Goal: Information Seeking & Learning: Check status

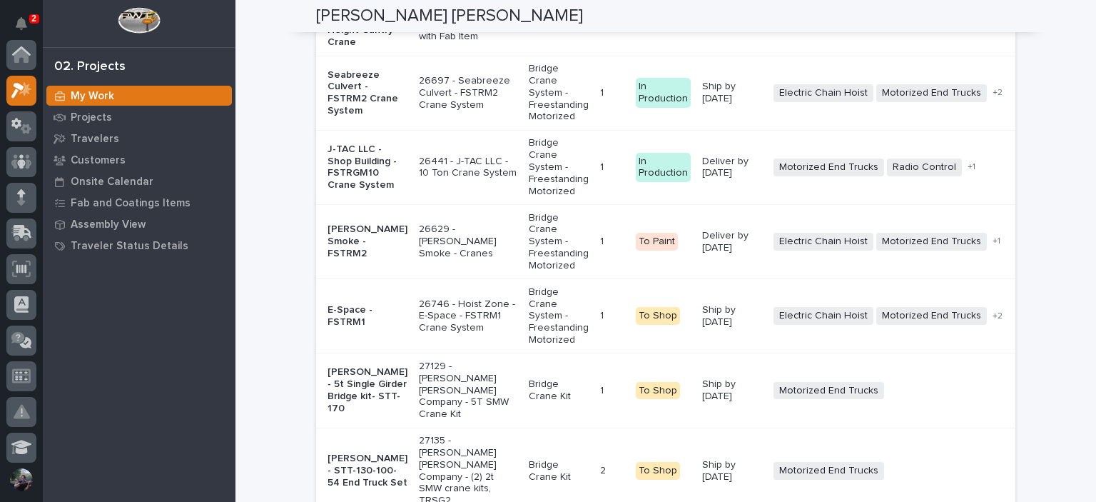
scroll to position [2616, 0]
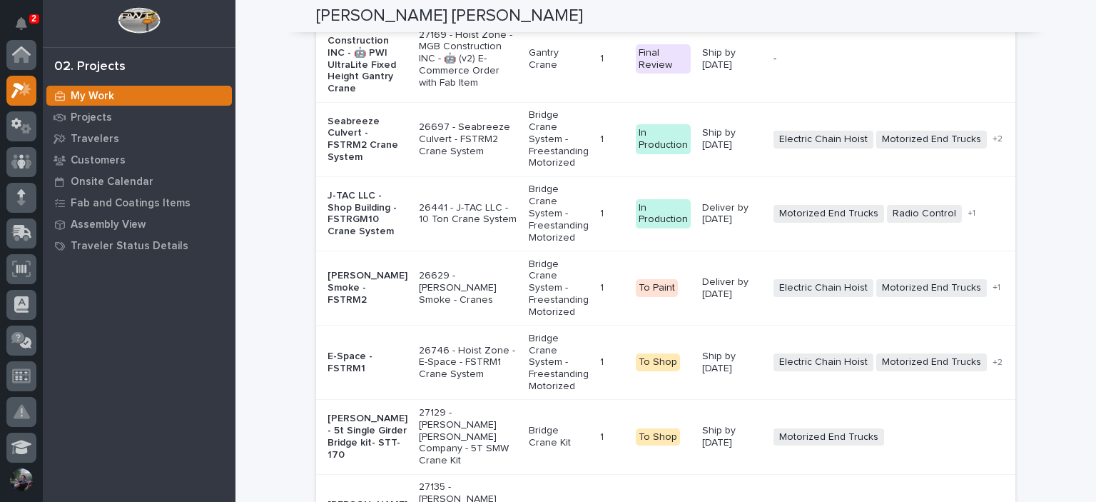
click at [702, 157] on div "Ship by 9/19/25" at bounding box center [732, 139] width 60 height 36
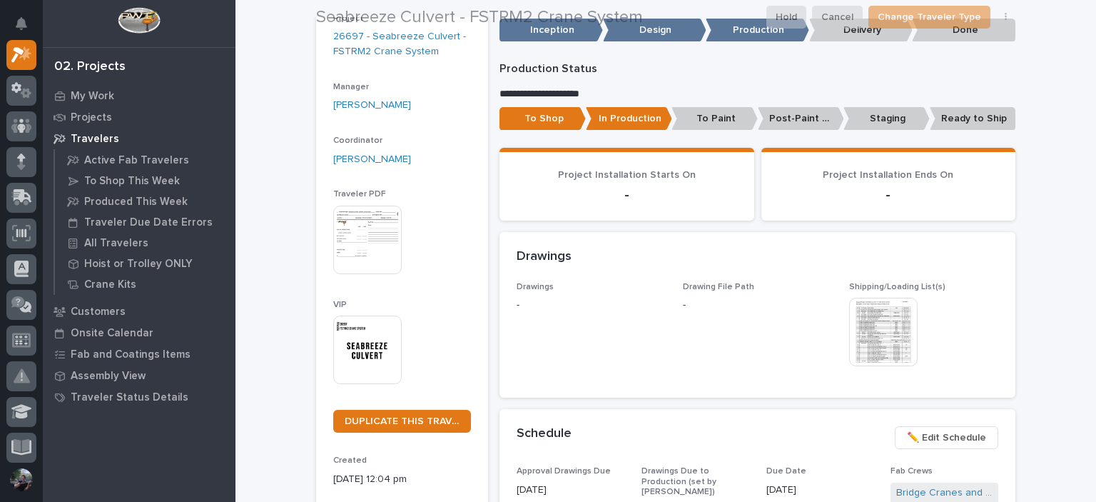
scroll to position [190, 0]
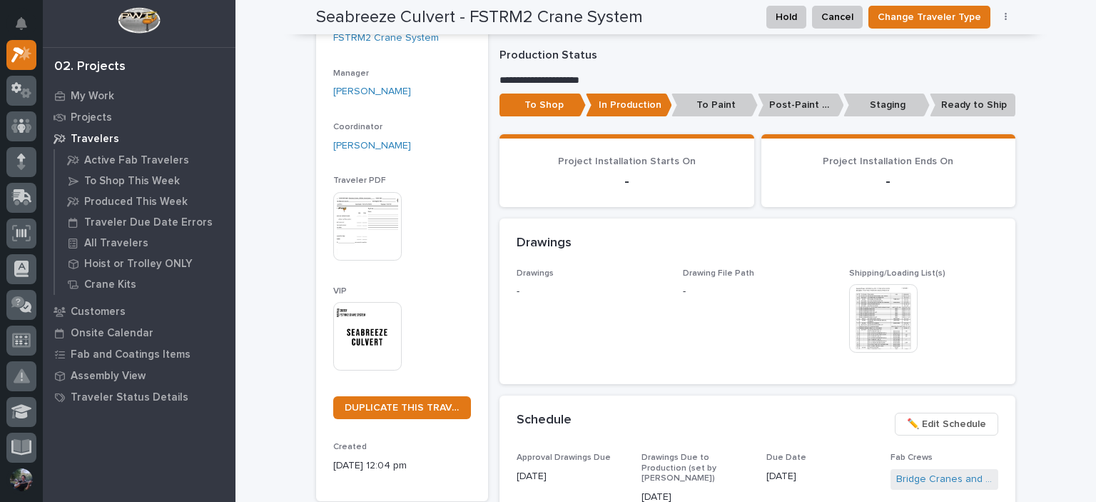
click at [878, 327] on img at bounding box center [883, 318] width 68 height 68
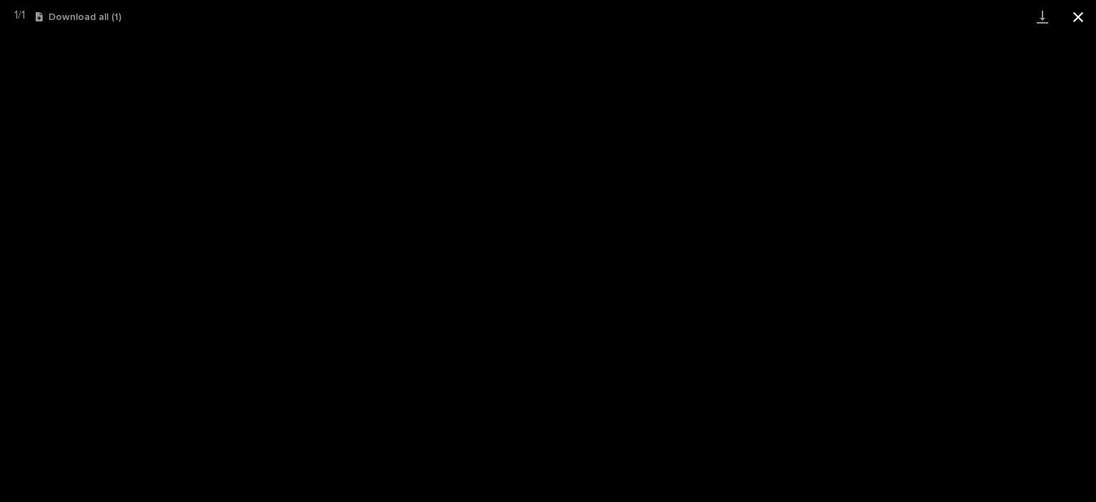
click at [1077, 11] on button "Close gallery" at bounding box center [1078, 17] width 36 height 34
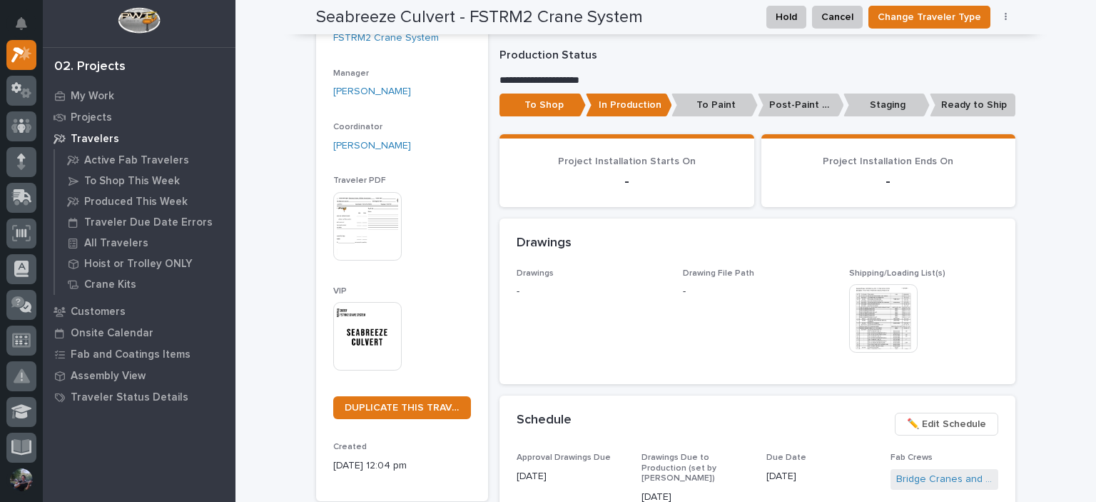
scroll to position [0, 0]
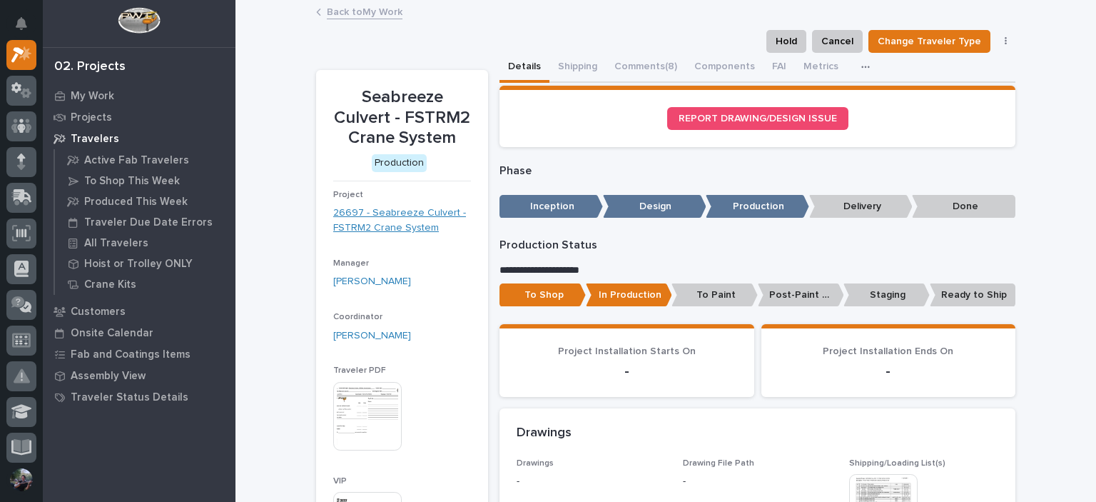
click at [389, 217] on link "26697 - Seabreeze Culvert - FSTRM2 Crane System" at bounding box center [402, 220] width 138 height 30
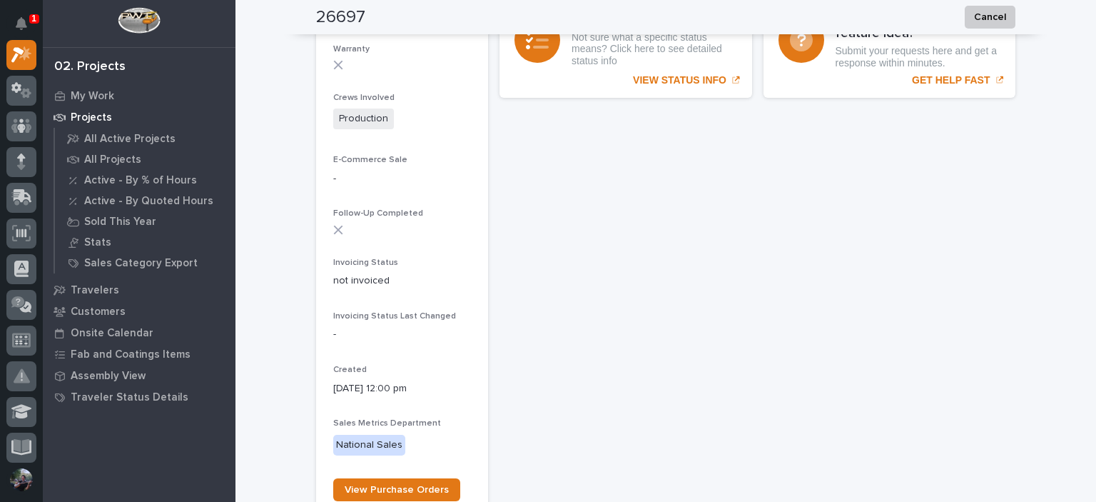
scroll to position [1271, 0]
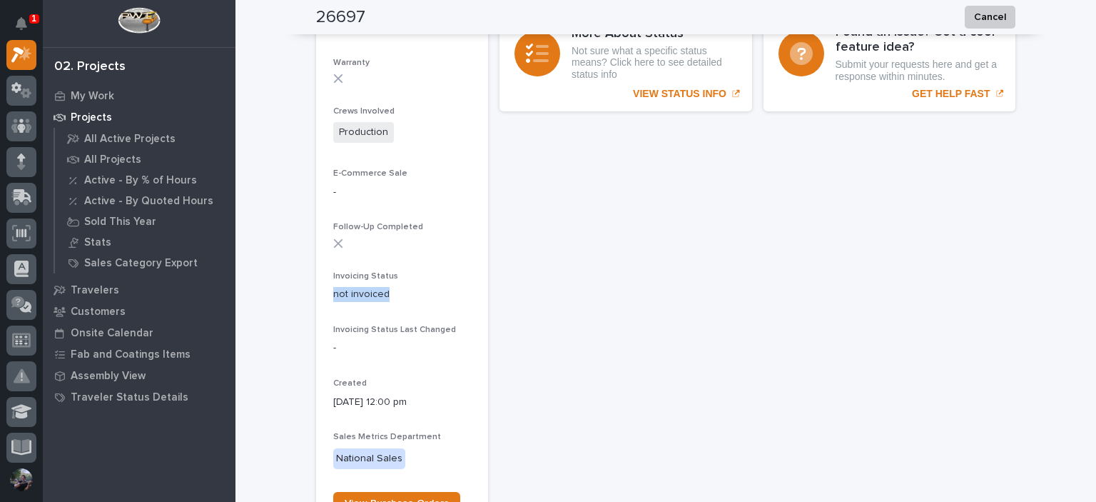
drag, startPoint x: 327, startPoint y: 288, endPoint x: 419, endPoint y: 287, distance: 92.0
click at [419, 287] on p "not invoiced" at bounding box center [402, 294] width 138 height 15
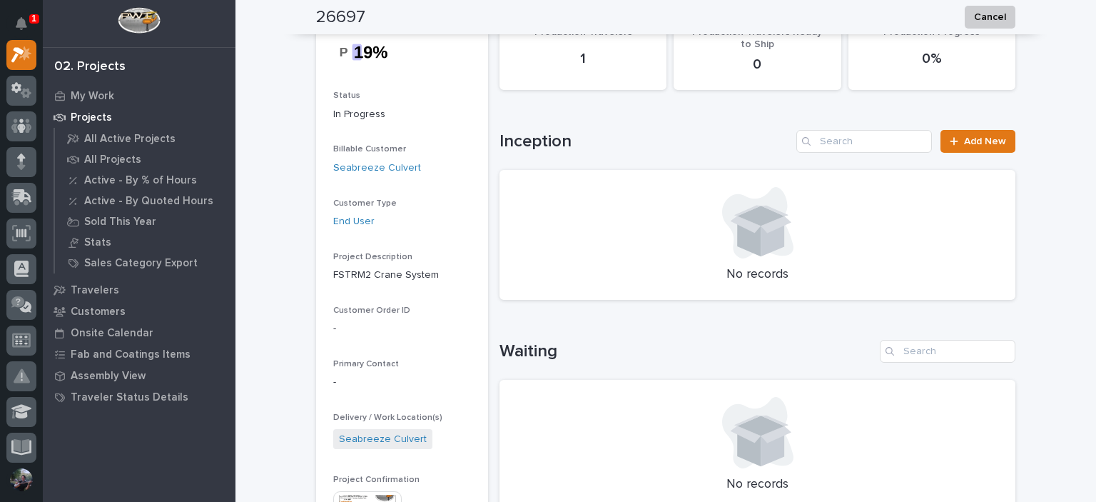
scroll to position [0, 0]
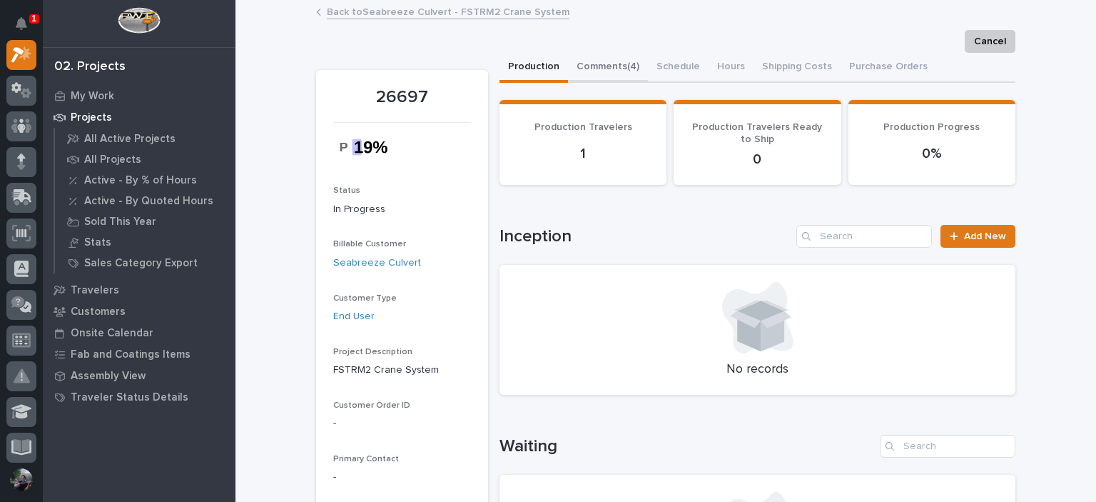
click at [608, 58] on button "Comments (4)" at bounding box center [608, 68] width 80 height 30
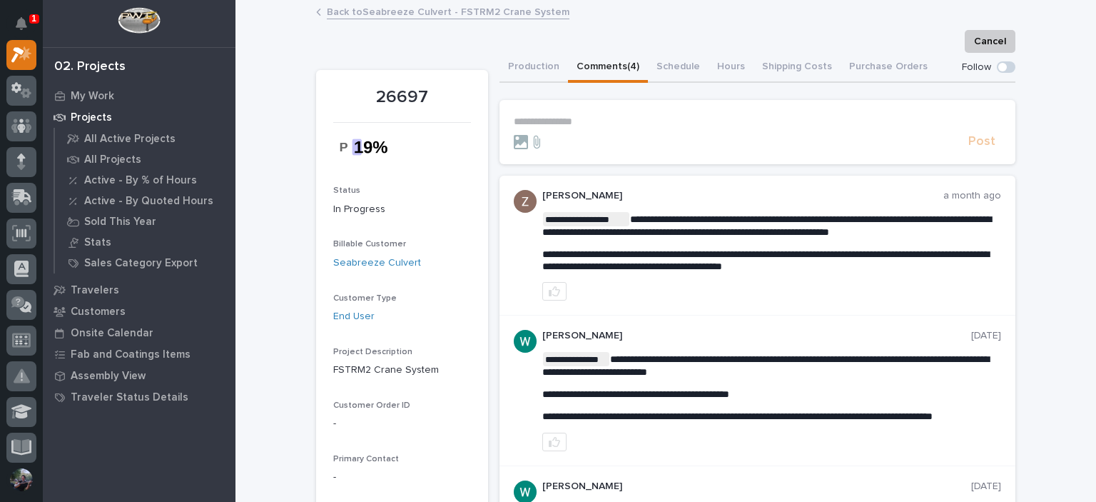
click at [616, 124] on p "**********" at bounding box center [757, 122] width 487 height 12
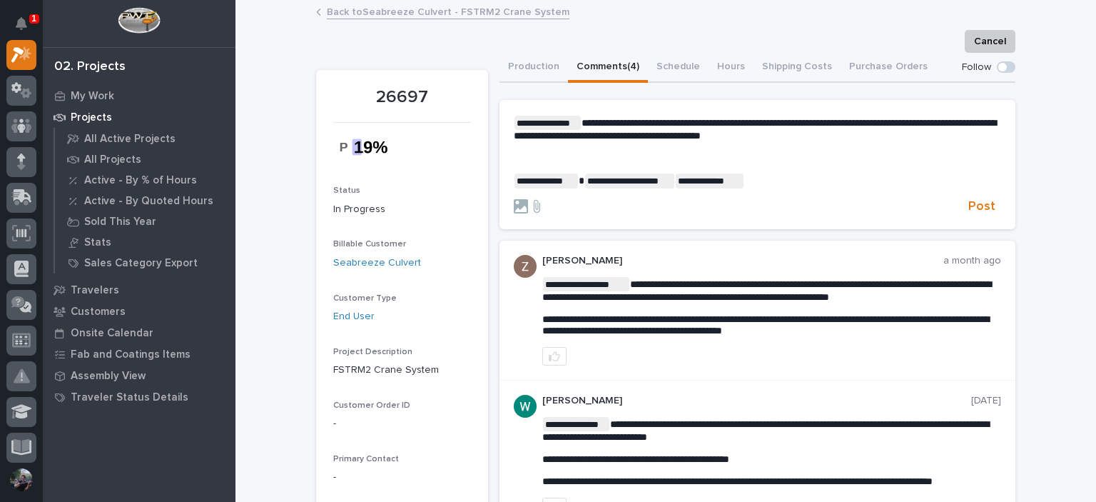
click at [833, 135] on p "**********" at bounding box center [757, 129] width 487 height 26
click at [579, 123] on span "**********" at bounding box center [755, 129] width 482 height 23
click at [715, 124] on span "**********" at bounding box center [755, 129] width 482 height 23
click at [958, 130] on p "**********" at bounding box center [757, 129] width 487 height 26
click at [757, 137] on span "**********" at bounding box center [755, 129] width 482 height 23
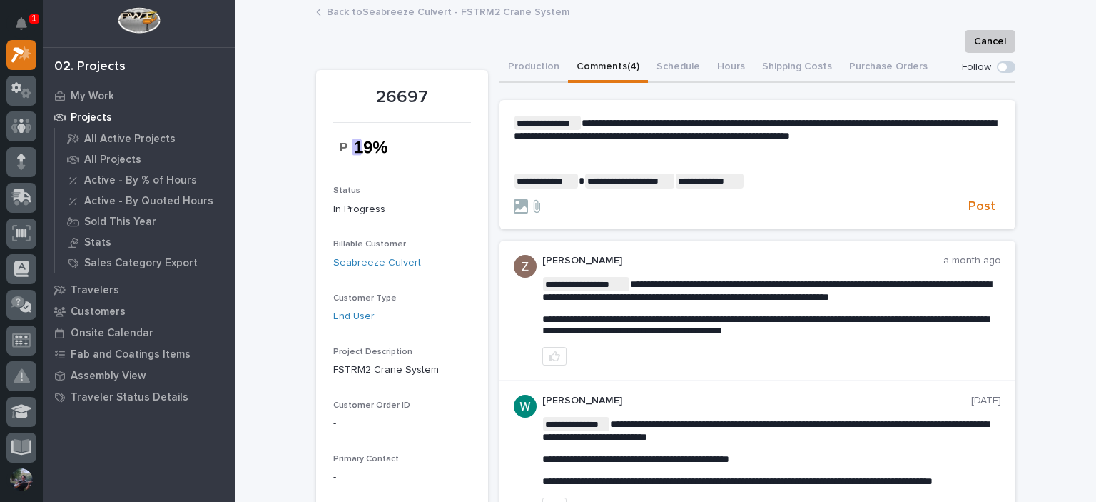
click at [960, 148] on div "**********" at bounding box center [757, 152] width 487 height 73
click at [936, 128] on p "**********" at bounding box center [757, 129] width 487 height 26
click at [935, 135] on p "**********" at bounding box center [757, 129] width 487 height 26
click at [977, 208] on span "Post" at bounding box center [981, 206] width 27 height 16
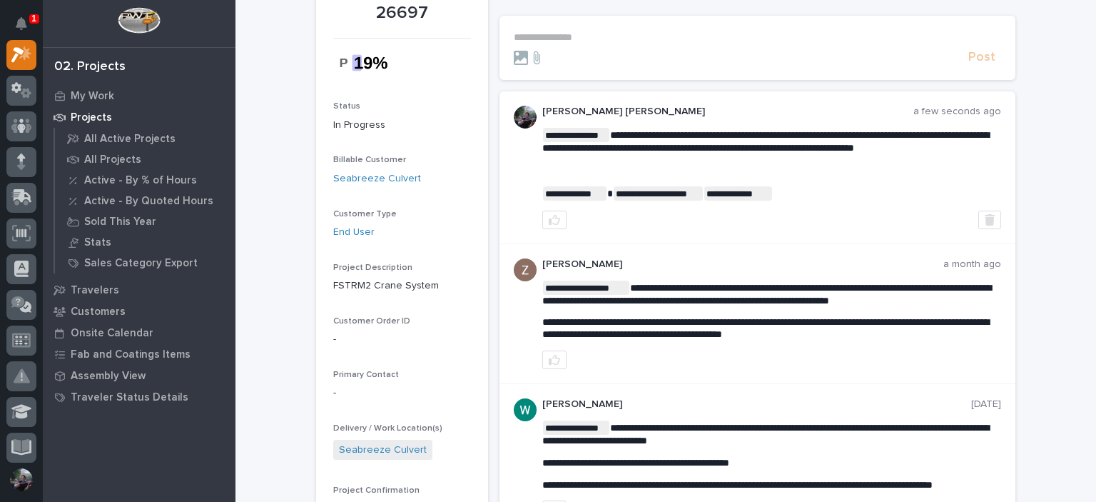
scroll to position [238, 0]
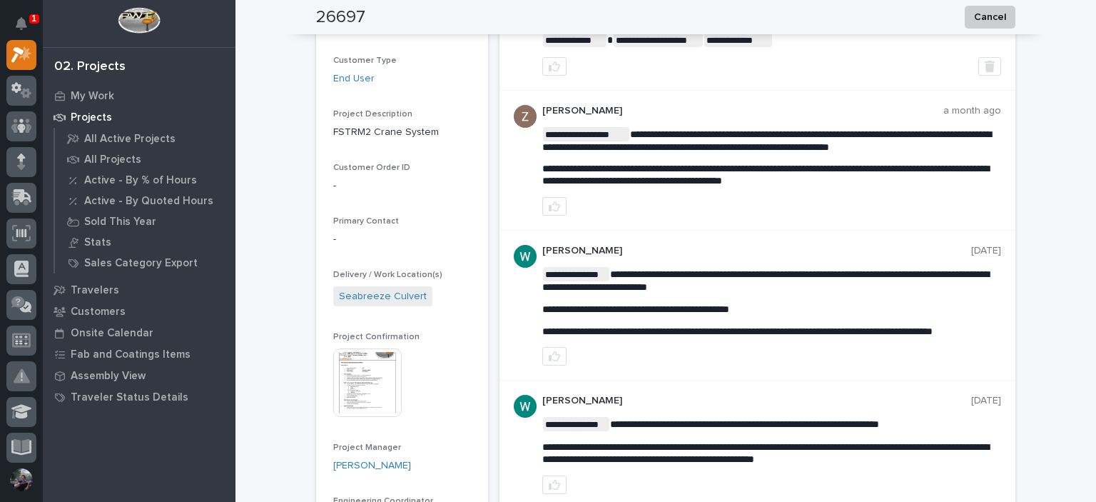
click at [372, 363] on img at bounding box center [367, 382] width 68 height 68
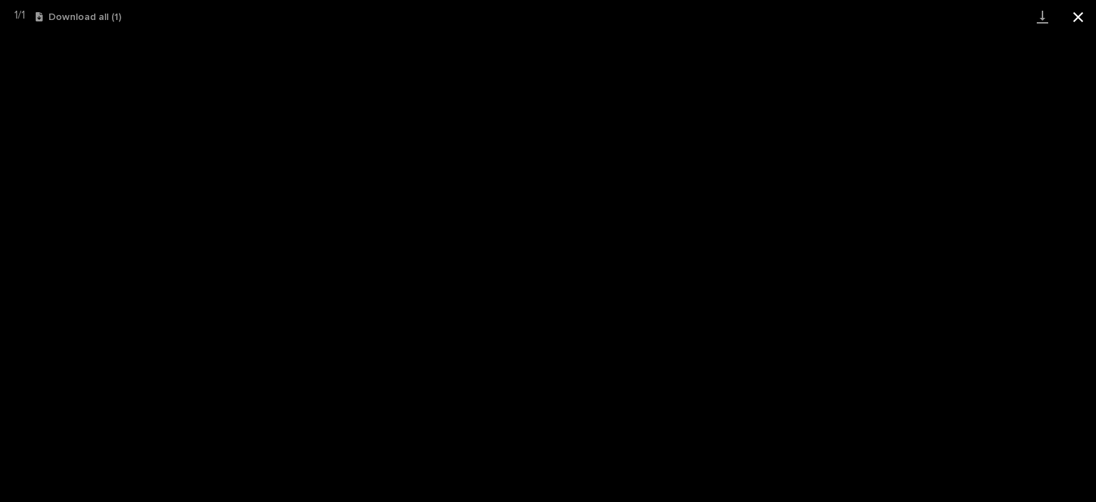
click at [1078, 16] on button "Close gallery" at bounding box center [1078, 17] width 36 height 34
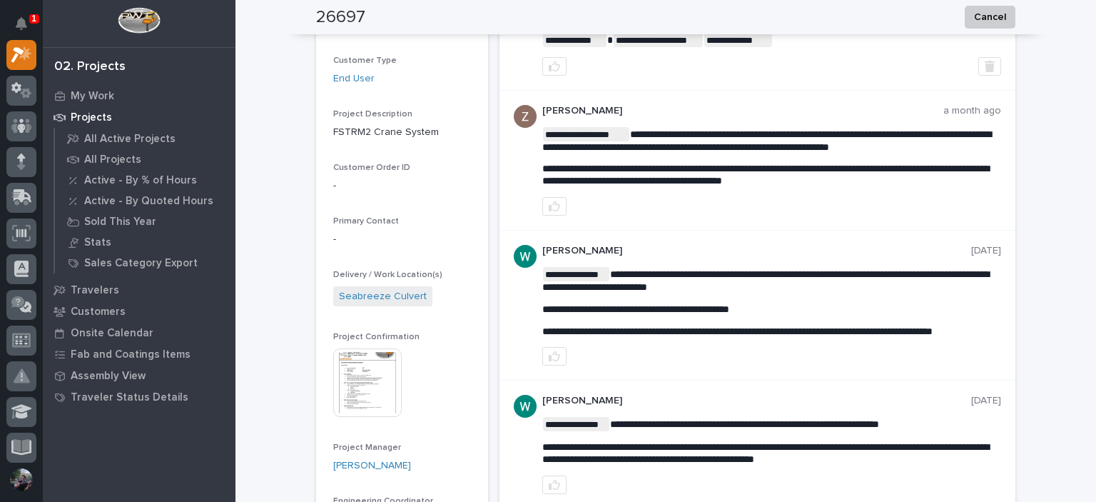
click at [953, 205] on div at bounding box center [771, 206] width 459 height 19
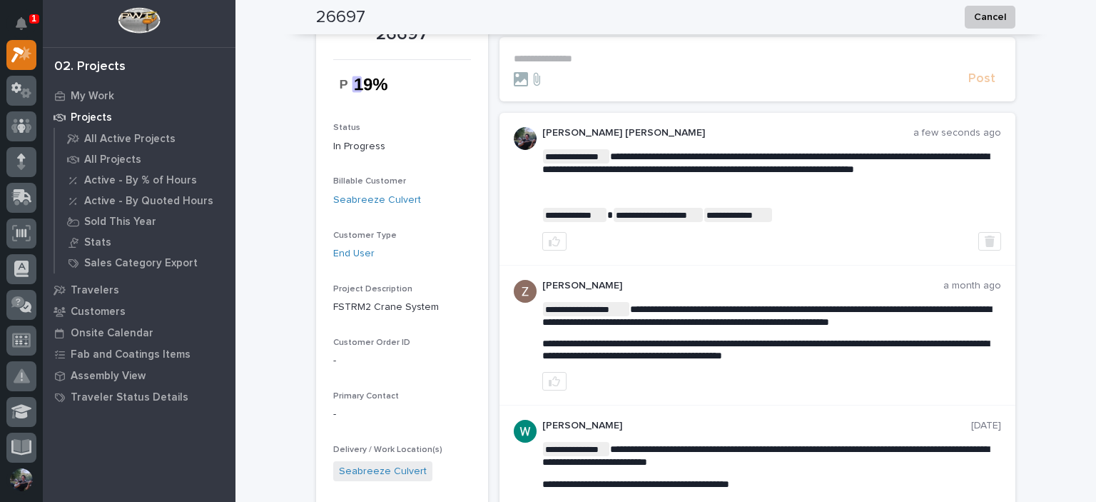
scroll to position [0, 0]
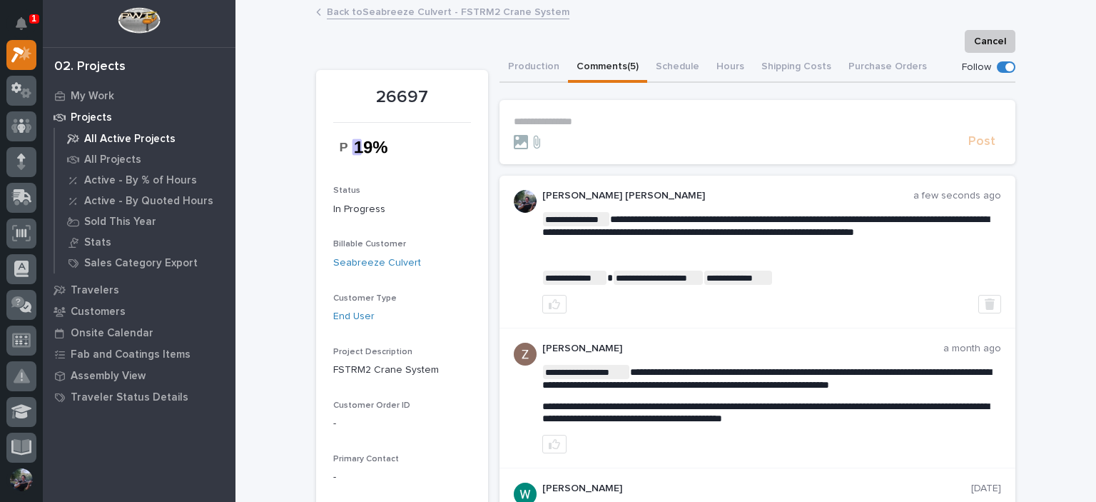
click at [100, 138] on p "All Active Projects" at bounding box center [129, 139] width 91 height 13
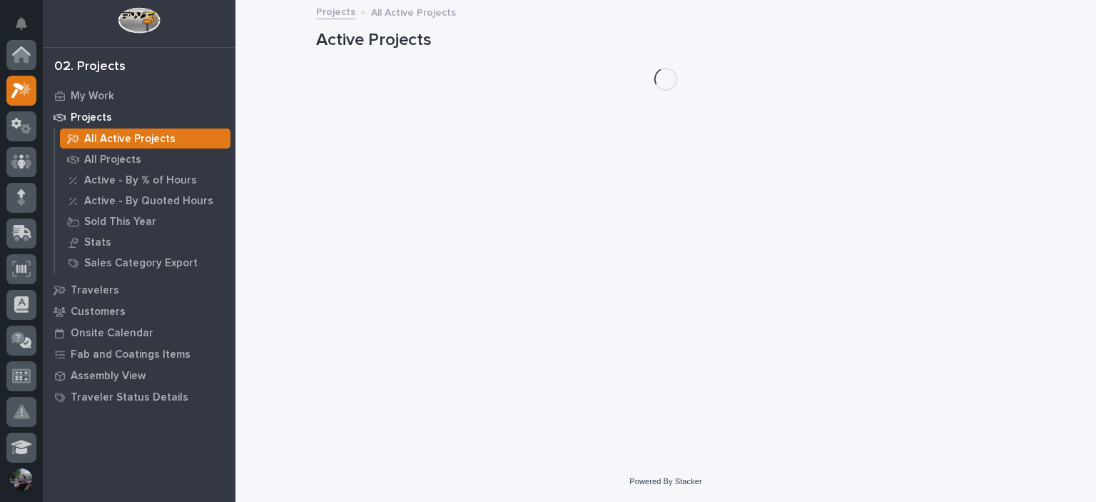
scroll to position [36, 0]
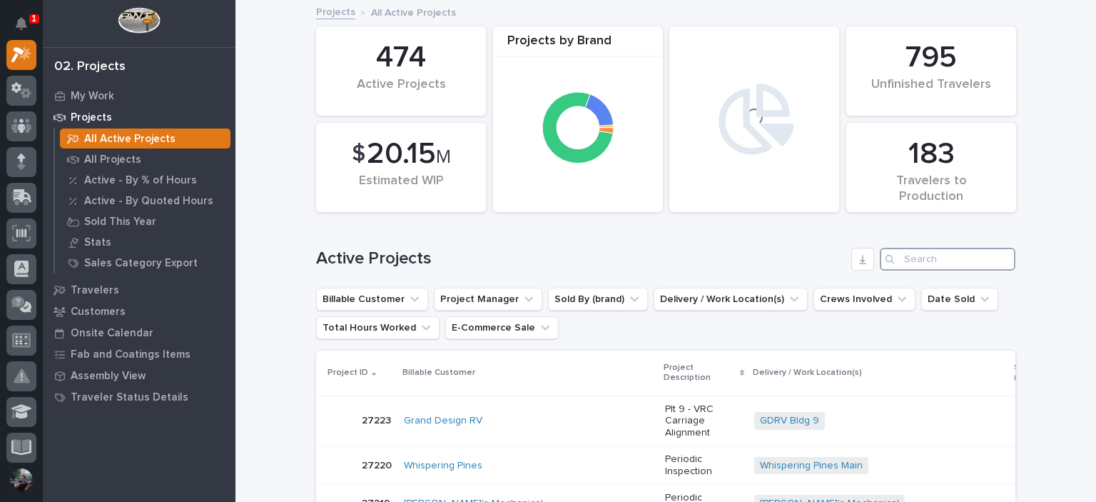
click at [900, 254] on input "Search" at bounding box center [948, 259] width 136 height 23
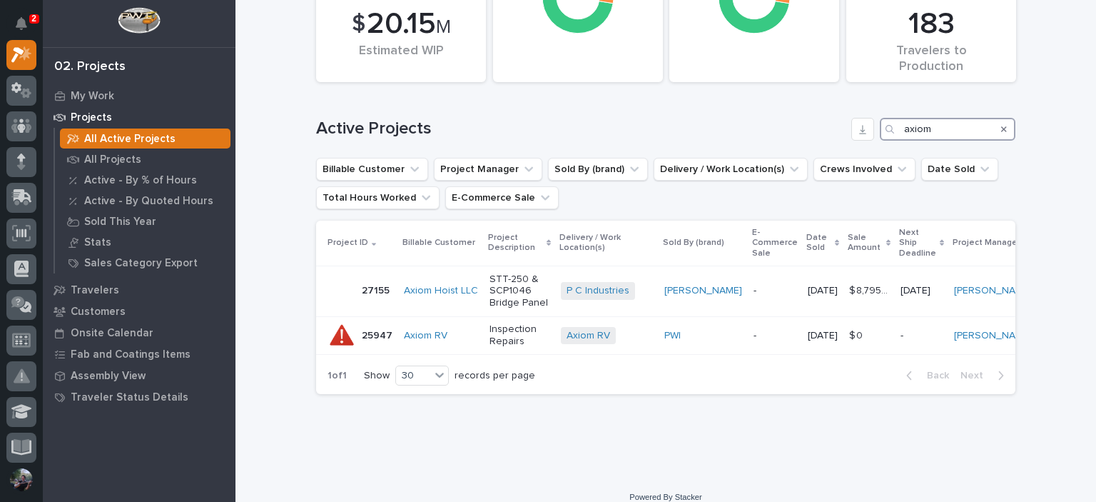
scroll to position [143, 0]
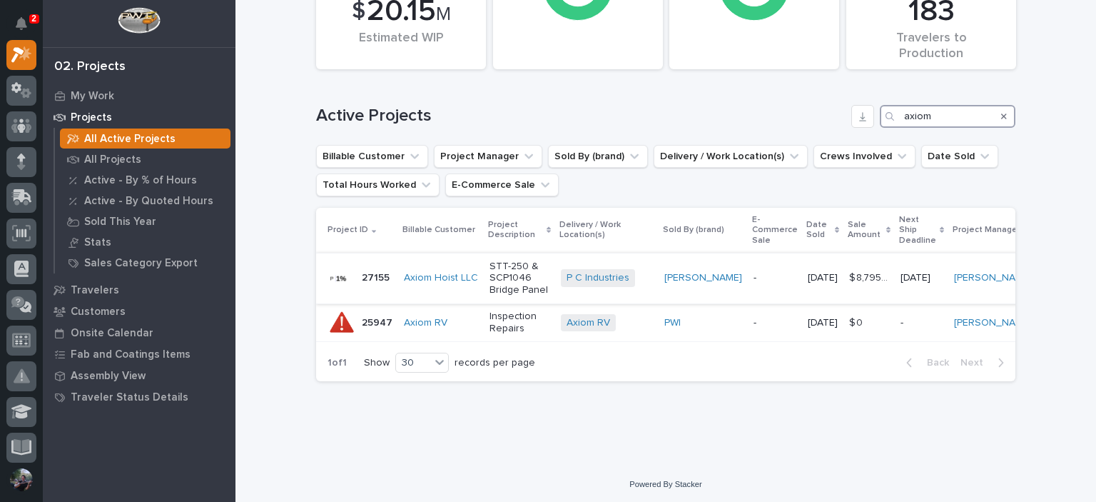
type input "axiom"
click at [11, 162] on div at bounding box center [21, 162] width 30 height 30
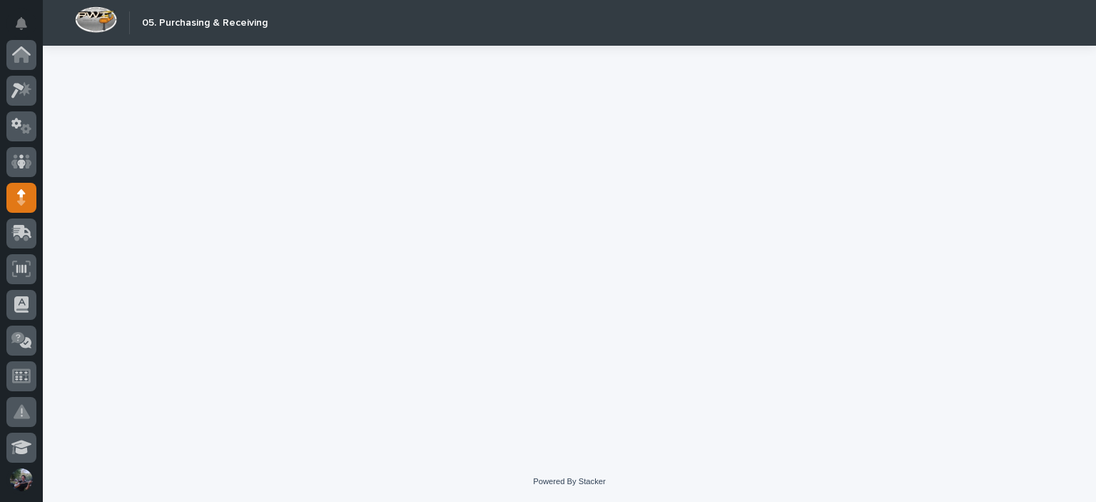
scroll to position [143, 0]
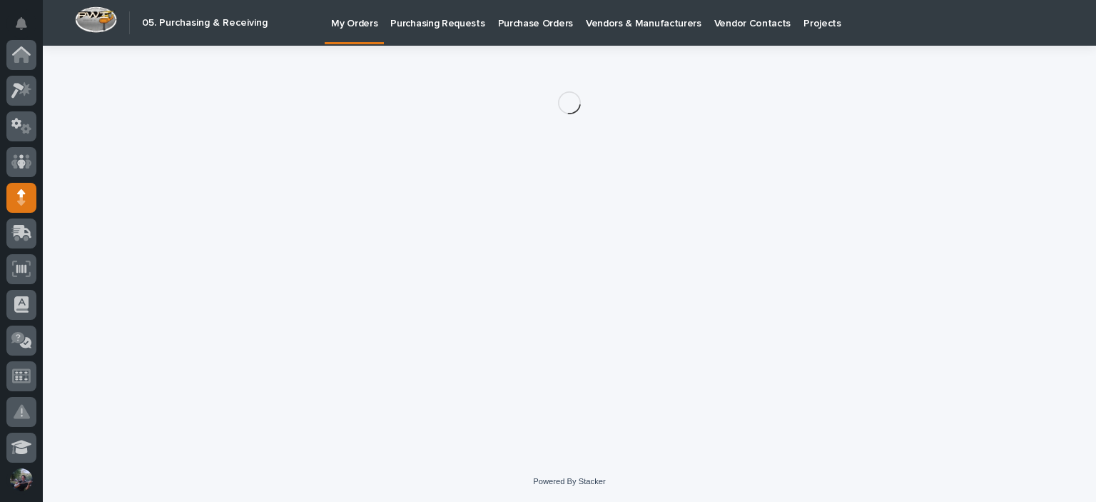
scroll to position [143, 0]
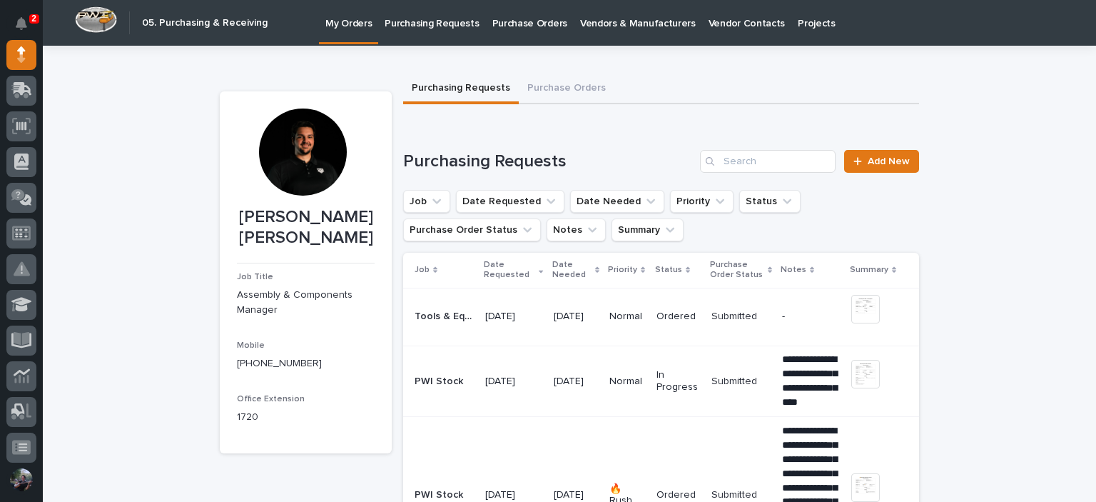
click at [527, 22] on p "Purchase Orders" at bounding box center [529, 15] width 75 height 30
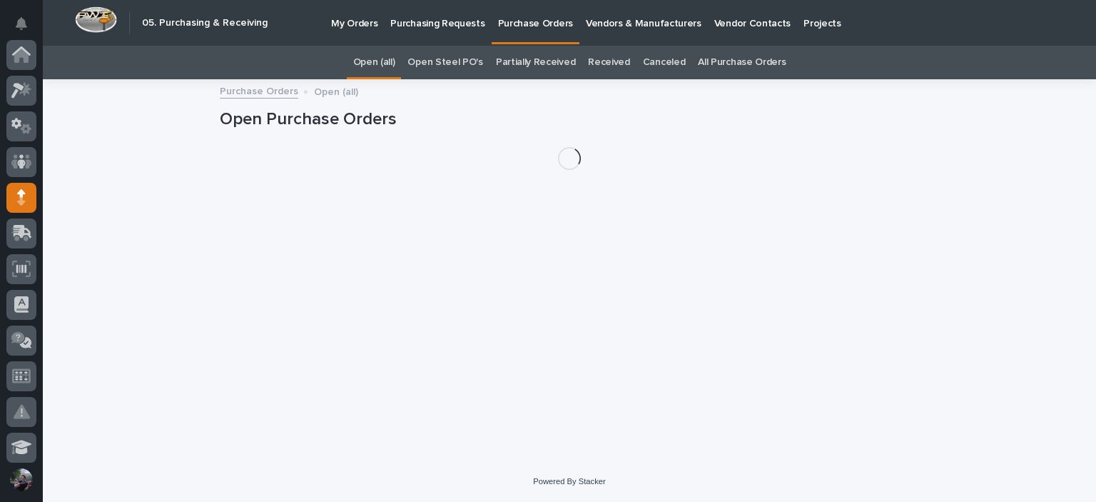
scroll to position [143, 0]
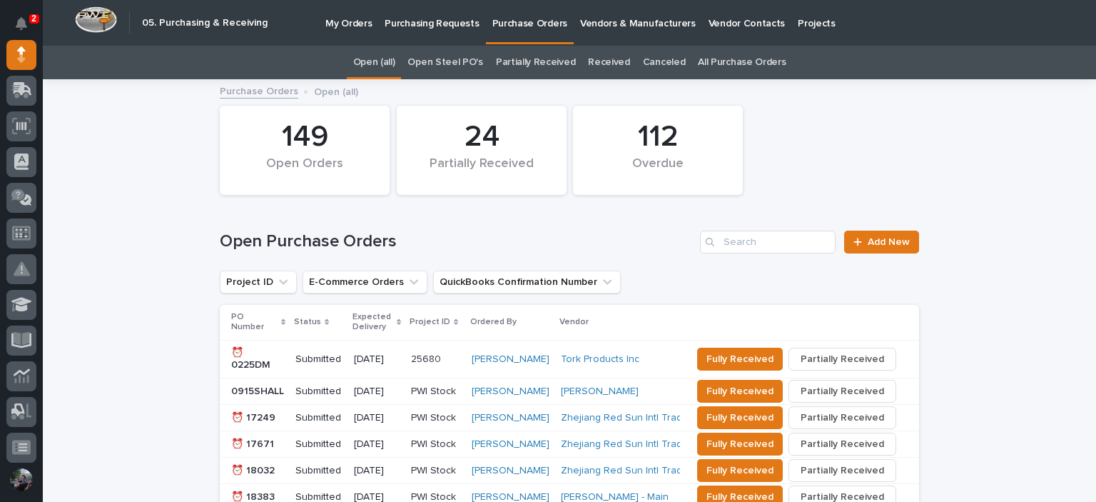
click at [717, 64] on link "All Purchase Orders" at bounding box center [742, 63] width 88 height 34
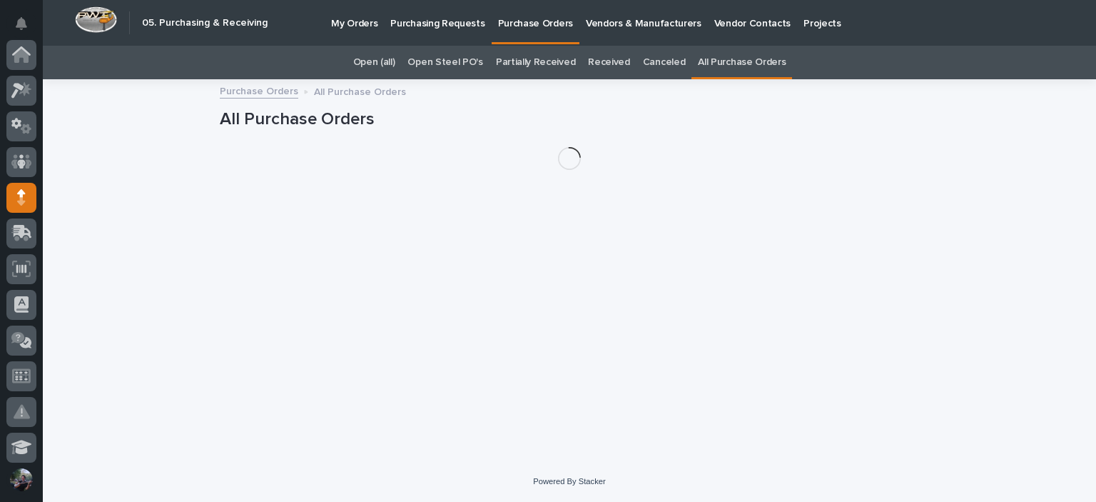
scroll to position [143, 0]
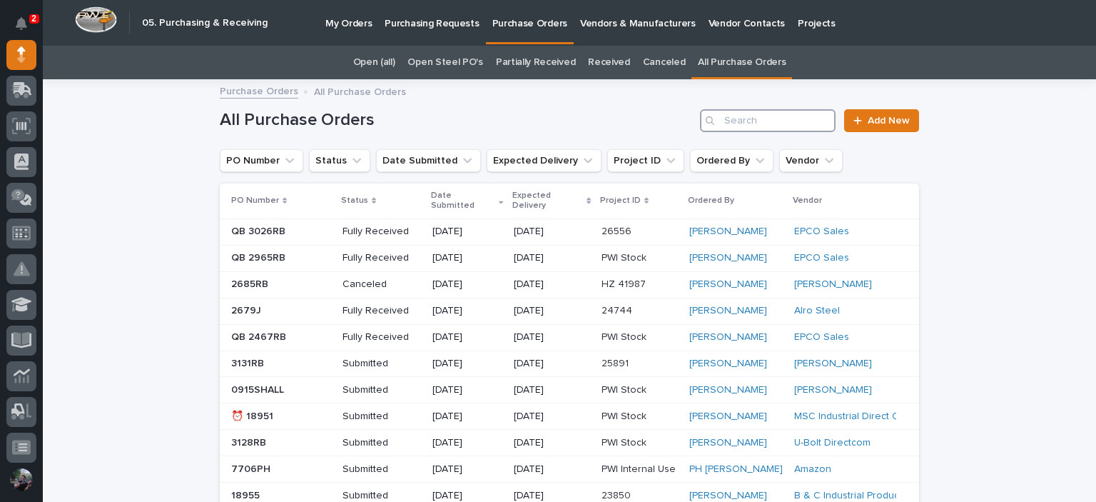
click at [782, 120] on input "Search" at bounding box center [768, 120] width 136 height 23
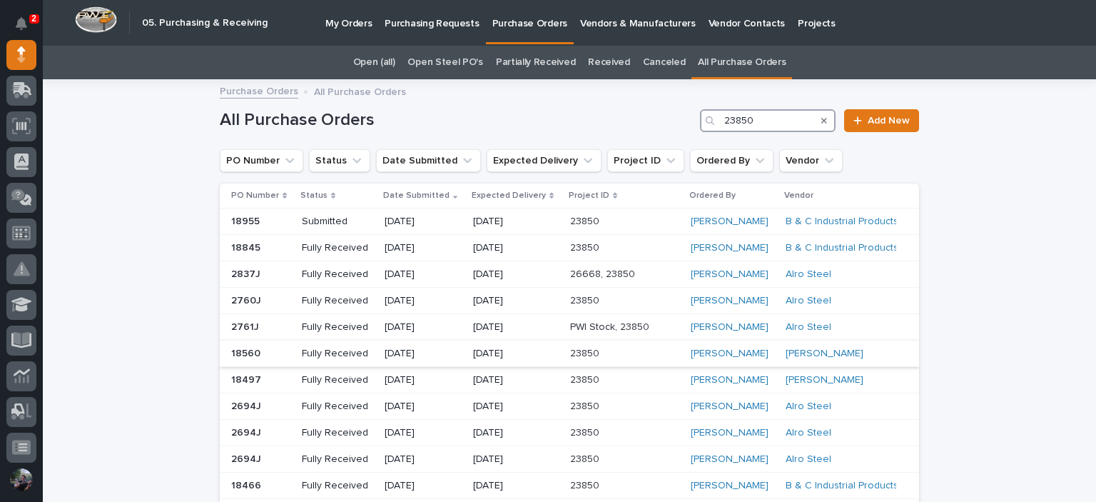
type input "23850"
click at [313, 347] on p "Fully Received" at bounding box center [337, 353] width 71 height 12
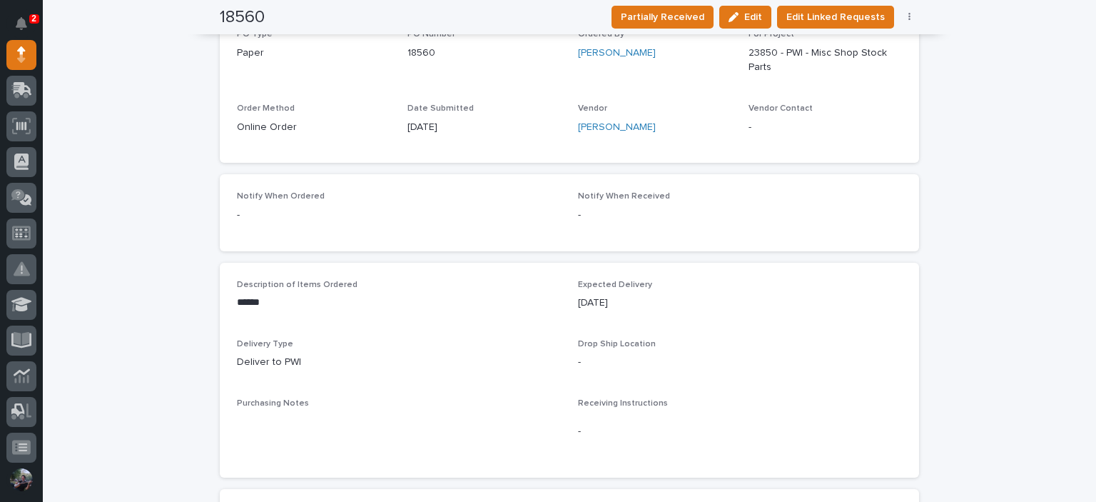
scroll to position [523, 0]
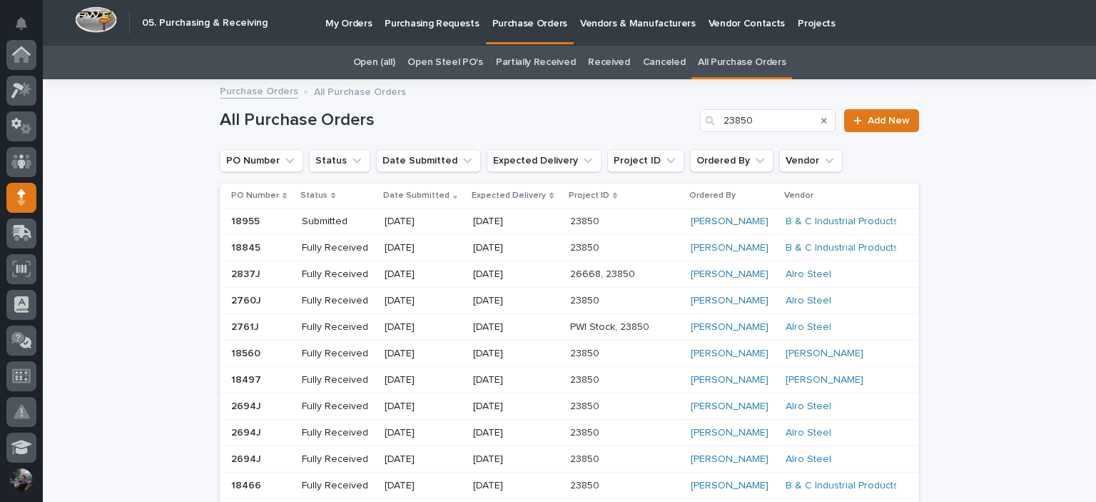
scroll to position [46, 0]
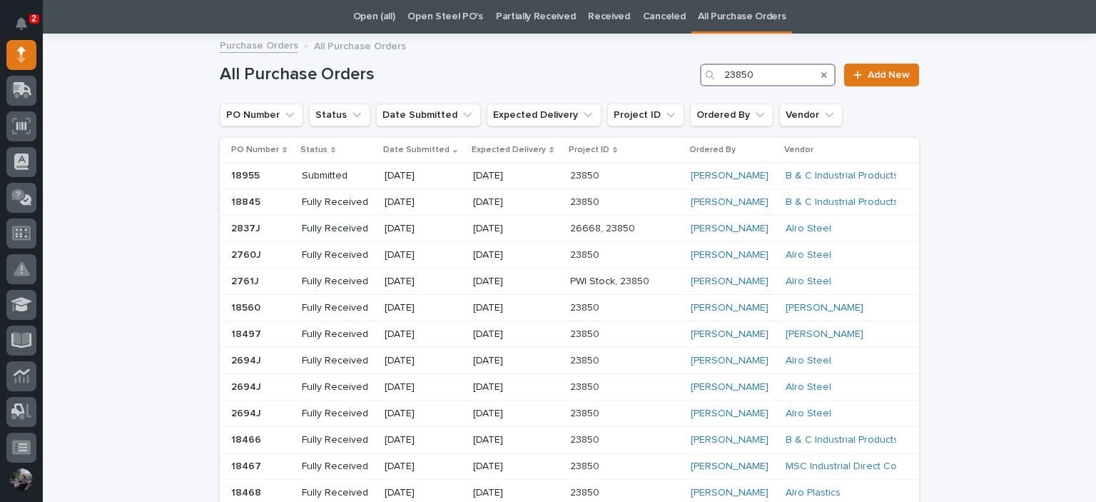
drag, startPoint x: 772, startPoint y: 76, endPoint x: 703, endPoint y: 74, distance: 69.2
click at [703, 74] on div "23850" at bounding box center [768, 75] width 136 height 23
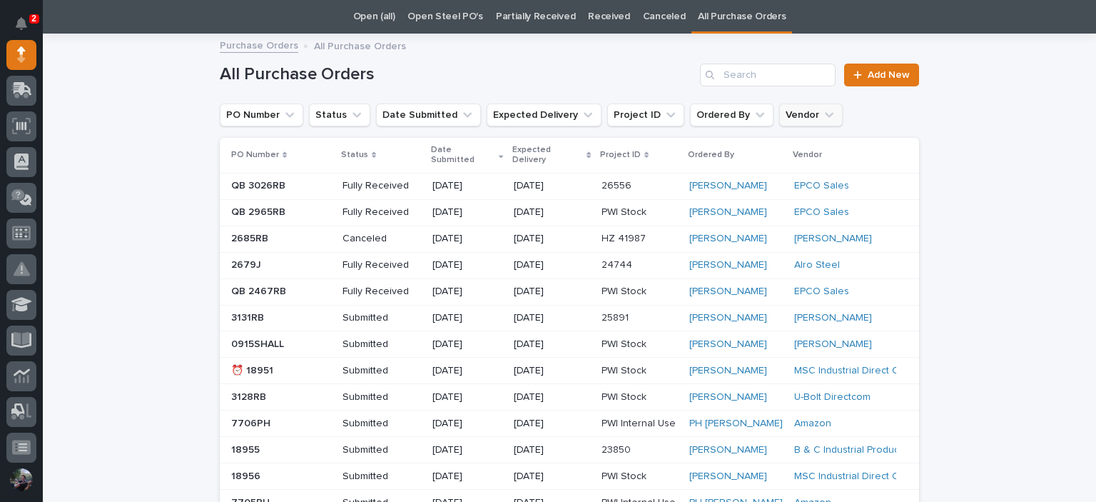
click at [788, 109] on button "Vendor" at bounding box center [811, 114] width 64 height 23
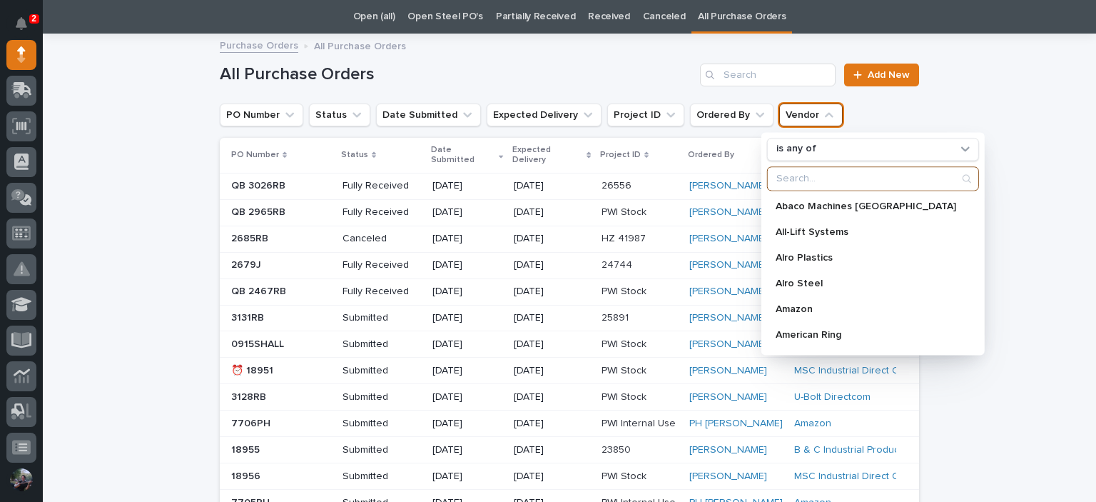
click at [784, 184] on input "Search" at bounding box center [873, 178] width 210 height 23
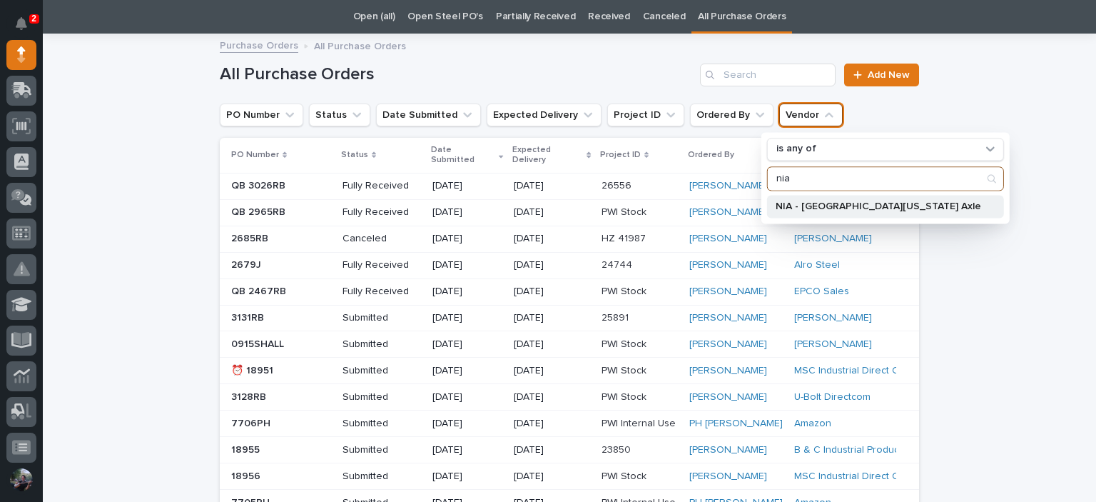
type input "nia"
click at [784, 198] on div "NIA - Northern Indiana Axle" at bounding box center [885, 206] width 237 height 23
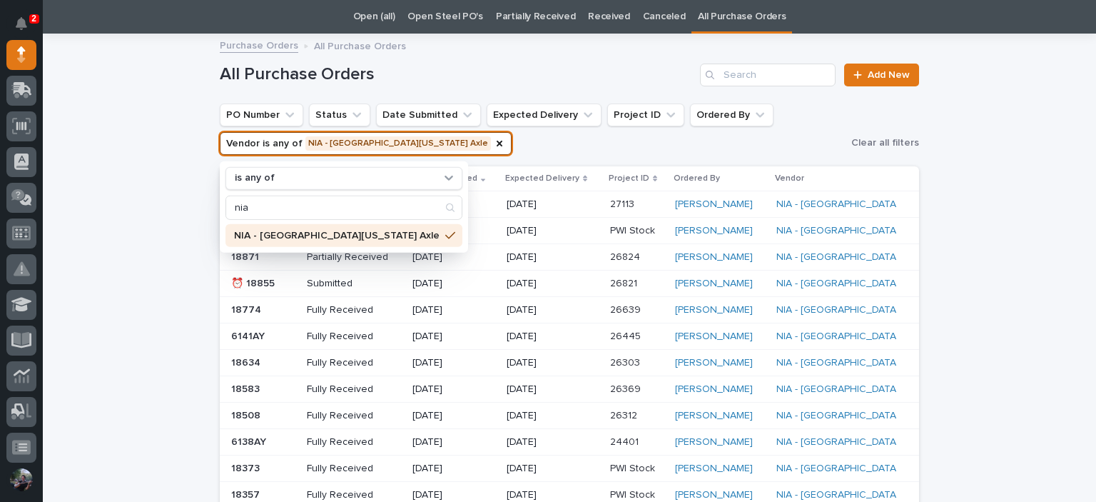
click at [526, 140] on ul "PO Number Status Date Submitted Expected Delivery Project ID Ordered By Vendor …" at bounding box center [532, 129] width 631 height 57
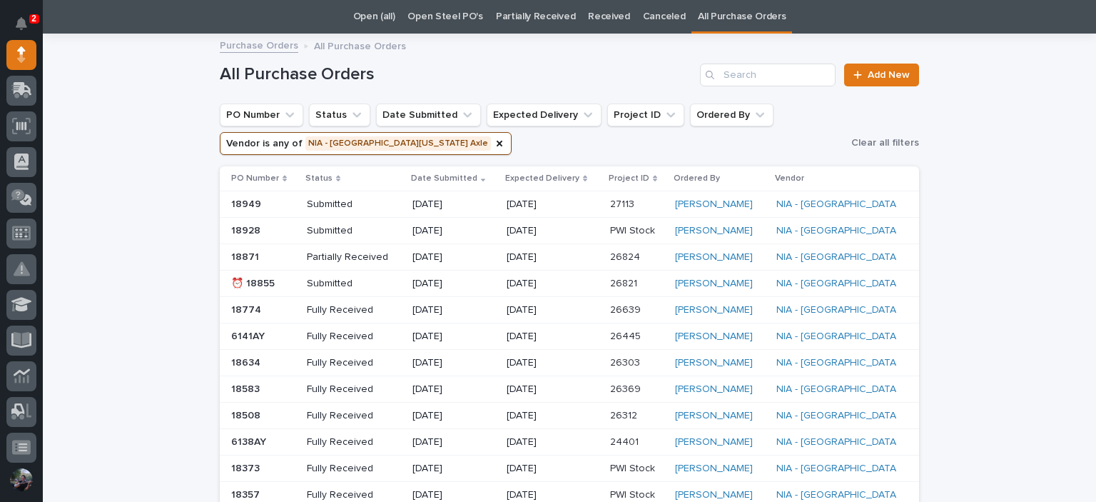
click at [585, 235] on p "10/01/2025" at bounding box center [553, 231] width 92 height 12
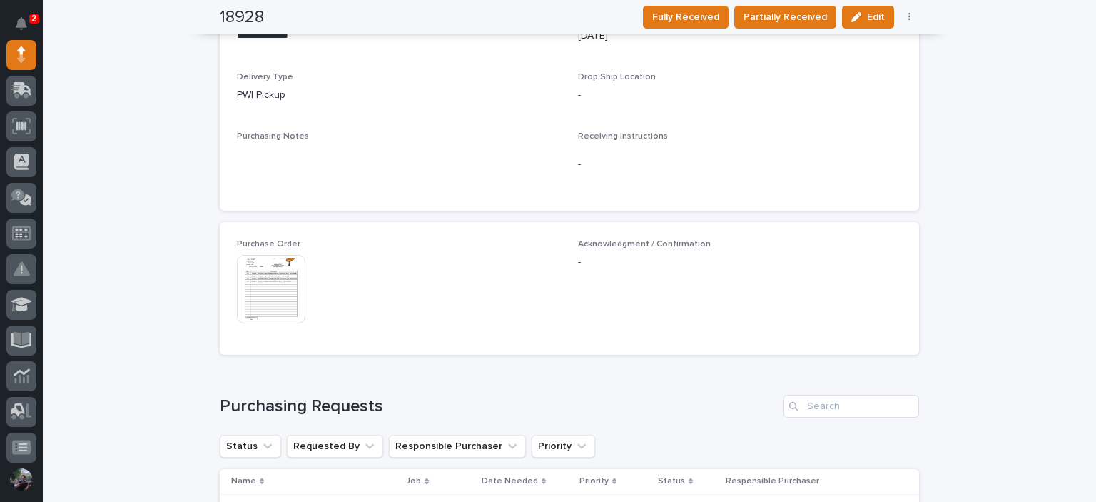
scroll to position [713, 0]
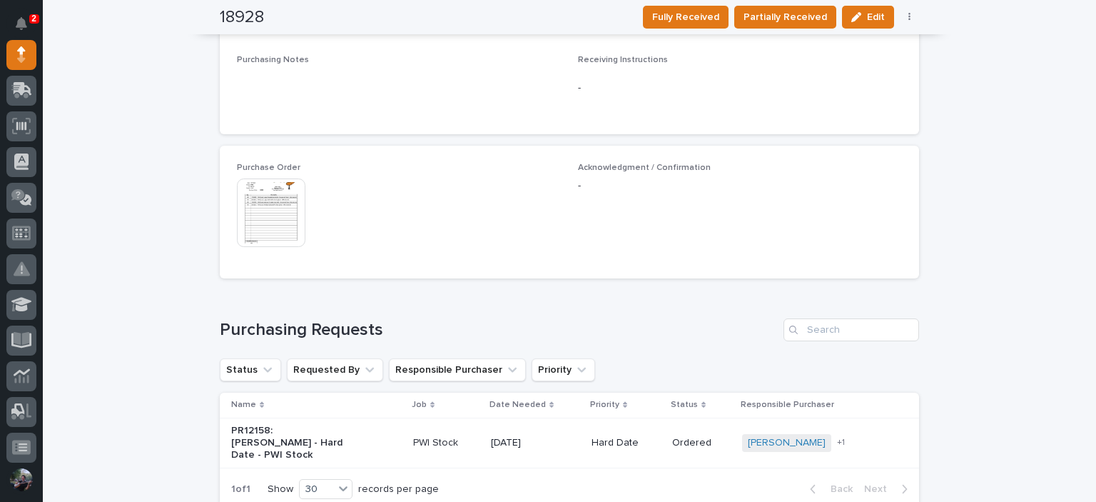
click at [268, 210] on img at bounding box center [271, 212] width 68 height 68
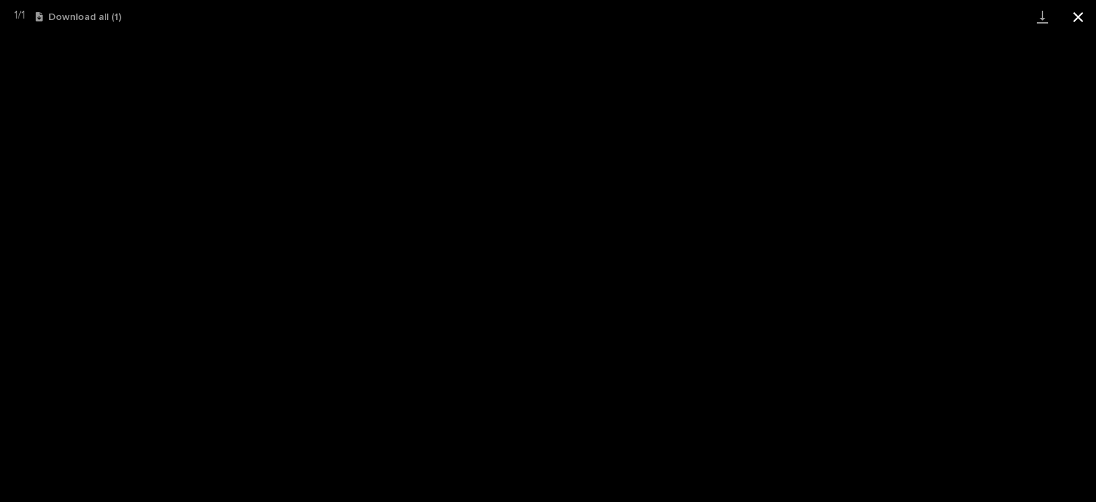
click at [1083, 14] on button "Close gallery" at bounding box center [1078, 17] width 36 height 34
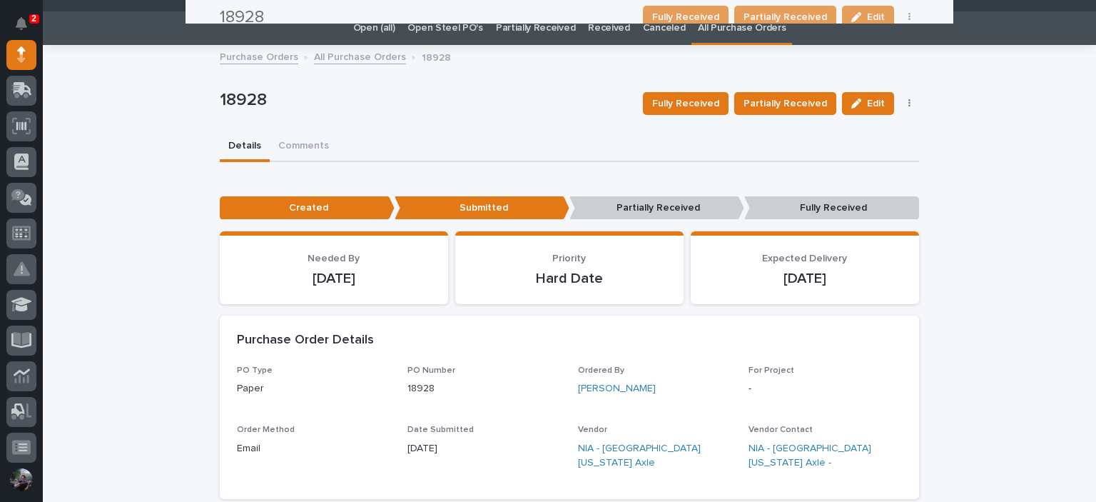
scroll to position [0, 0]
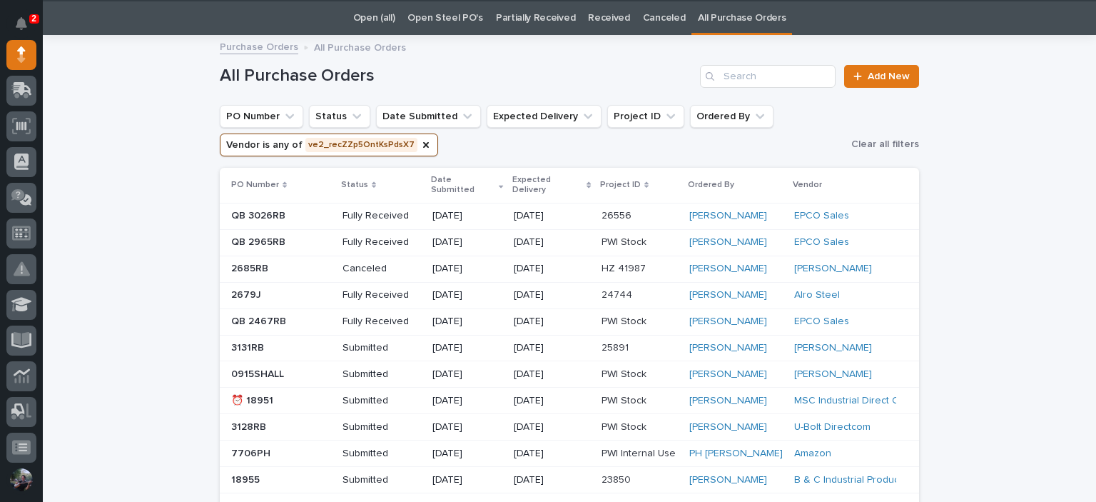
scroll to position [46, 0]
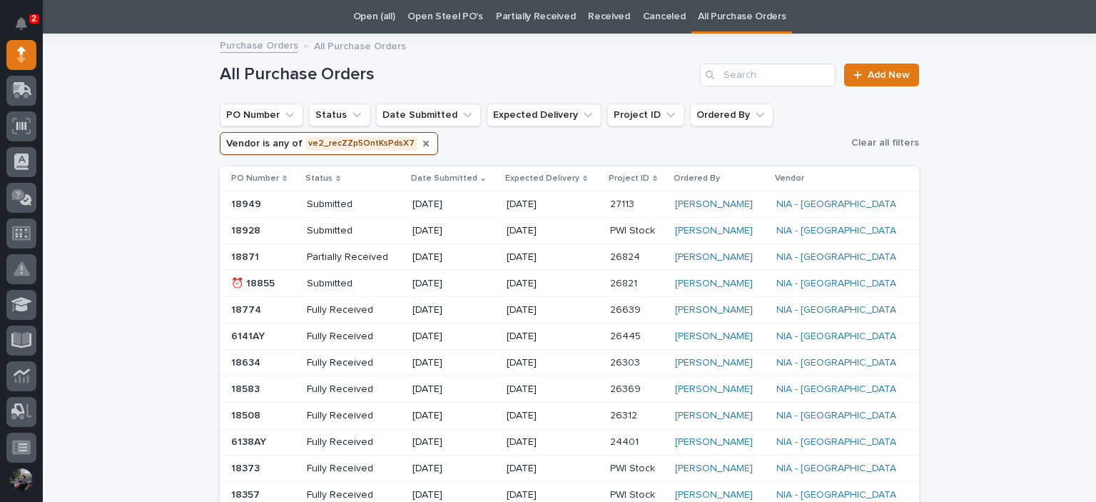
click at [423, 145] on icon "Vendor" at bounding box center [426, 144] width 6 height 6
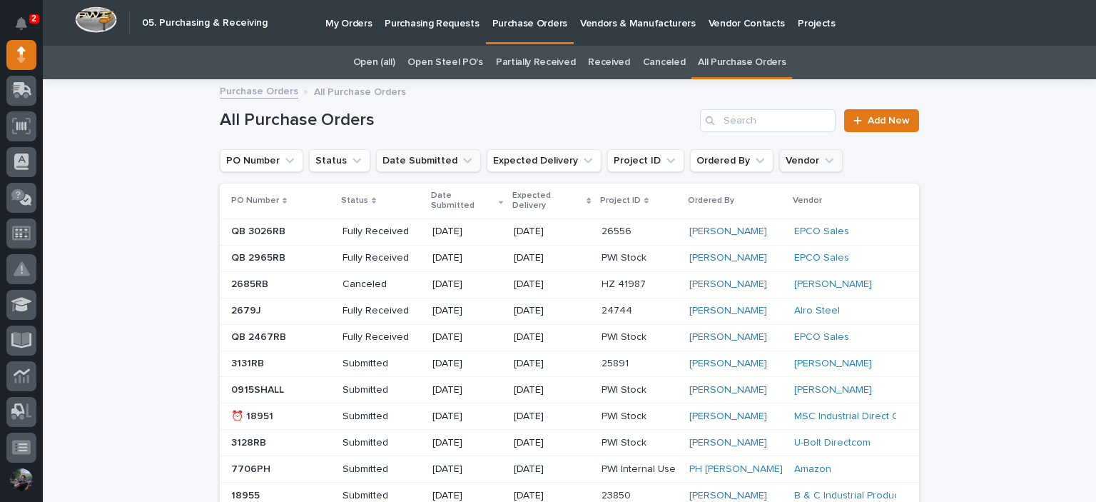
click at [432, 157] on button "Date Submitted" at bounding box center [428, 160] width 105 height 23
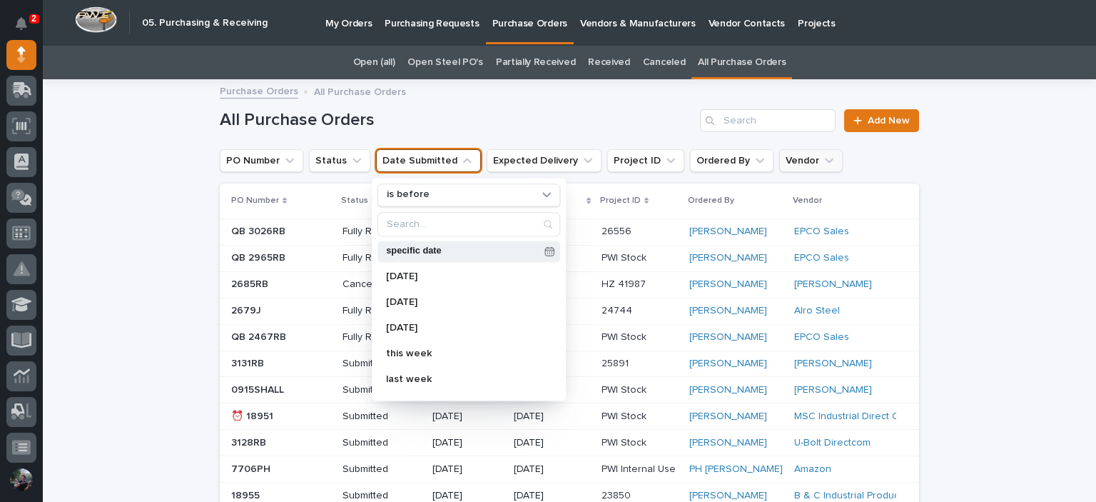
click at [408, 244] on div "specific date" at bounding box center [468, 250] width 183 height 21
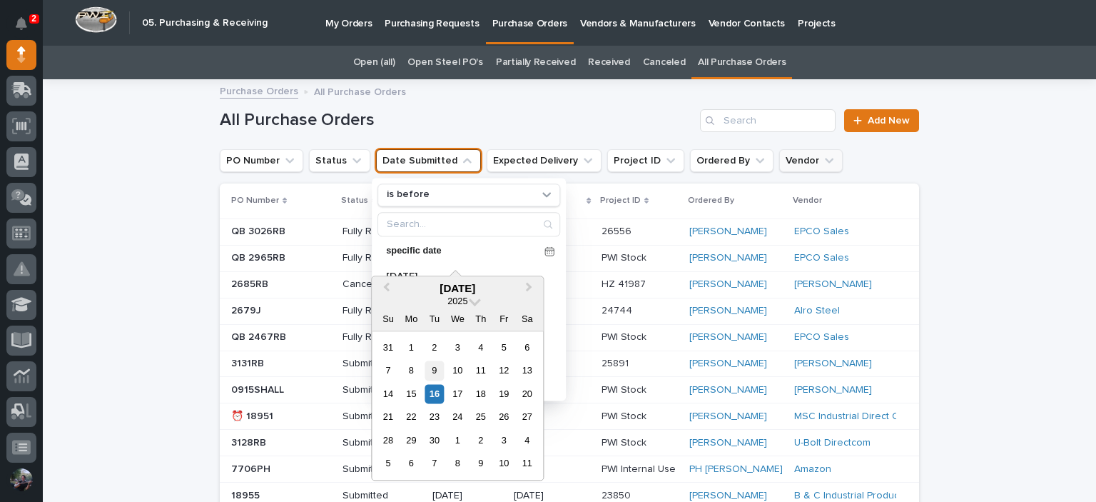
click at [440, 370] on div "9" at bounding box center [434, 370] width 19 height 19
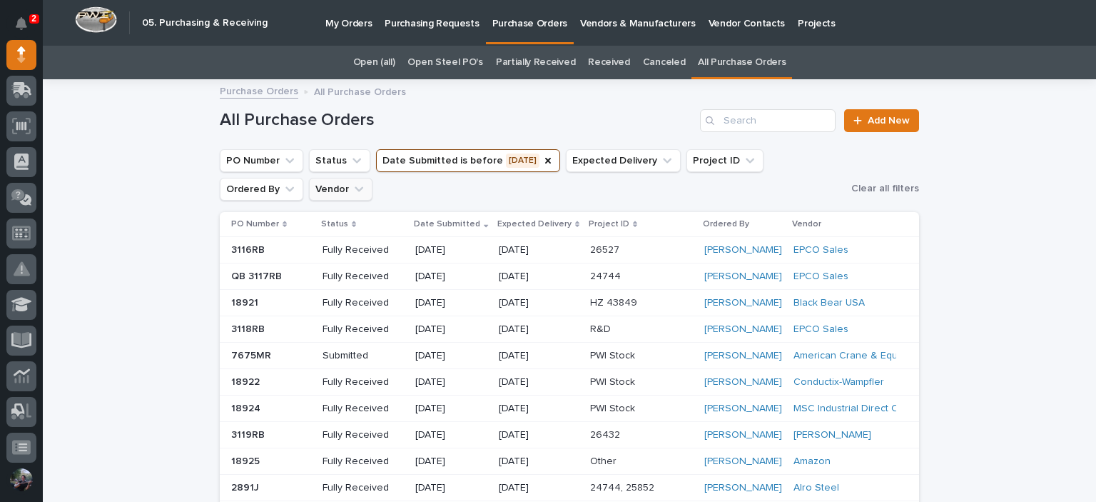
click at [388, 260] on div "Fully Received" at bounding box center [364, 250] width 82 height 24
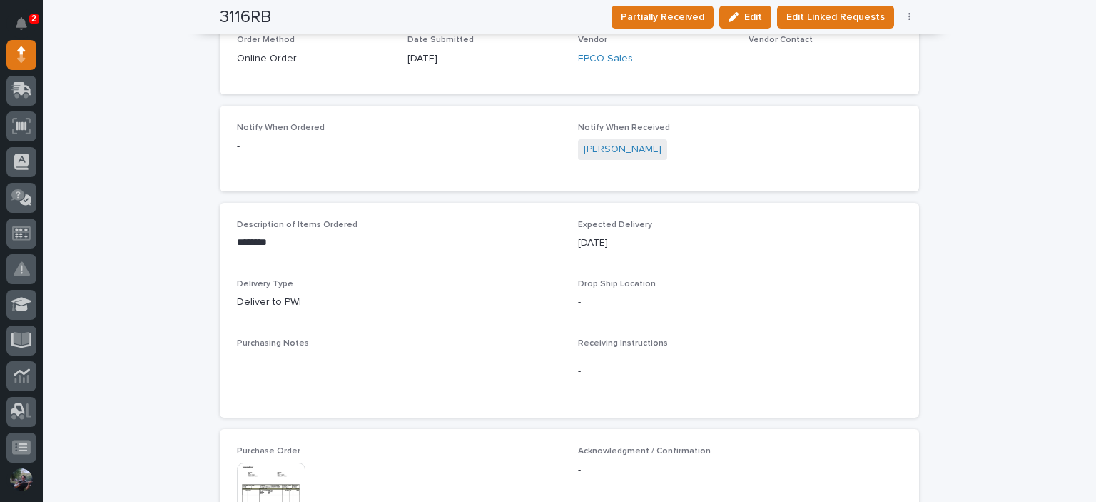
scroll to position [475, 0]
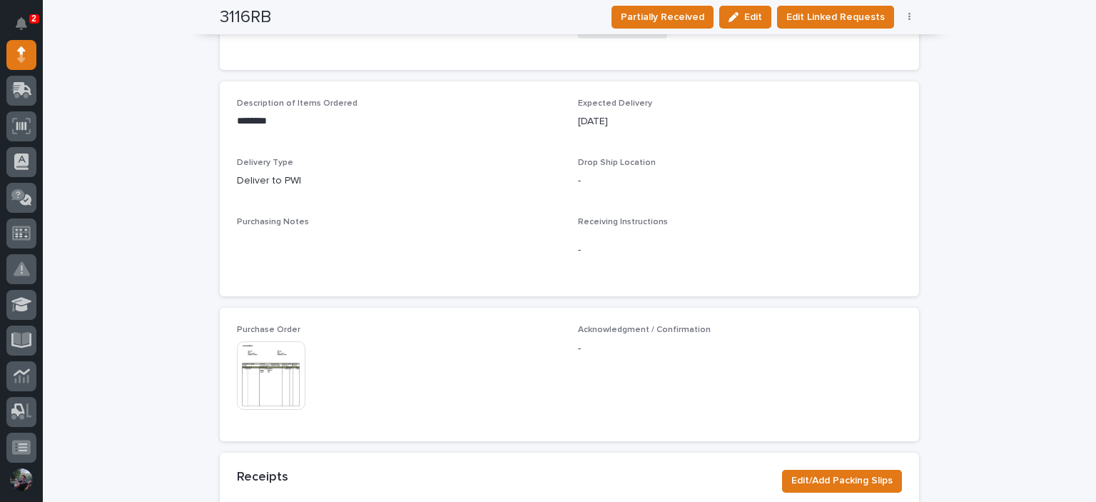
click at [274, 369] on img at bounding box center [271, 375] width 68 height 68
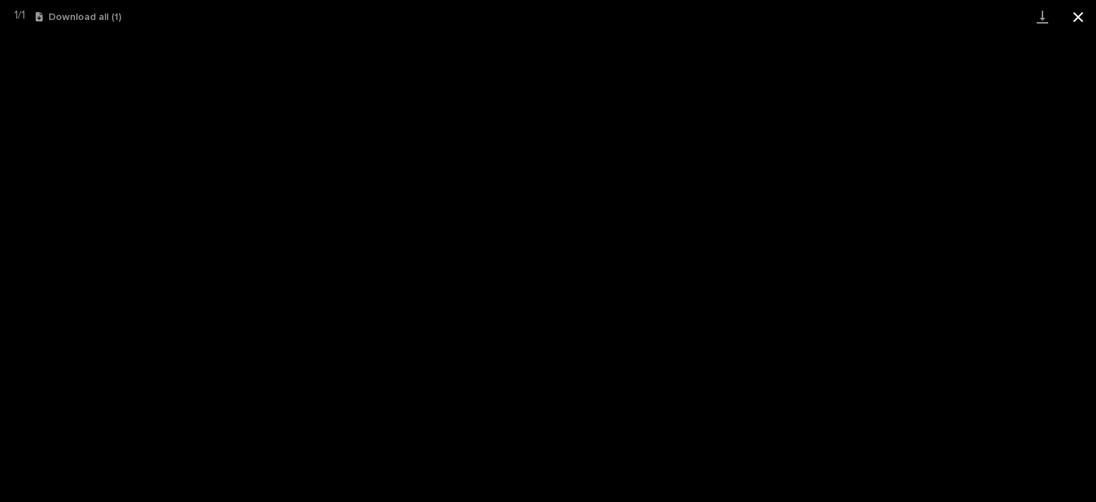
click at [1077, 17] on button "Close gallery" at bounding box center [1078, 17] width 36 height 34
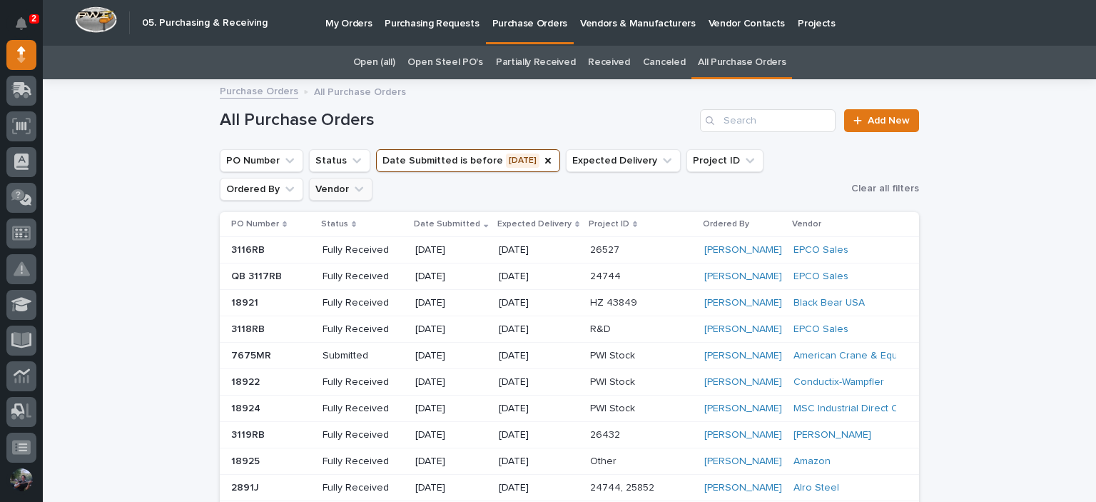
click at [353, 192] on icon "Vendor" at bounding box center [359, 189] width 14 height 14
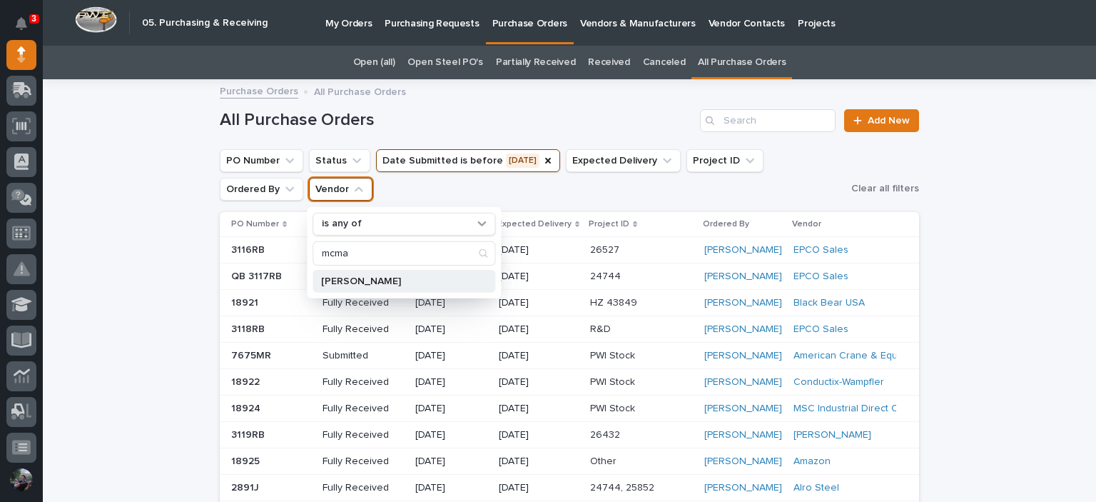
type input "mcma"
click at [336, 278] on p "McMaster-Carr" at bounding box center [396, 281] width 151 height 10
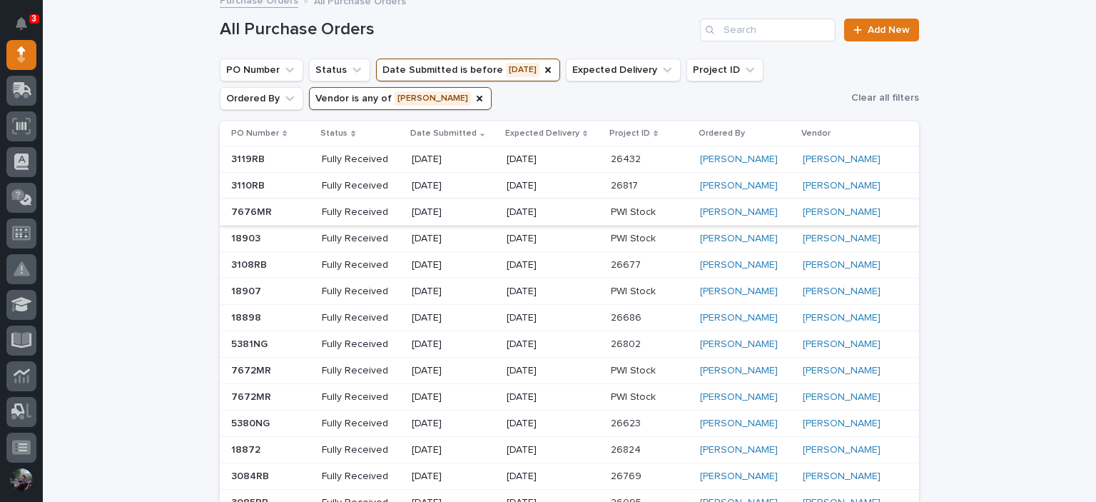
scroll to position [143, 0]
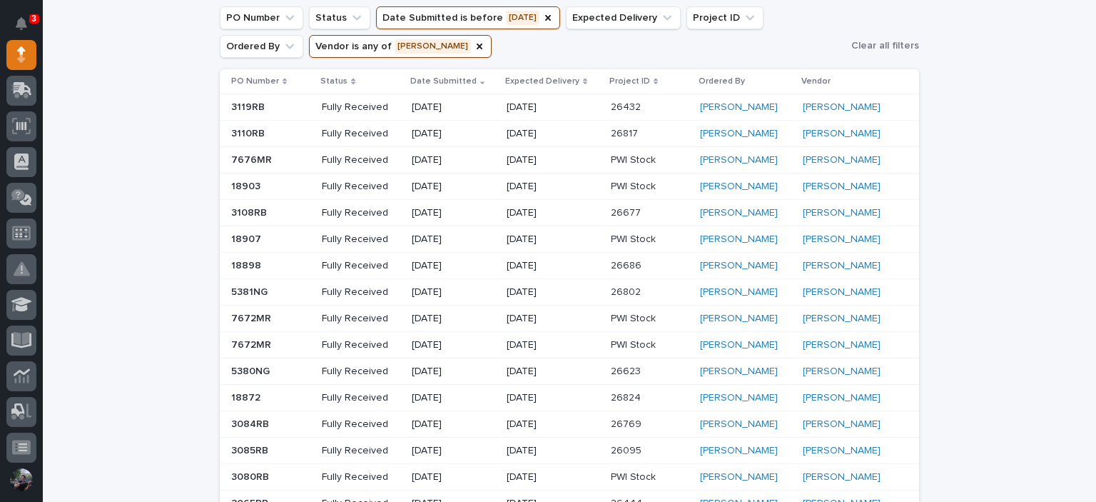
click at [636, 186] on p "PWI Stock" at bounding box center [635, 185] width 48 height 15
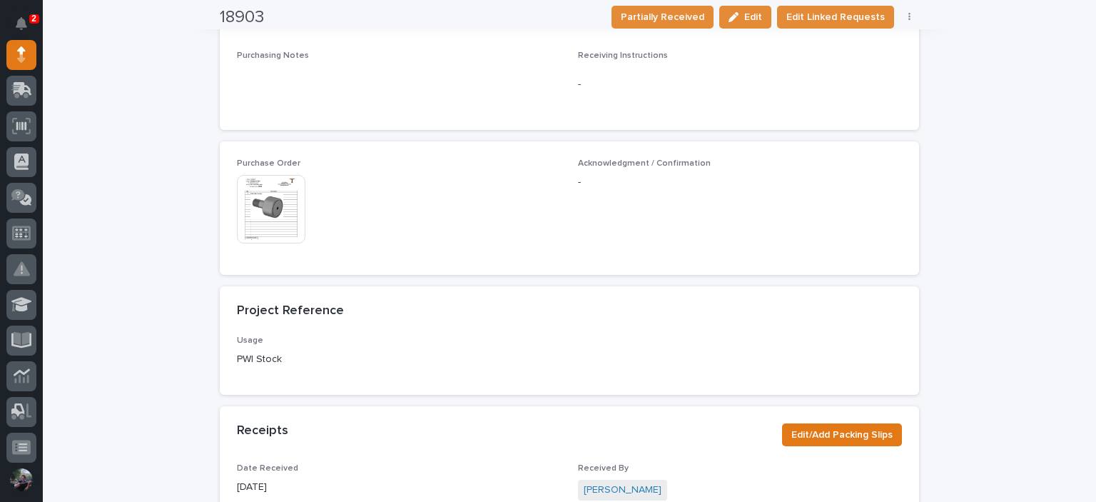
scroll to position [718, 0]
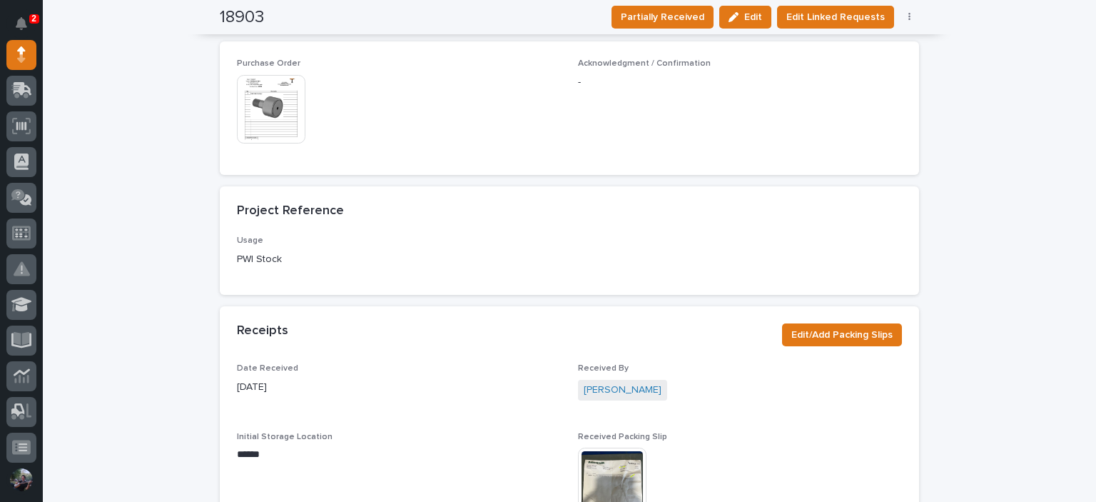
click at [285, 97] on img at bounding box center [271, 109] width 68 height 68
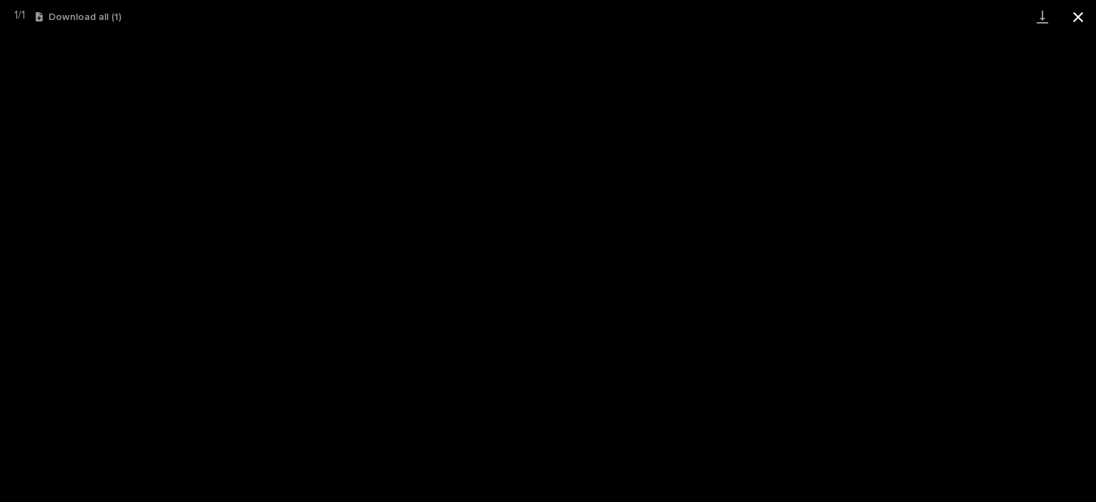
click at [1073, 15] on button "Close gallery" at bounding box center [1078, 17] width 36 height 34
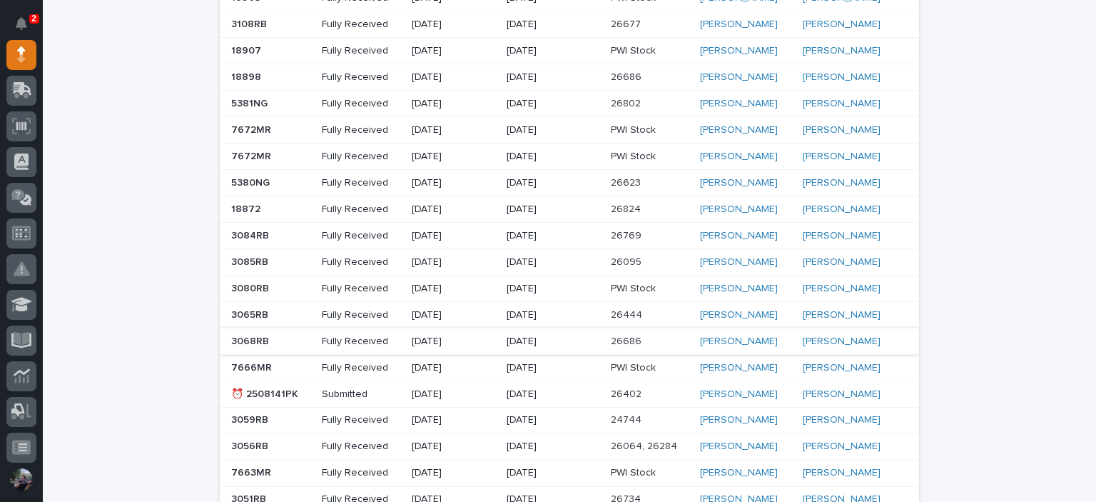
scroll to position [378, 0]
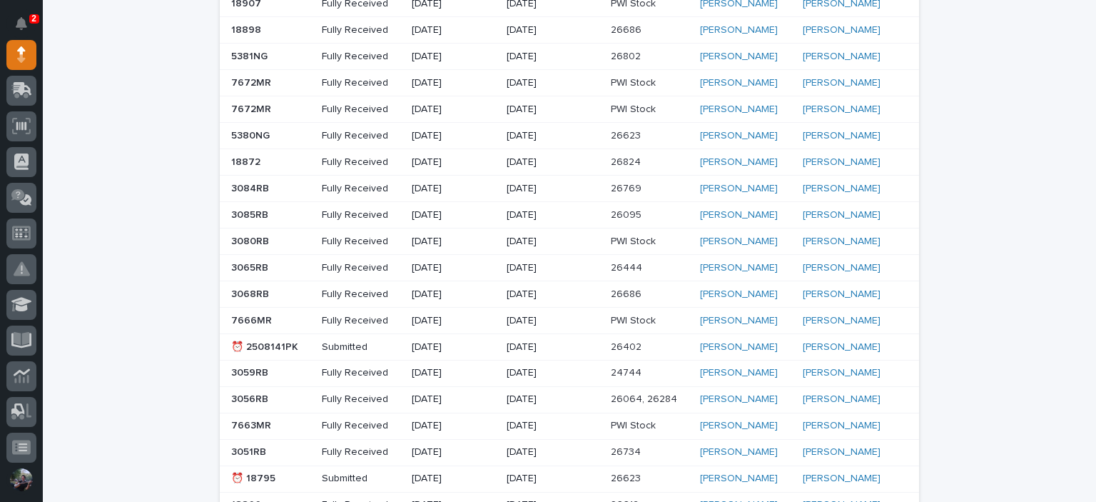
click at [632, 239] on p "PWI Stock" at bounding box center [635, 240] width 48 height 15
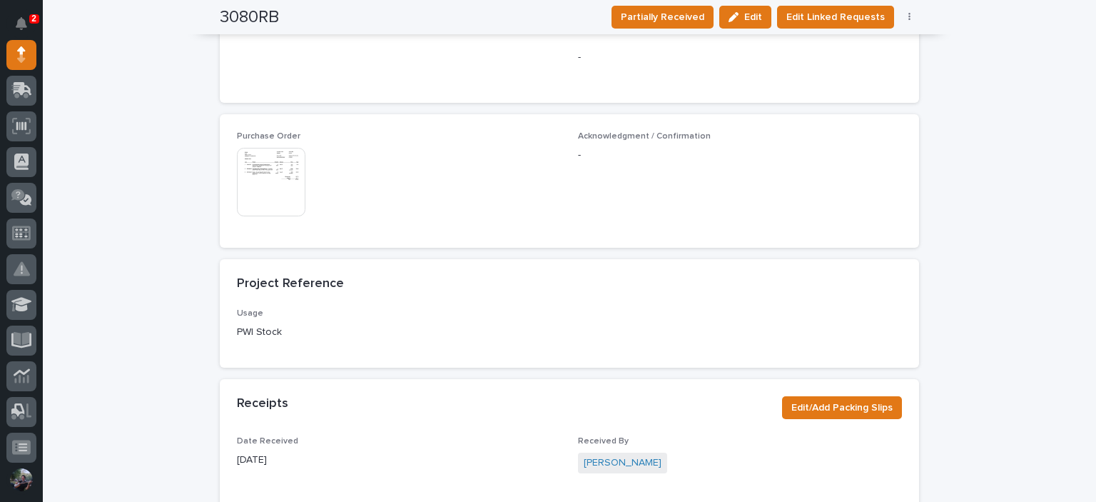
scroll to position [713, 0]
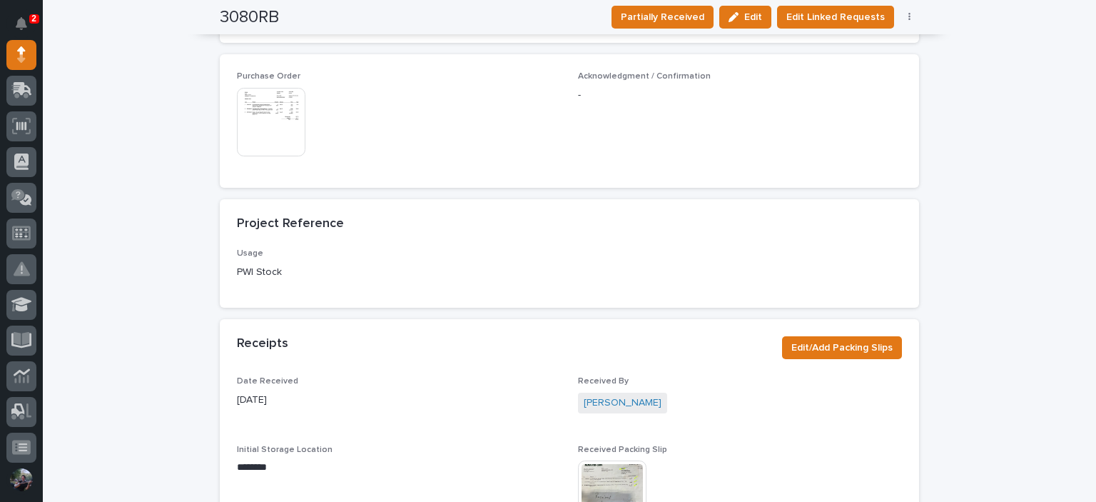
click at [263, 114] on img at bounding box center [271, 122] width 68 height 68
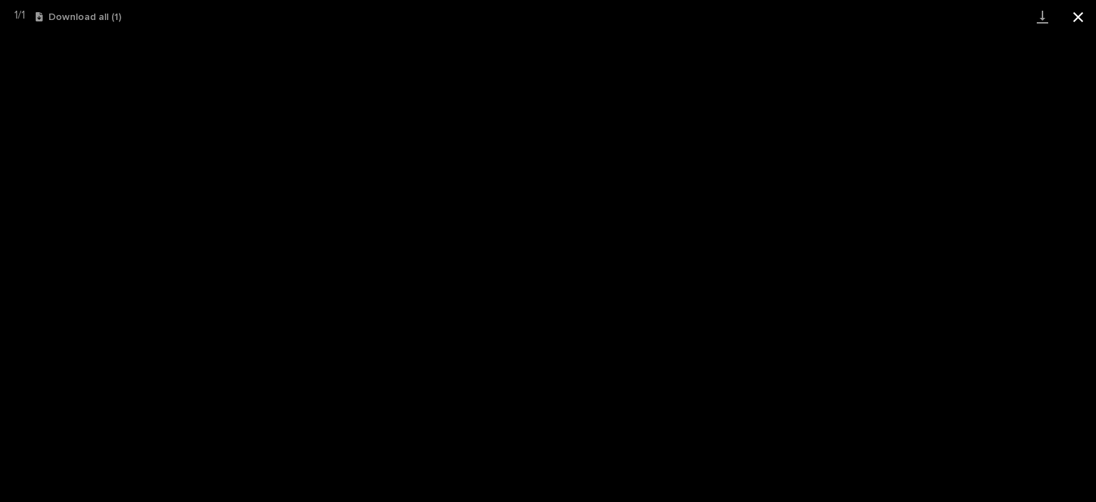
click at [1087, 21] on button "Close gallery" at bounding box center [1078, 17] width 36 height 34
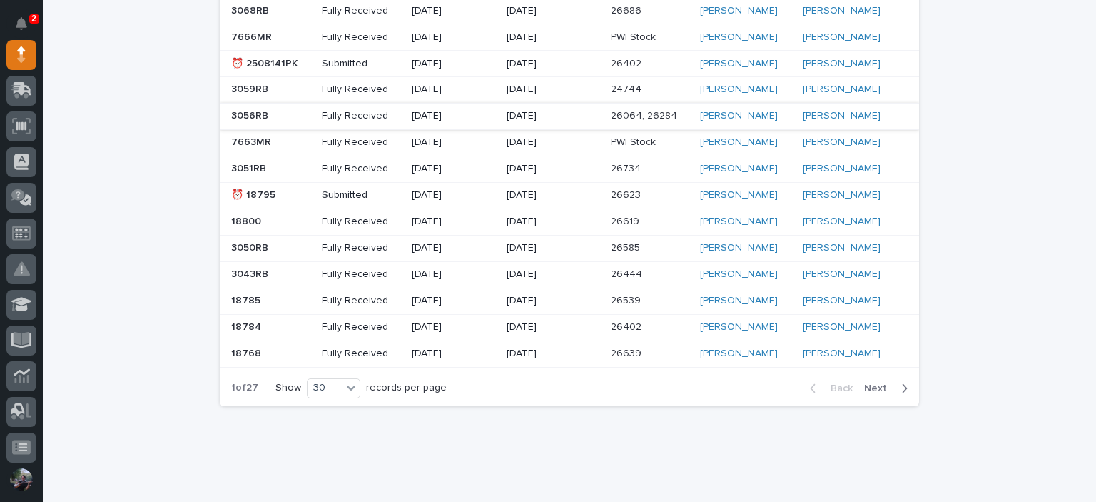
scroll to position [664, 0]
click at [867, 380] on span "Next" at bounding box center [879, 386] width 31 height 13
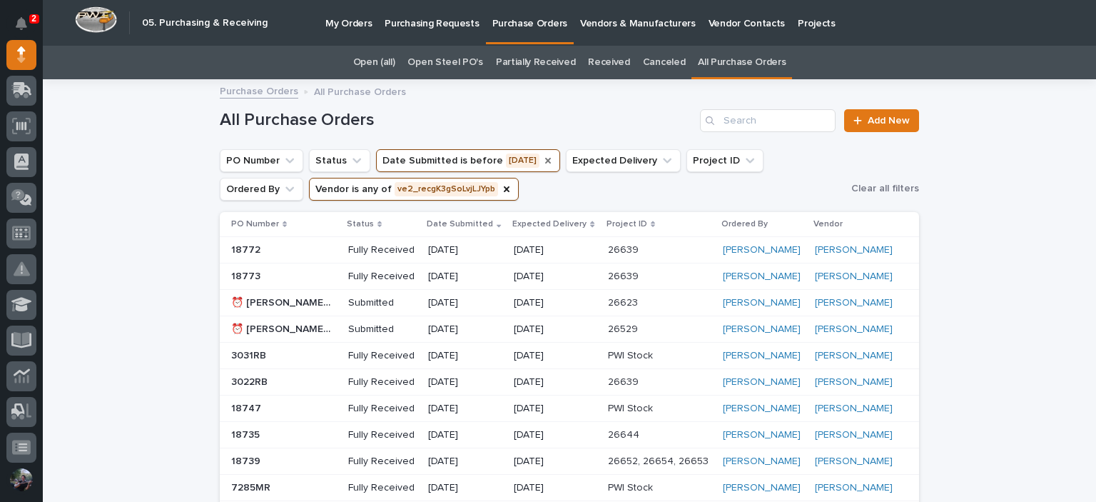
click at [545, 165] on icon "Date Submitted" at bounding box center [547, 160] width 11 height 11
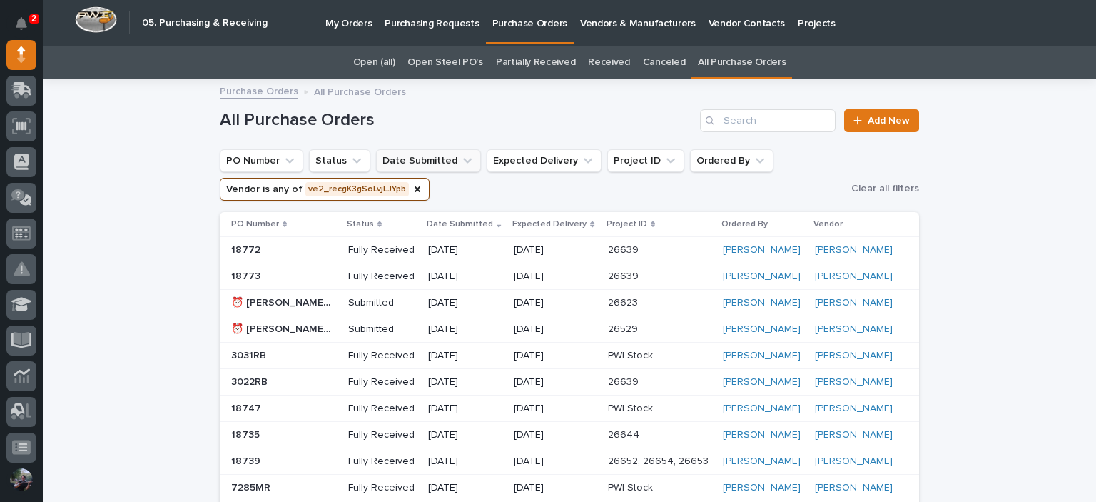
click at [437, 165] on button "Date Submitted" at bounding box center [428, 160] width 105 height 23
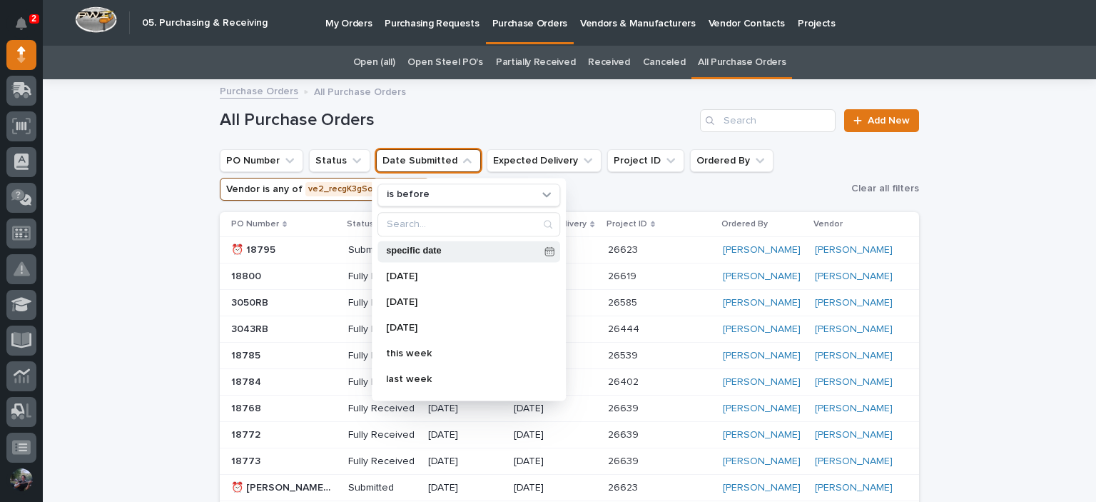
click at [432, 250] on p "specific date" at bounding box center [462, 251] width 153 height 9
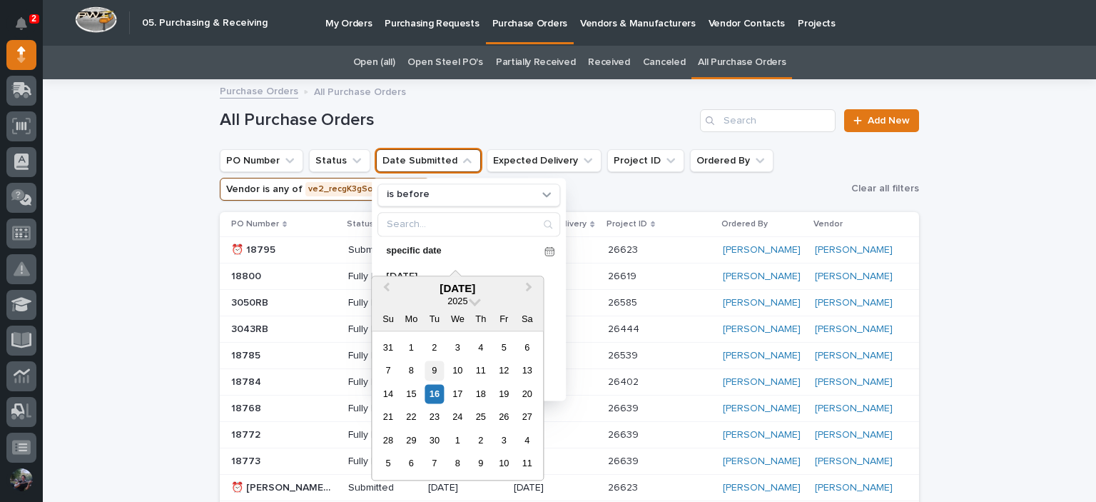
click at [433, 373] on div "9" at bounding box center [434, 370] width 19 height 19
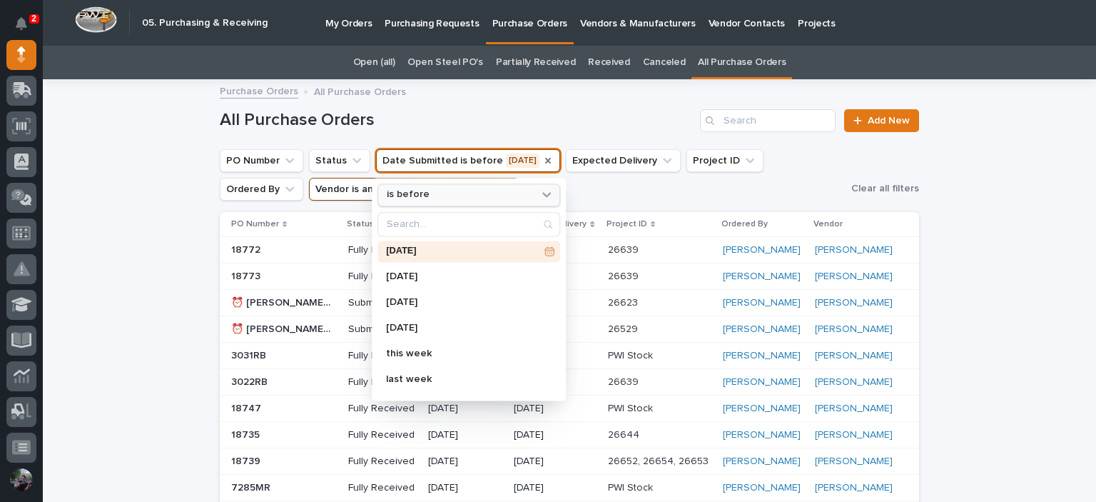
click at [448, 196] on div "is before" at bounding box center [460, 195] width 158 height 15
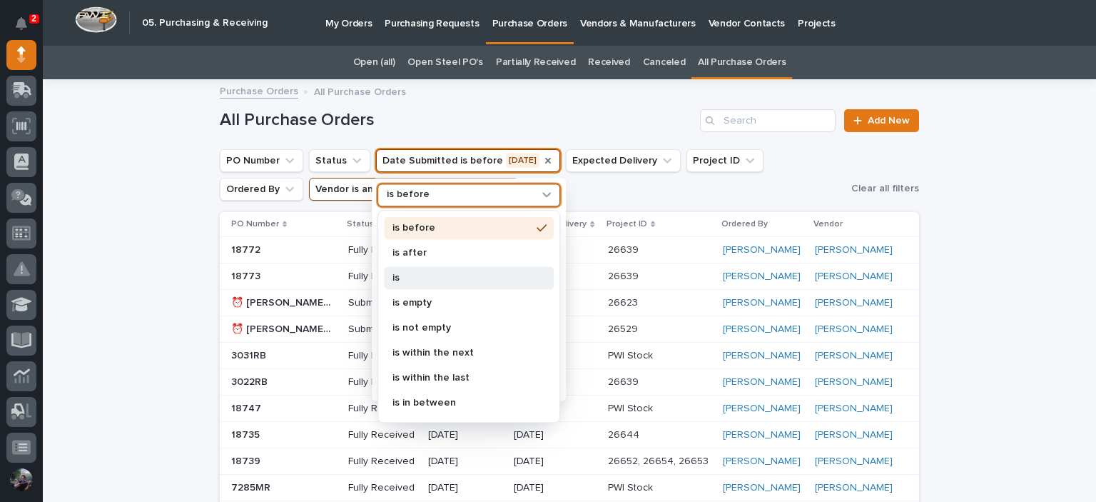
click at [428, 275] on p "is" at bounding box center [461, 278] width 138 height 10
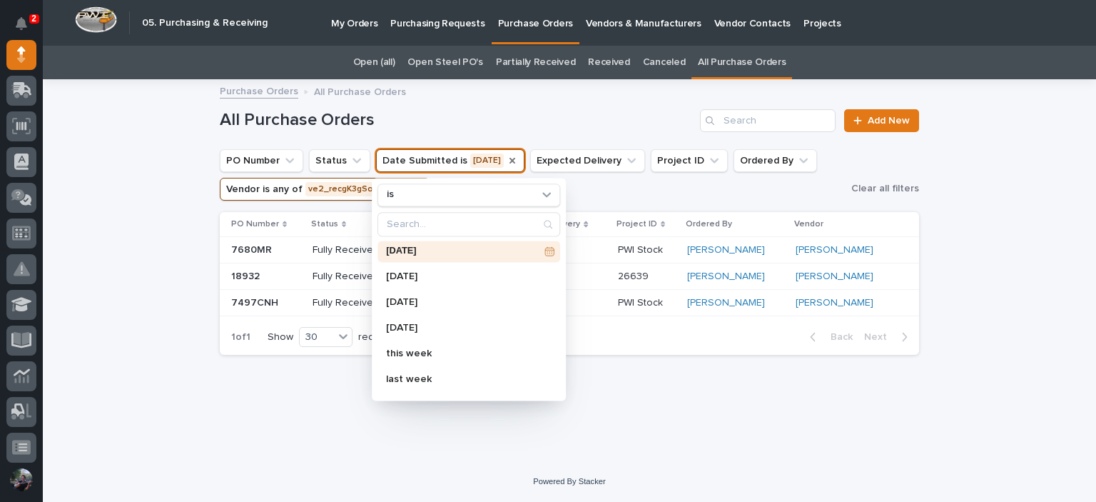
click at [609, 193] on ul "PO Number Status Date Submitted is 09/09/2025 is 09/09/2025 today yesterday tom…" at bounding box center [532, 174] width 631 height 57
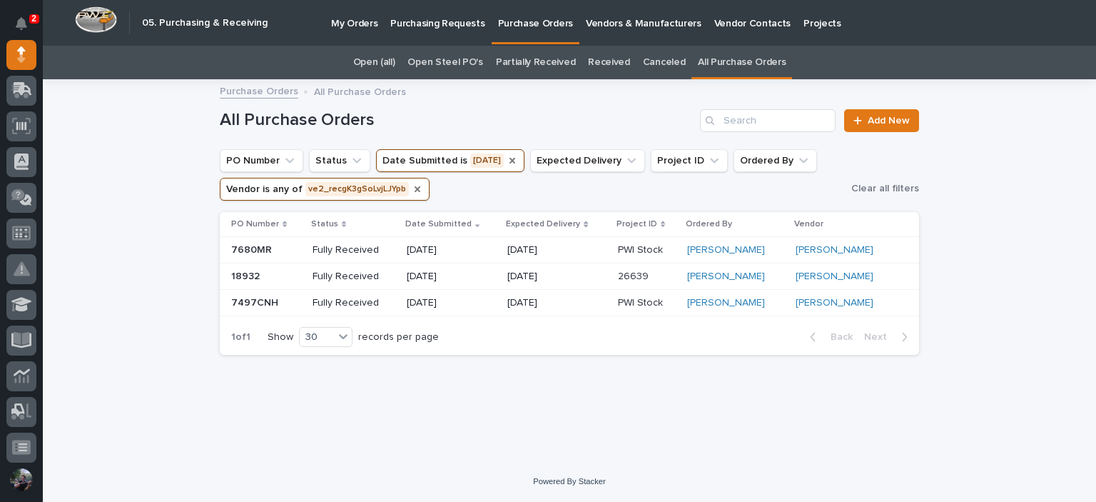
click at [414, 193] on icon "Vendor" at bounding box center [417, 188] width 11 height 11
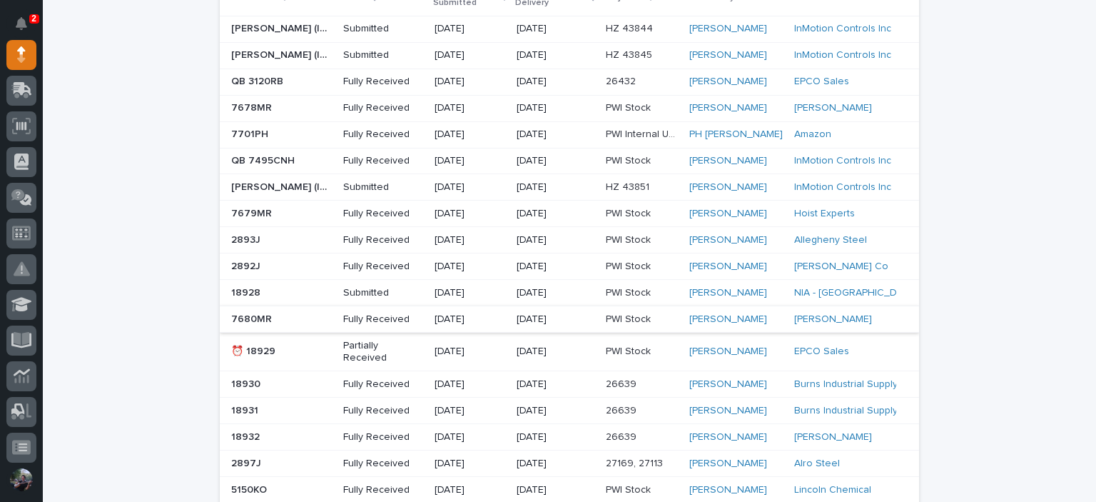
scroll to position [238, 0]
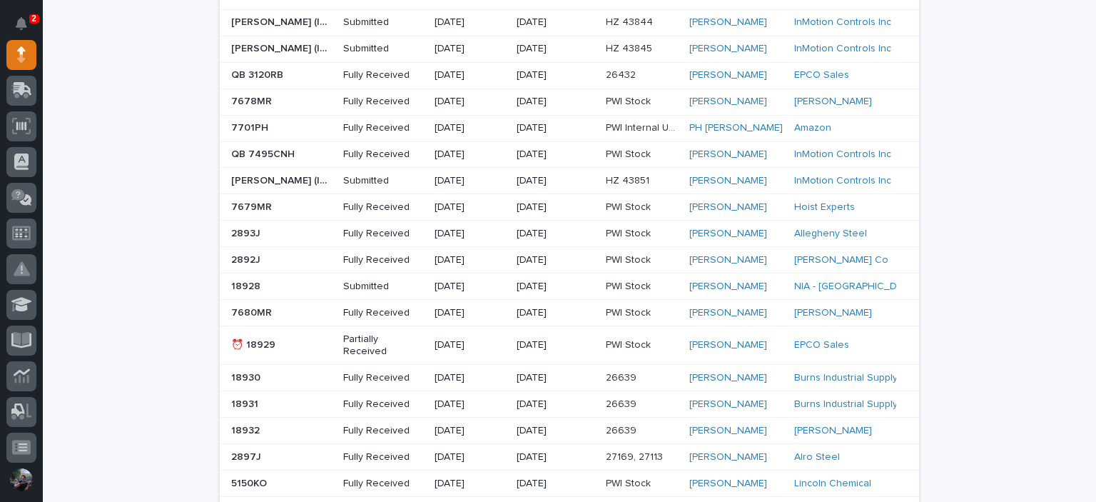
click at [634, 278] on p "PWI Stock" at bounding box center [630, 285] width 48 height 15
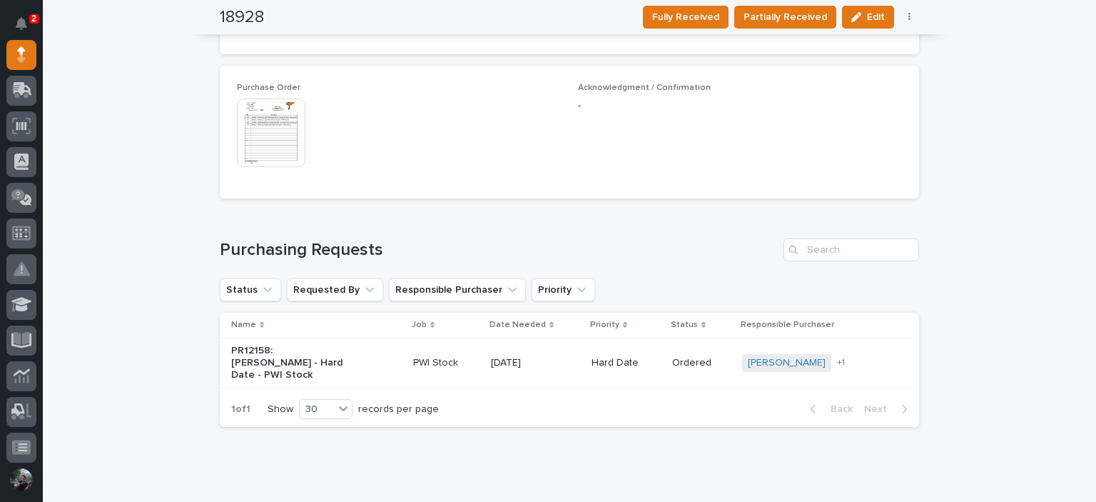
scroll to position [815, 0]
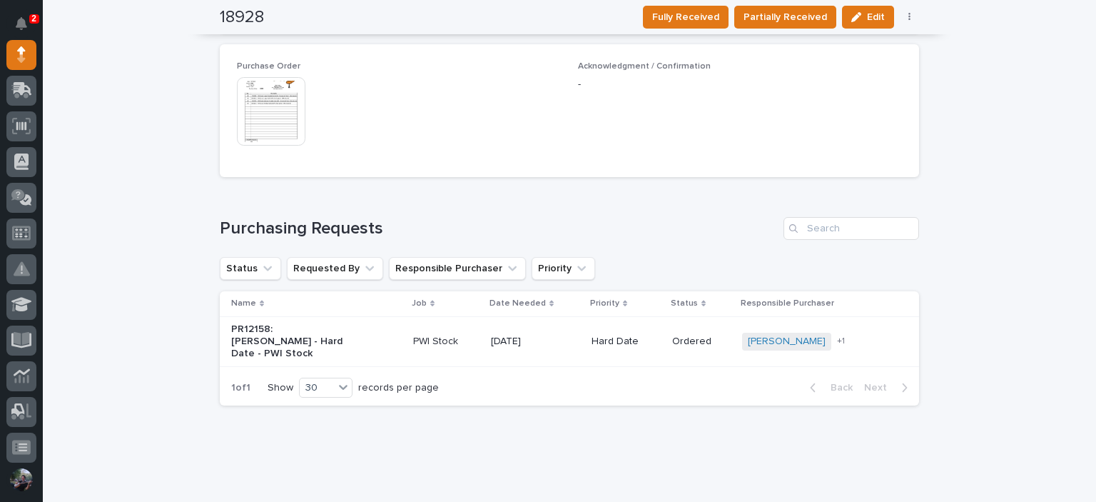
click at [274, 323] on p "PR12158: Adam Yutzy - Hard Date - PWI Stock" at bounding box center [290, 341] width 119 height 36
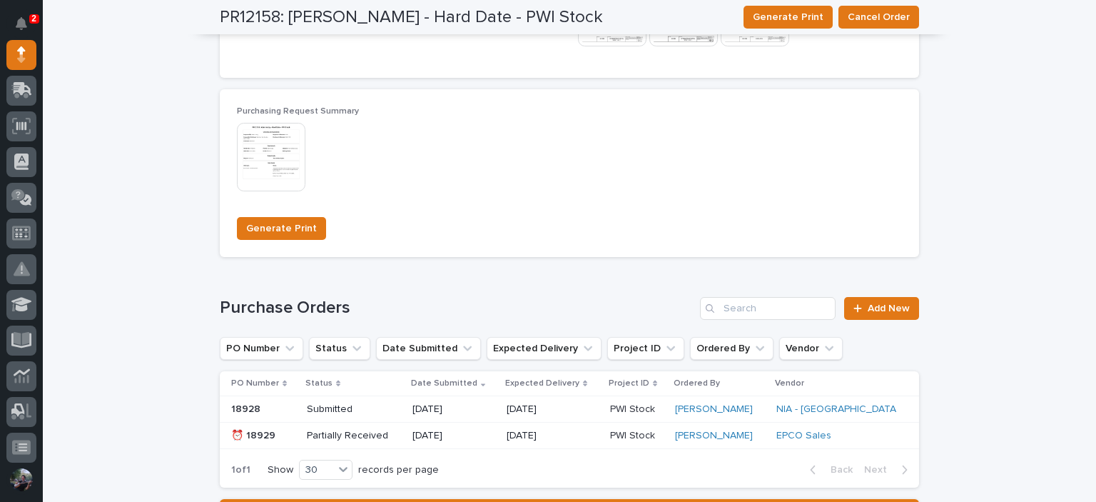
scroll to position [1150, 0]
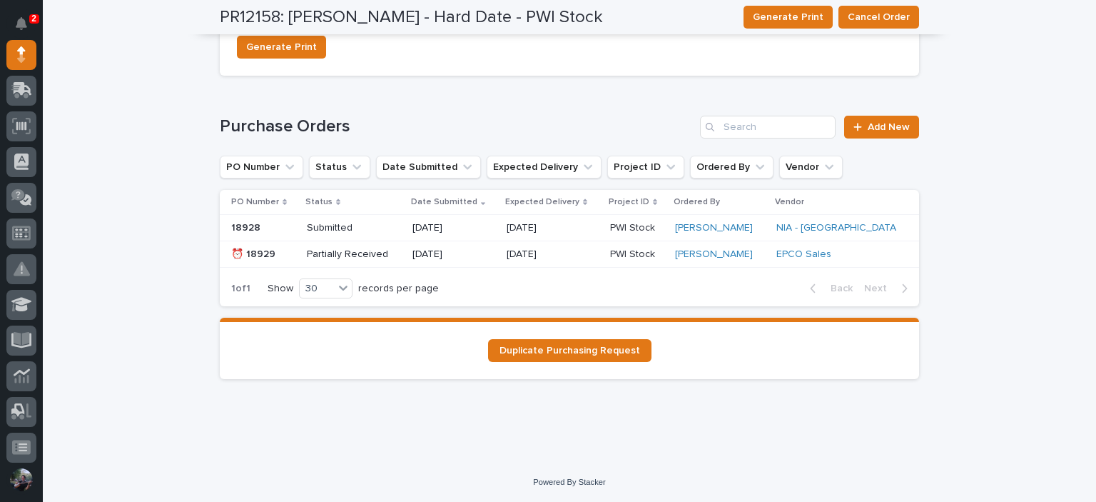
click at [384, 258] on p "Partially Received" at bounding box center [354, 254] width 94 height 12
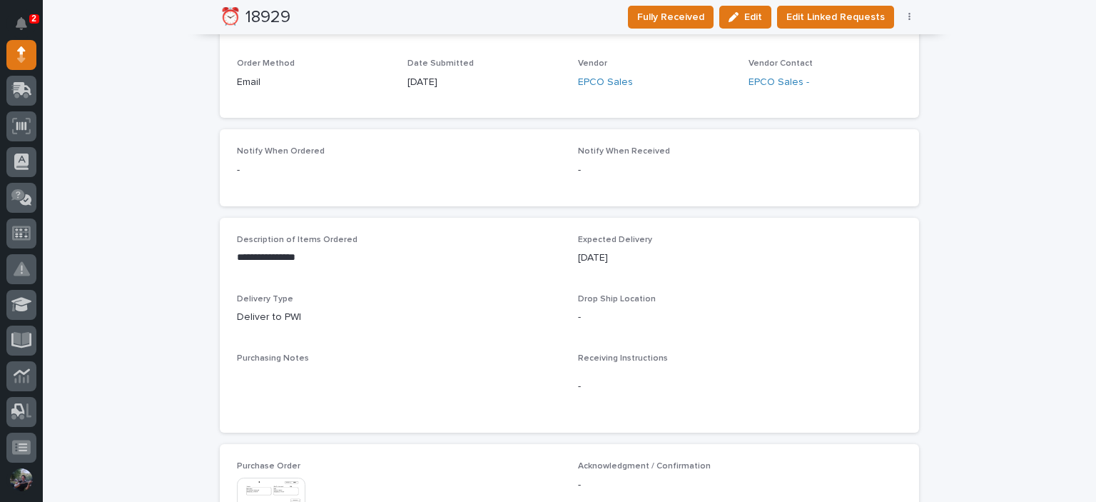
scroll to position [666, 0]
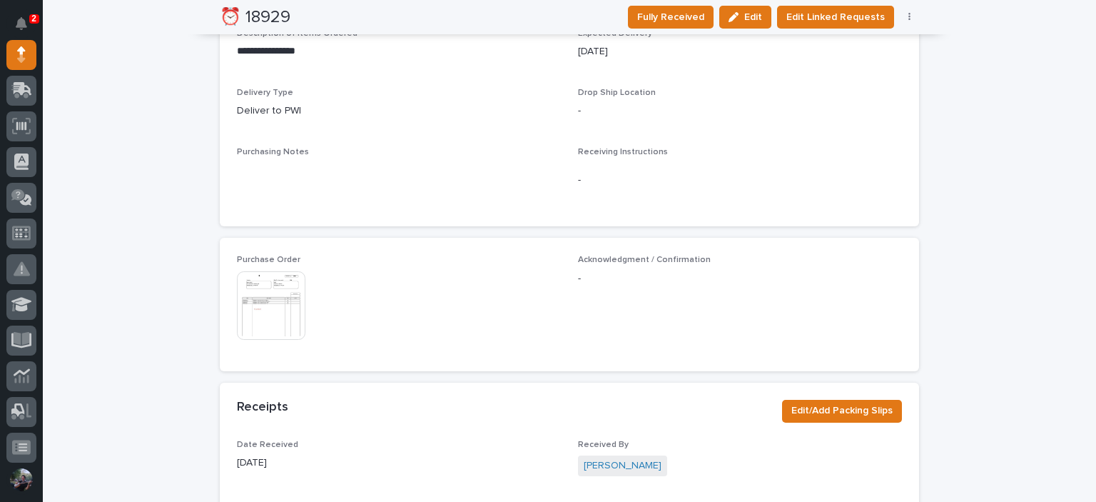
click at [273, 284] on img at bounding box center [271, 305] width 68 height 68
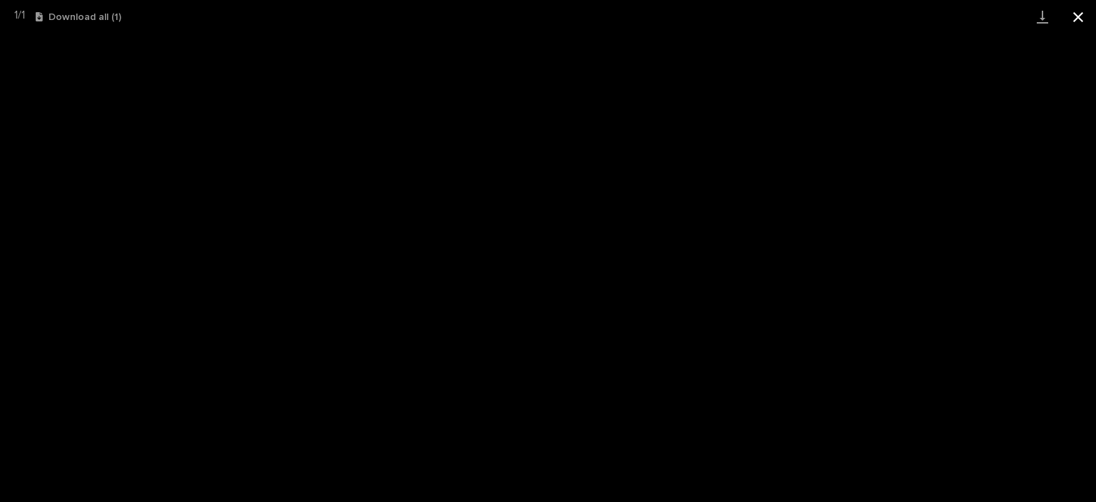
click at [1078, 14] on button "Close gallery" at bounding box center [1078, 17] width 36 height 34
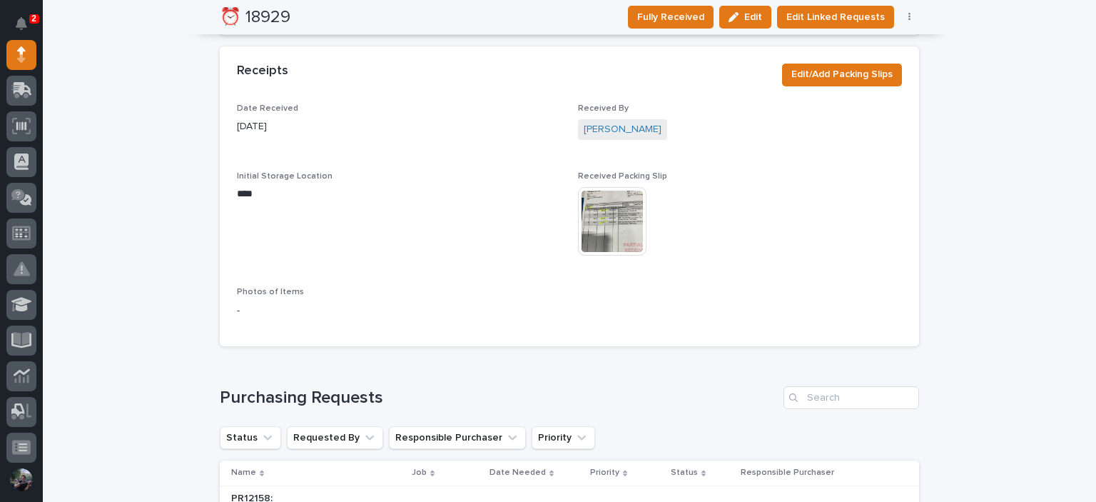
scroll to position [1142, 0]
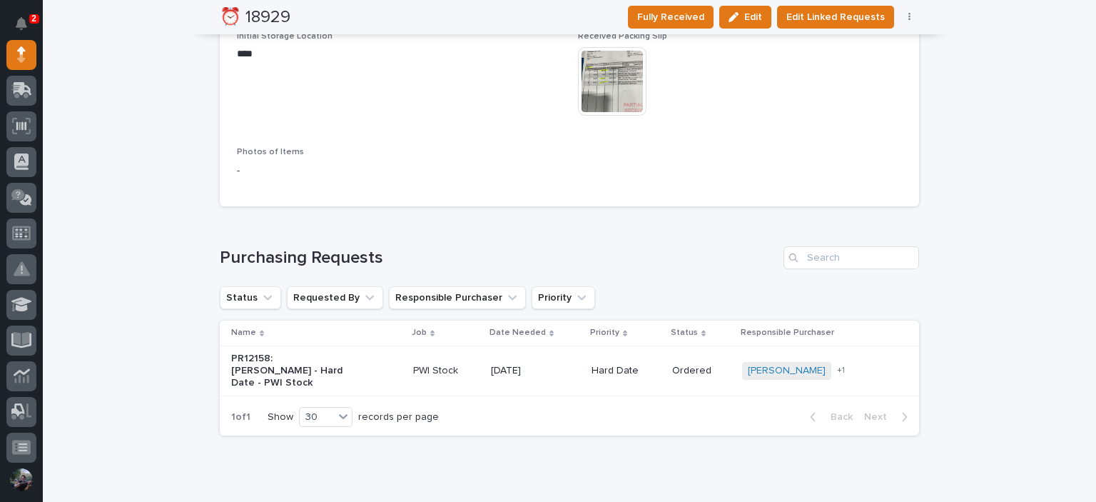
click at [611, 91] on img at bounding box center [612, 81] width 68 height 68
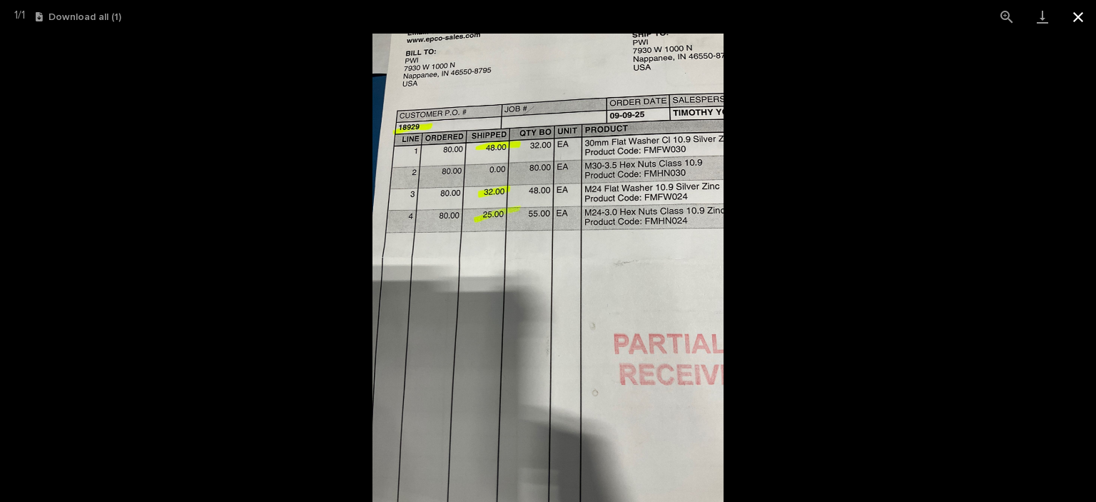
click at [1091, 21] on button "Close gallery" at bounding box center [1078, 17] width 36 height 34
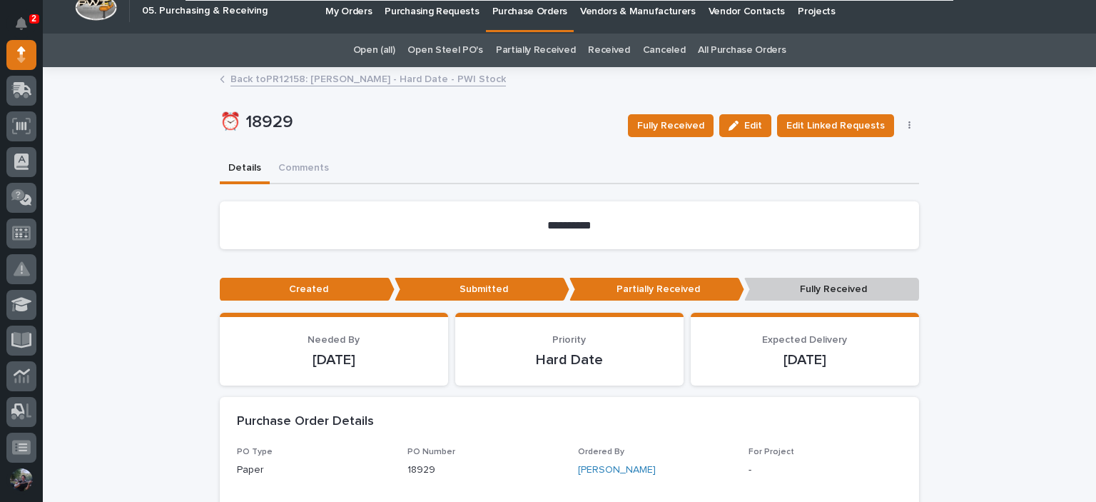
scroll to position [0, 0]
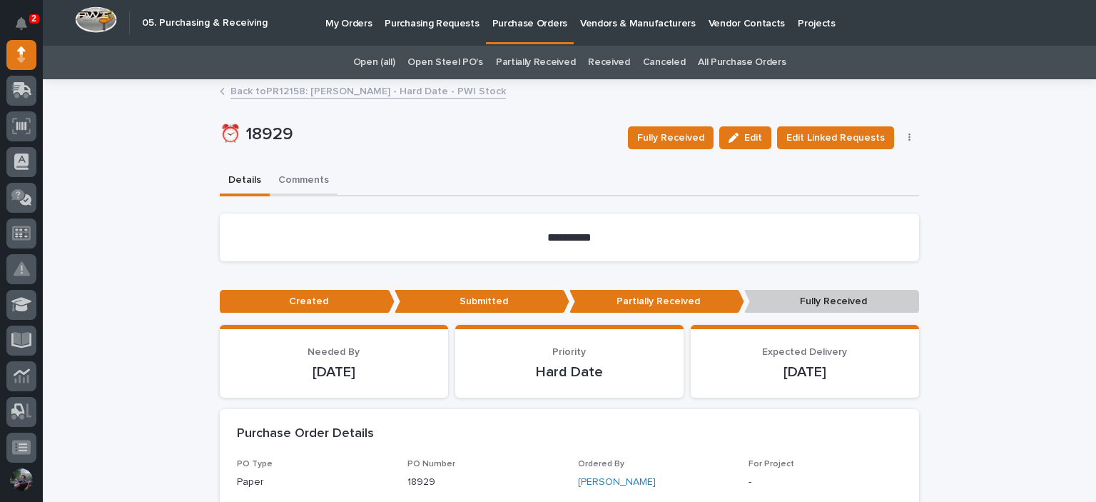
click at [308, 176] on button "Comments" at bounding box center [304, 181] width 68 height 30
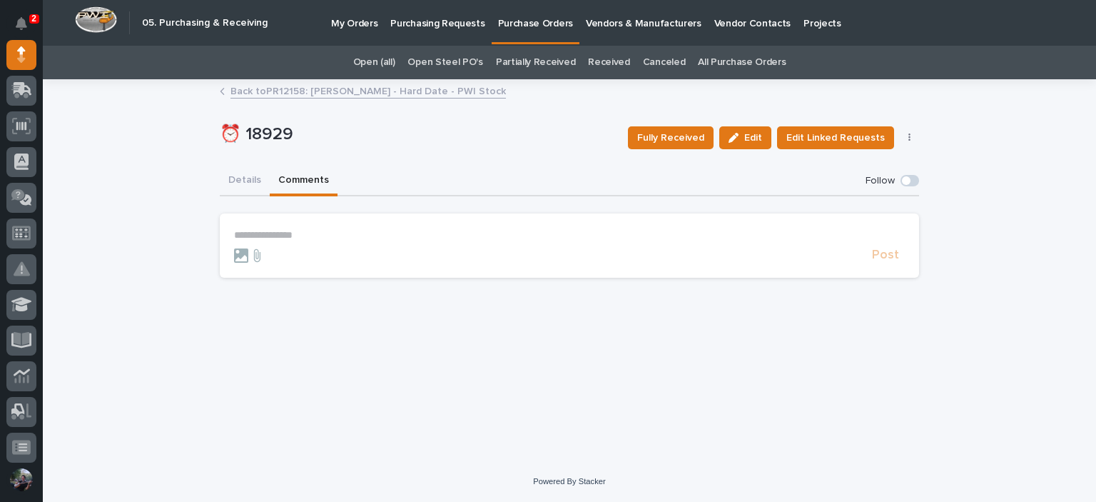
click at [325, 229] on p "**********" at bounding box center [569, 235] width 671 height 12
click at [890, 260] on span "Post" at bounding box center [885, 261] width 27 height 16
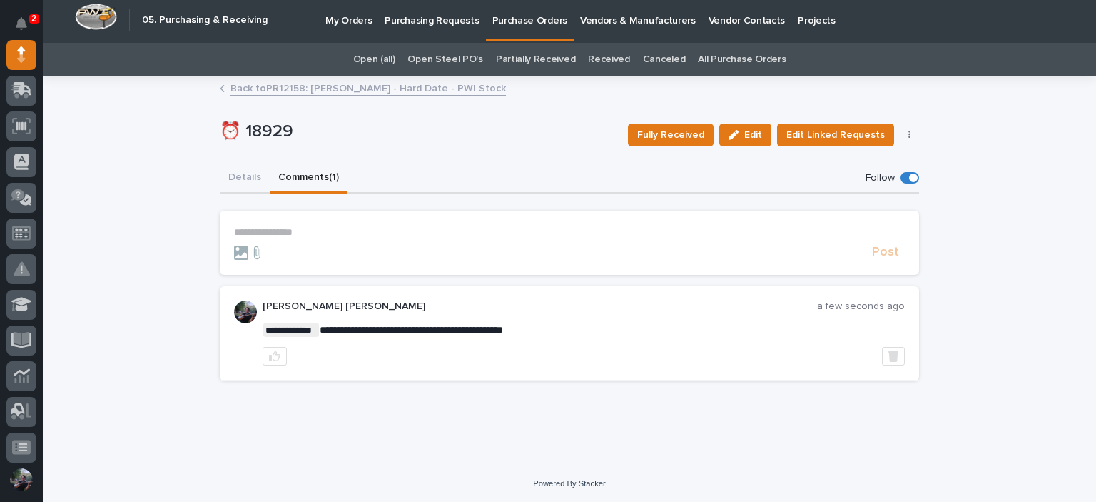
scroll to position [4, 0]
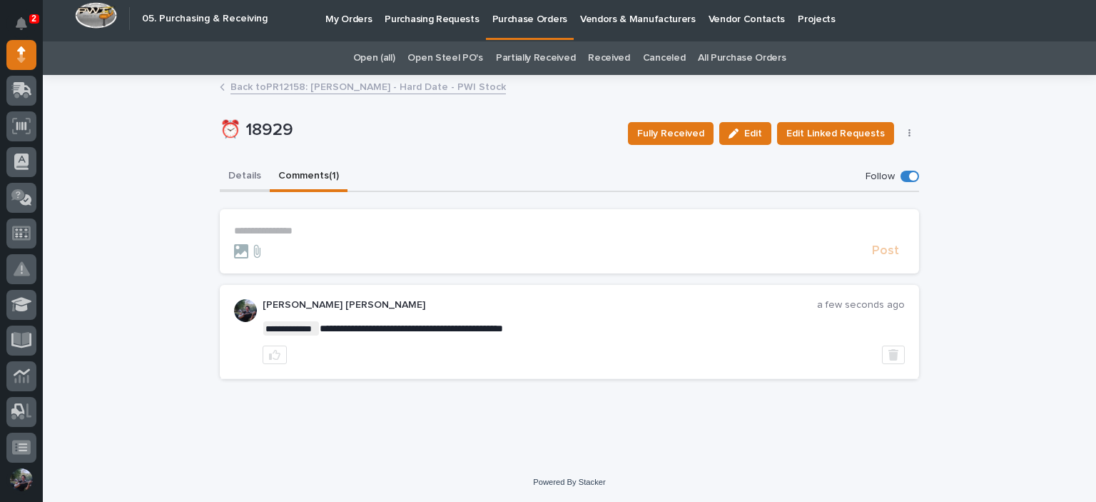
click at [257, 180] on button "Details" at bounding box center [245, 177] width 50 height 30
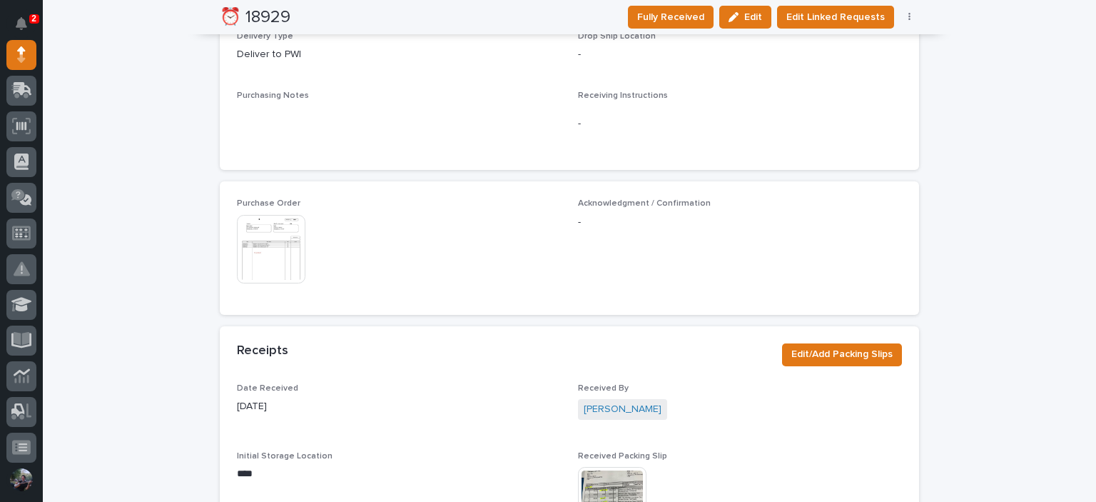
scroll to position [718, 0]
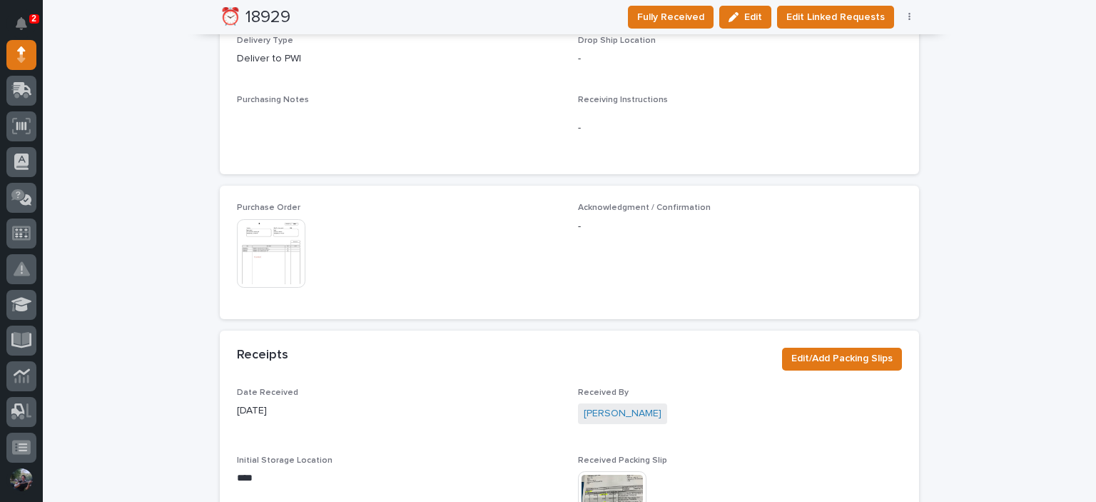
click at [258, 230] on img at bounding box center [271, 253] width 68 height 68
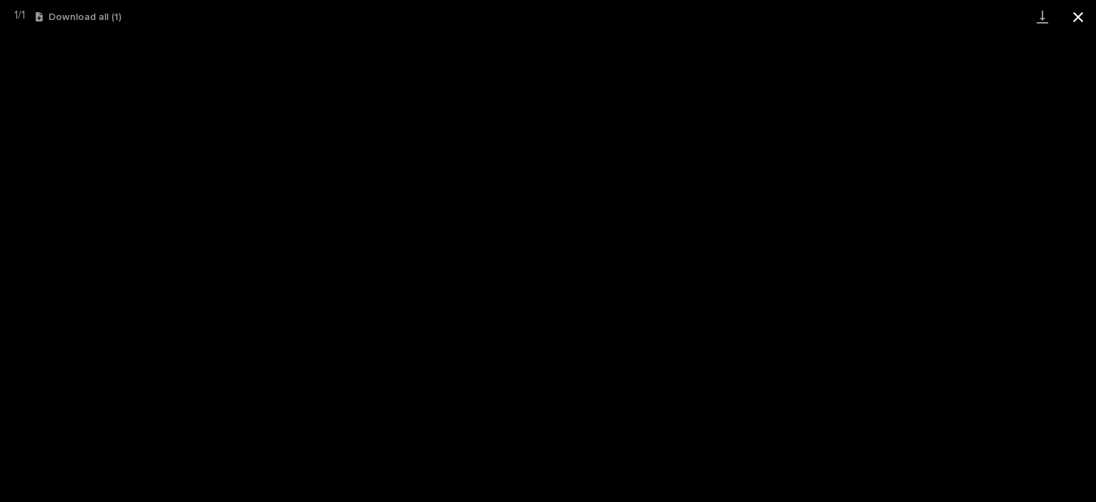
click at [1073, 6] on button "Close gallery" at bounding box center [1078, 17] width 36 height 34
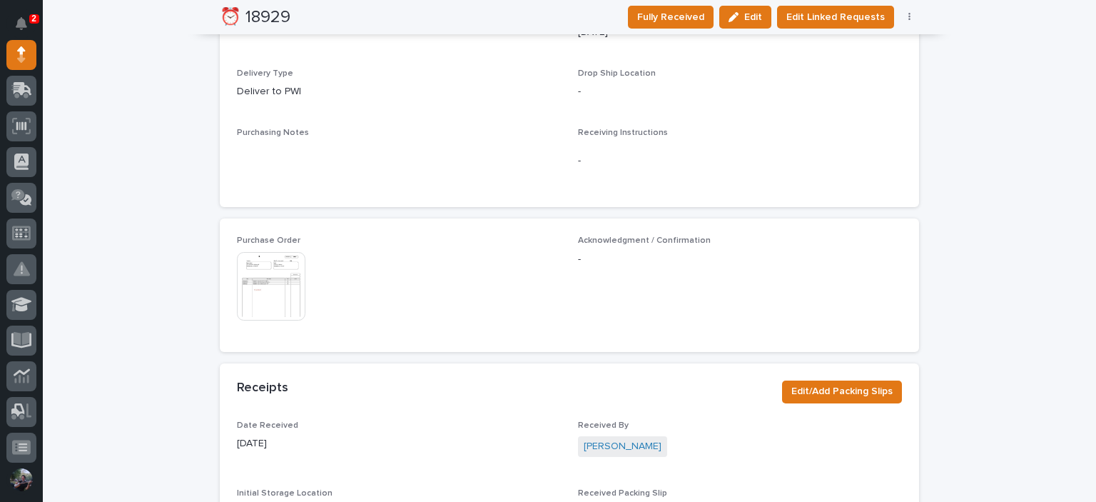
scroll to position [761, 0]
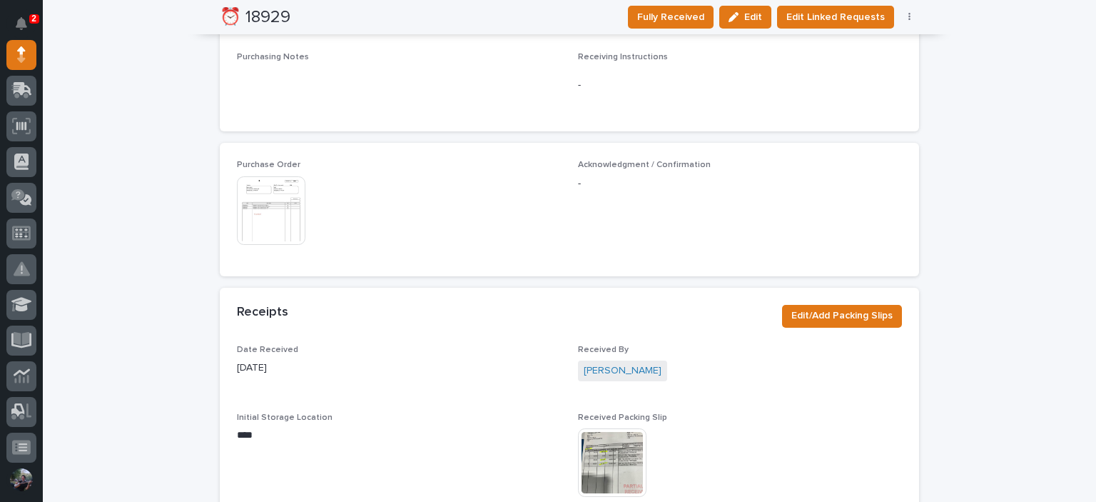
click at [244, 199] on img at bounding box center [271, 210] width 68 height 68
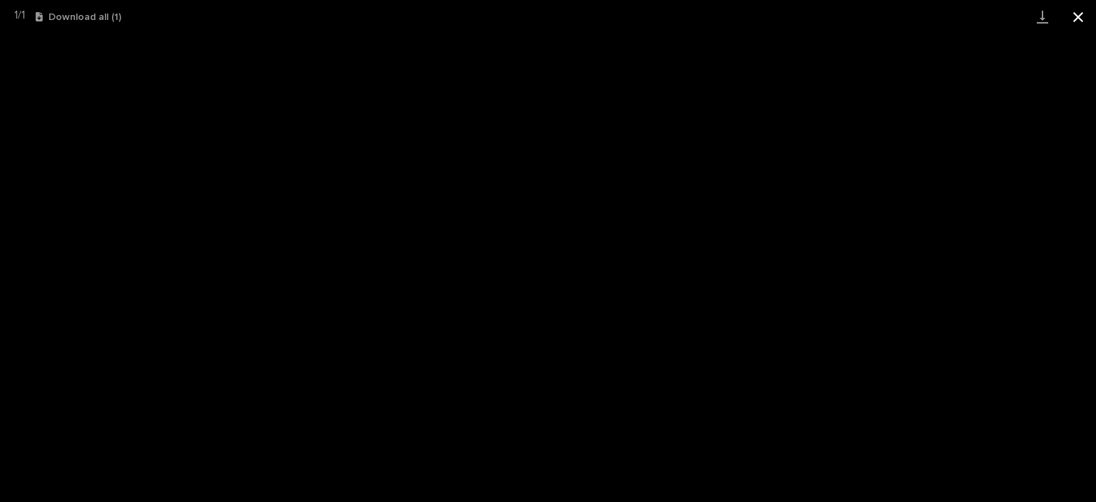
click at [1072, 14] on button "Close gallery" at bounding box center [1078, 17] width 36 height 34
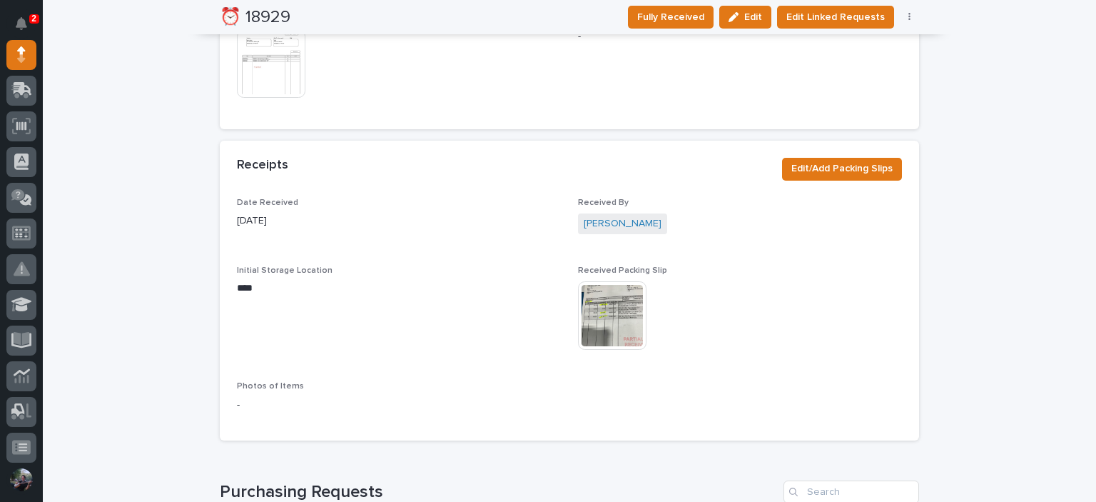
scroll to position [1046, 0]
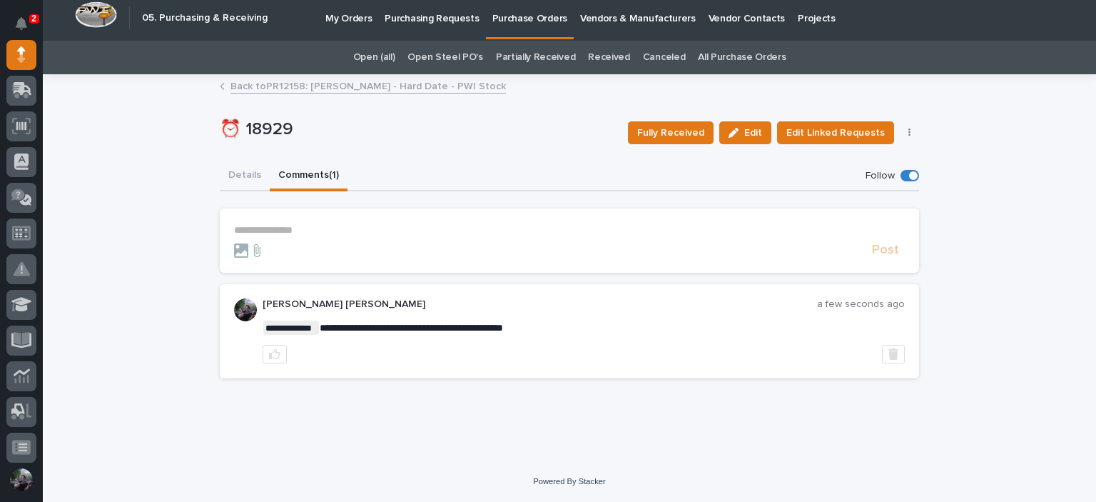
scroll to position [4, 0]
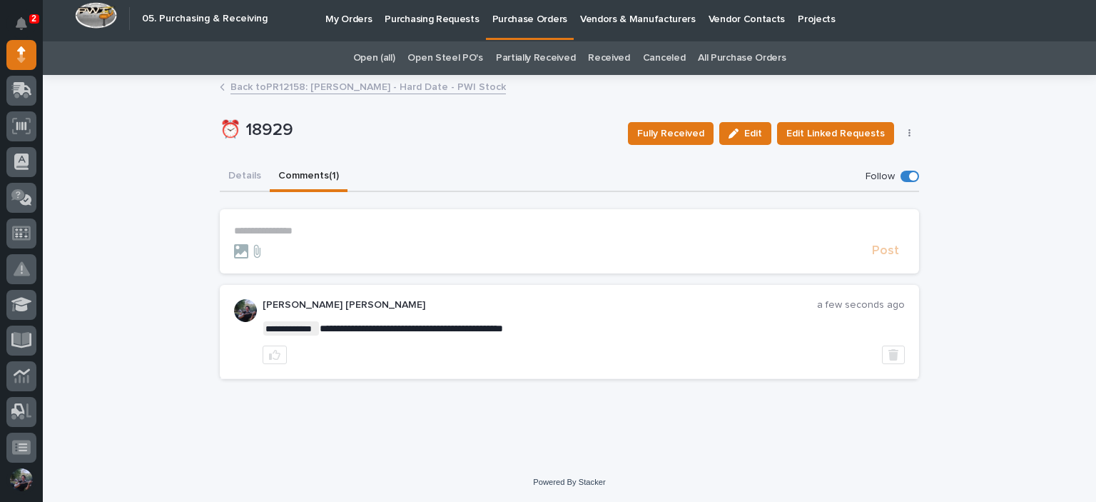
click at [308, 228] on p "**********" at bounding box center [569, 231] width 671 height 12
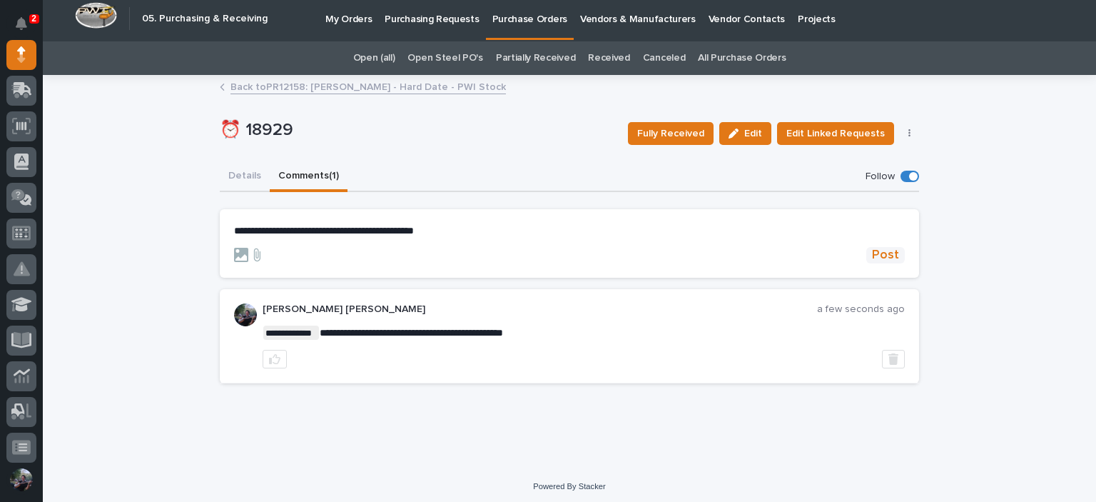
click at [872, 248] on span "Post" at bounding box center [885, 255] width 27 height 16
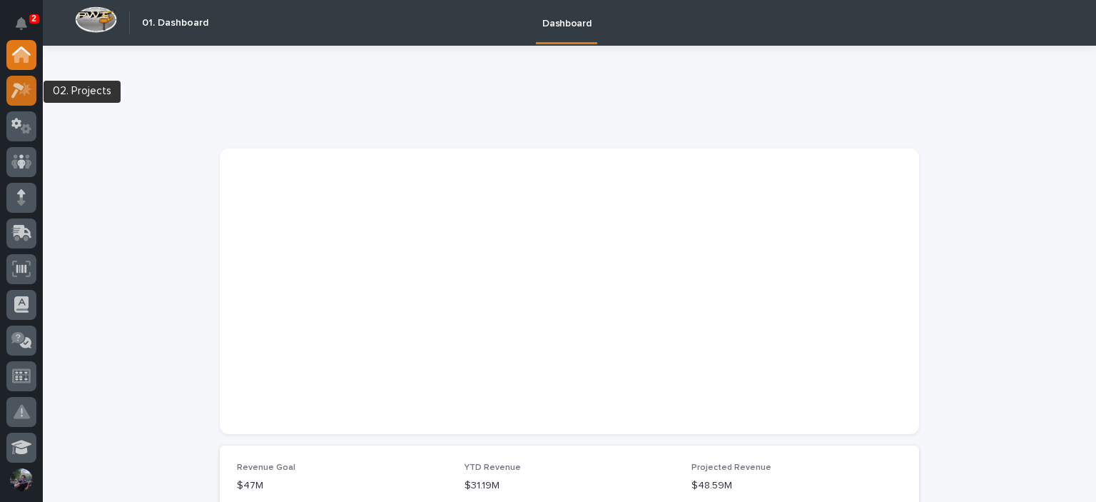
click at [36, 96] on link at bounding box center [21, 91] width 30 height 30
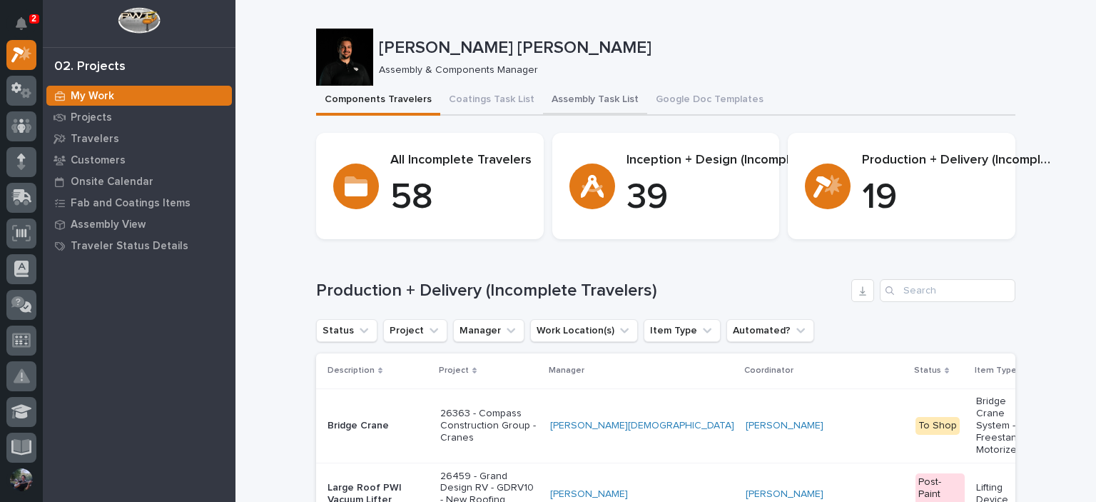
click at [593, 86] on button "Assembly Task List" at bounding box center [595, 101] width 104 height 30
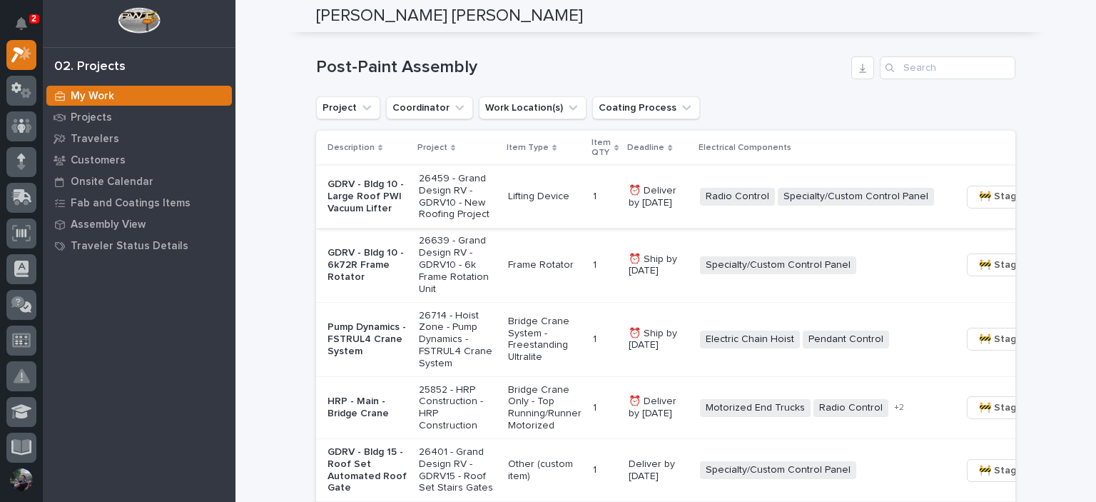
scroll to position [1061, 0]
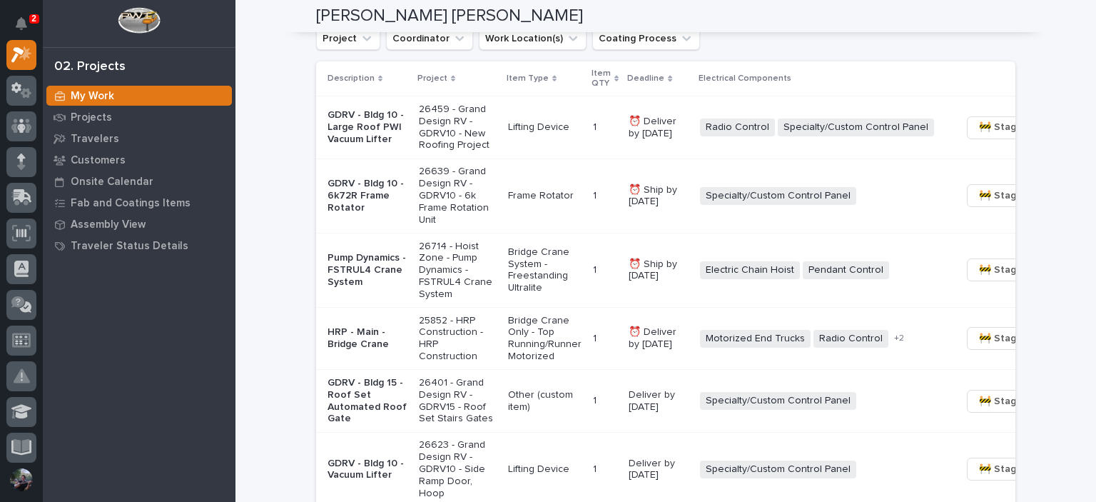
click at [369, 145] on p "GDRV - Bldg 10 - Large Roof PWI Vacuum Lifter" at bounding box center [367, 127] width 80 height 36
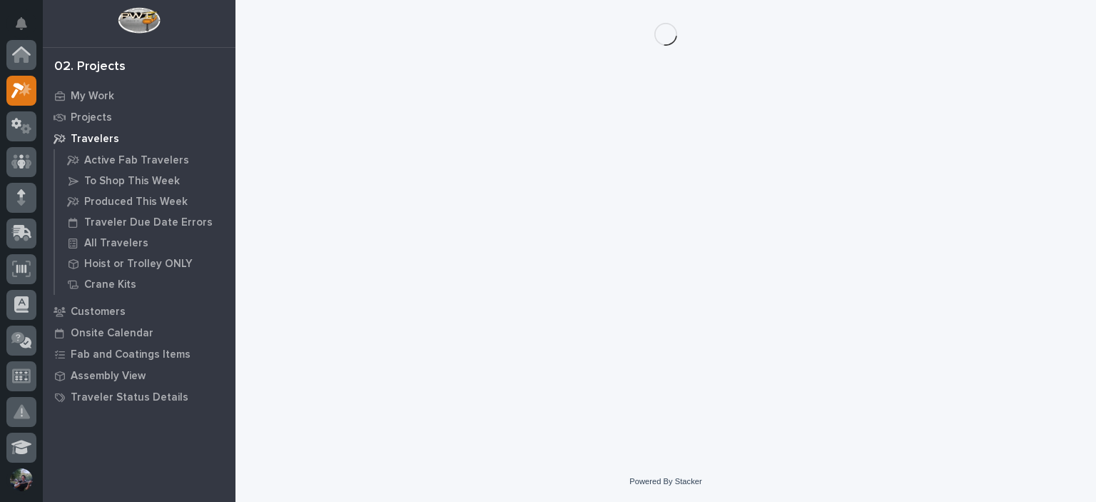
scroll to position [36, 0]
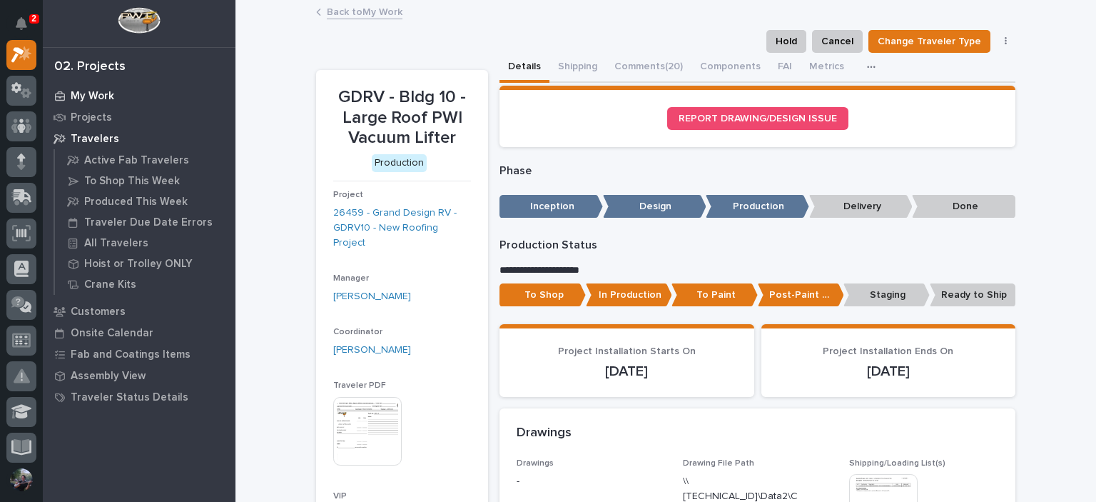
click at [68, 92] on div "My Work" at bounding box center [139, 96] width 186 height 20
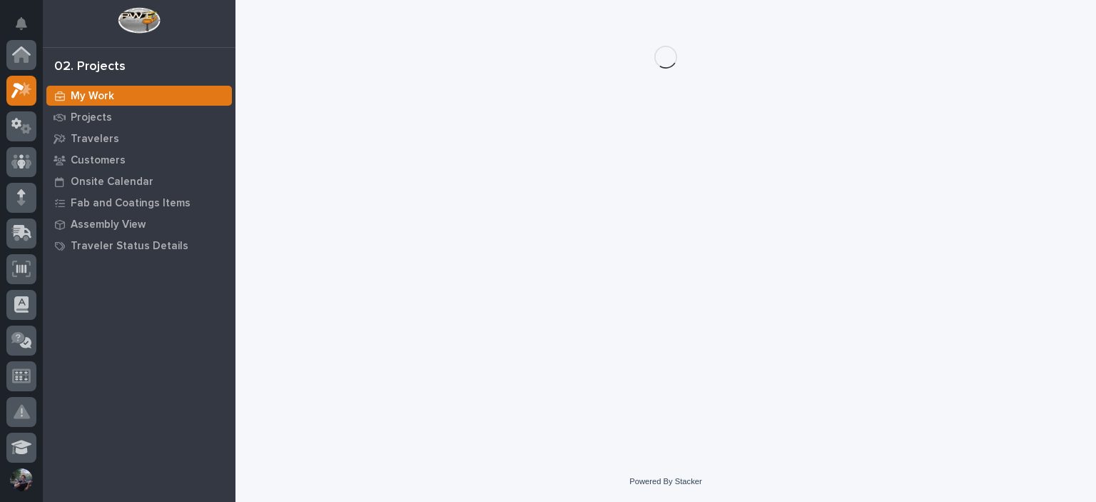
scroll to position [36, 0]
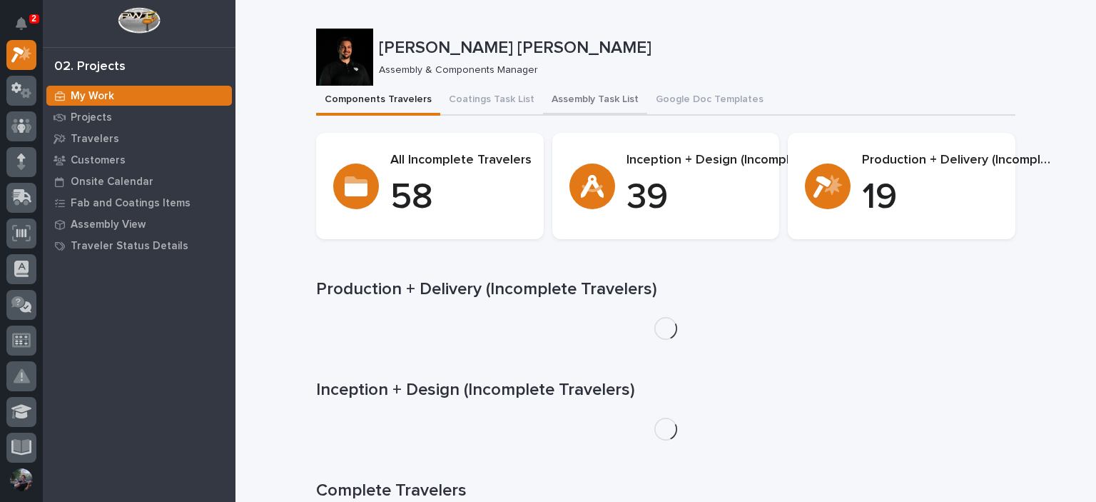
click at [572, 101] on button "Assembly Task List" at bounding box center [595, 101] width 104 height 30
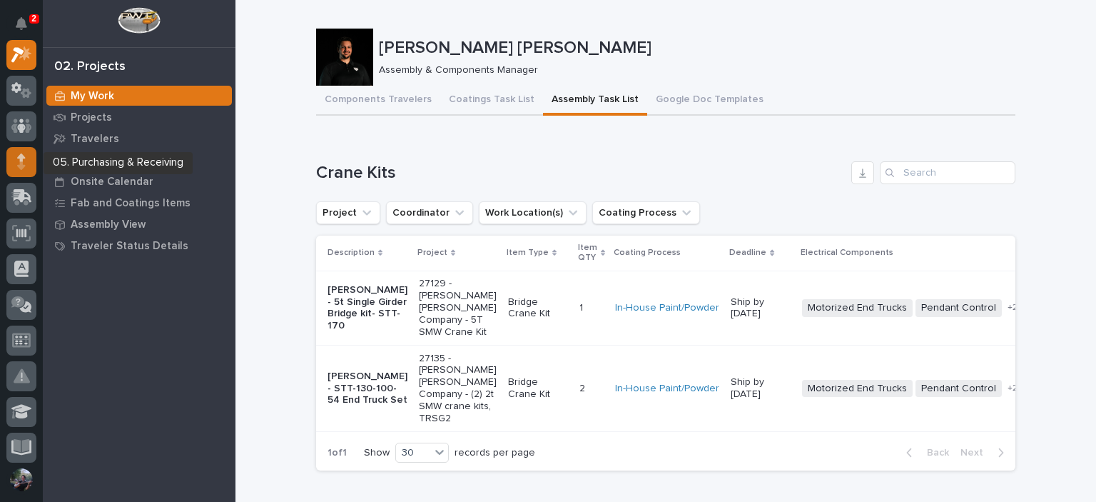
click at [23, 168] on icon at bounding box center [21, 161] width 9 height 16
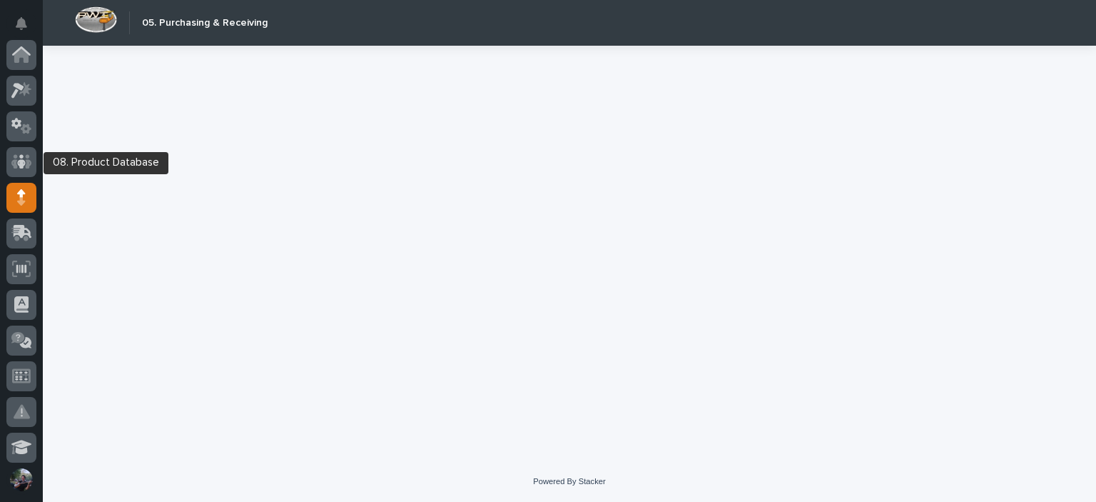
scroll to position [143, 0]
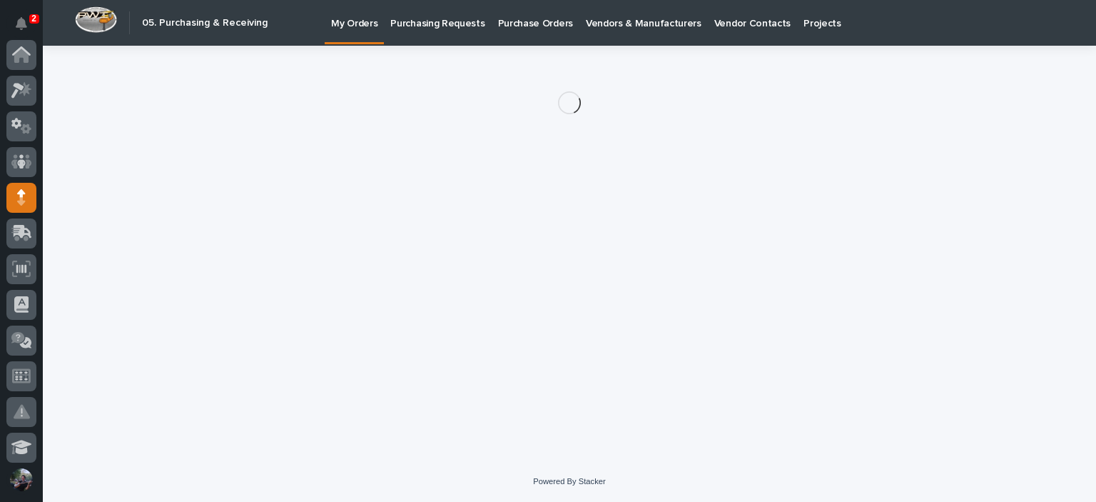
scroll to position [143, 0]
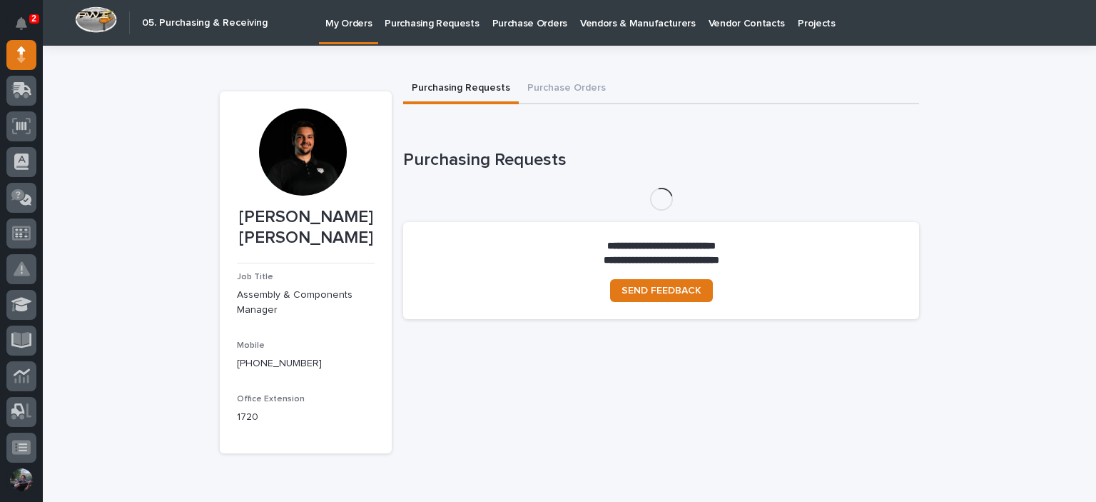
click at [529, 31] on link "Purchase Orders" at bounding box center [530, 22] width 88 height 44
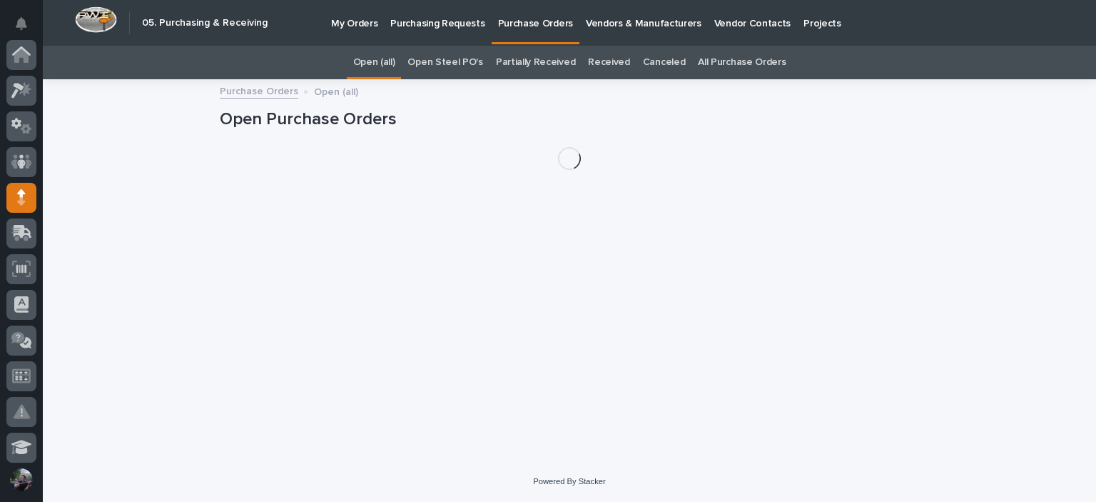
scroll to position [143, 0]
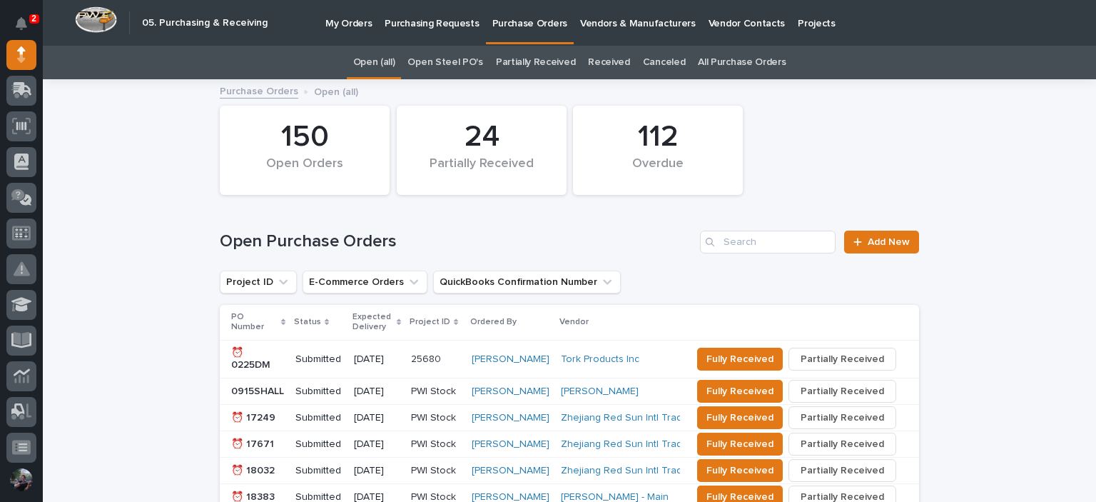
click at [724, 62] on link "All Purchase Orders" at bounding box center [742, 63] width 88 height 34
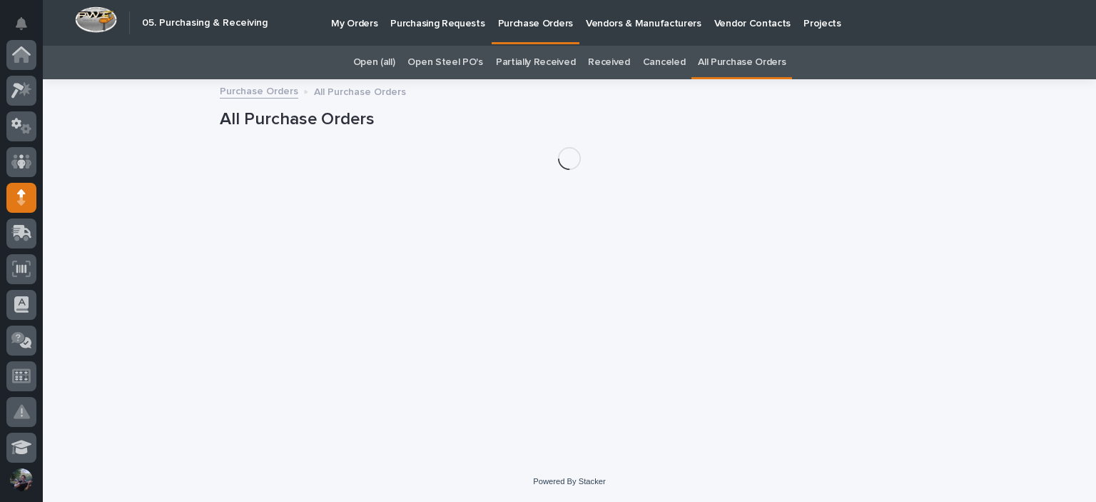
scroll to position [143, 0]
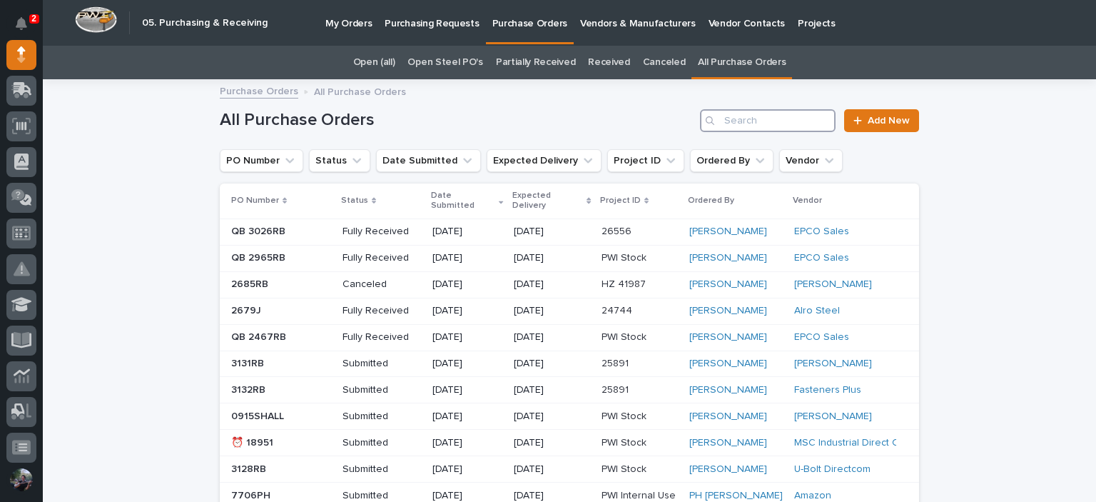
click at [747, 131] on input "Search" at bounding box center [768, 120] width 136 height 23
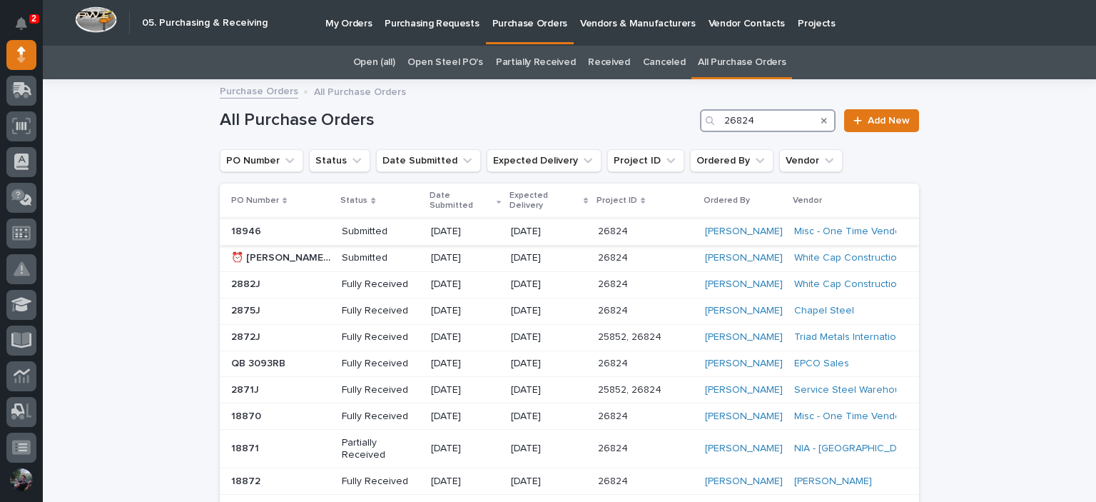
type input "26824"
click at [674, 232] on p at bounding box center [646, 231] width 96 height 12
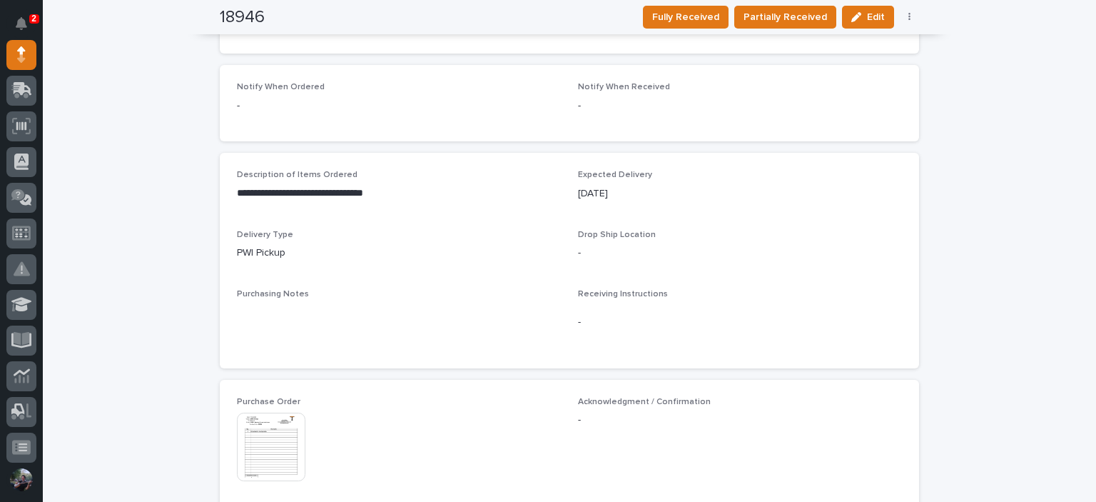
scroll to position [523, 0]
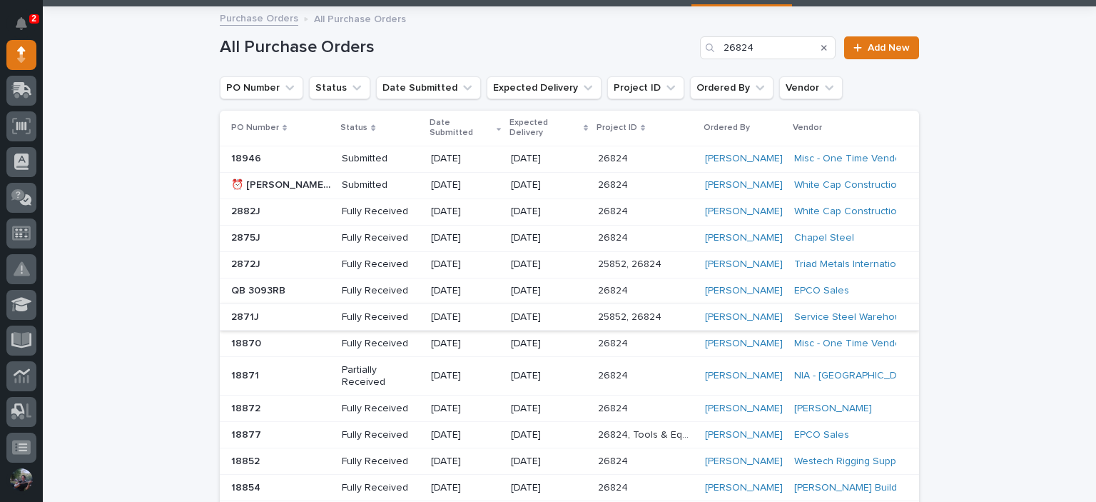
scroll to position [93, 0]
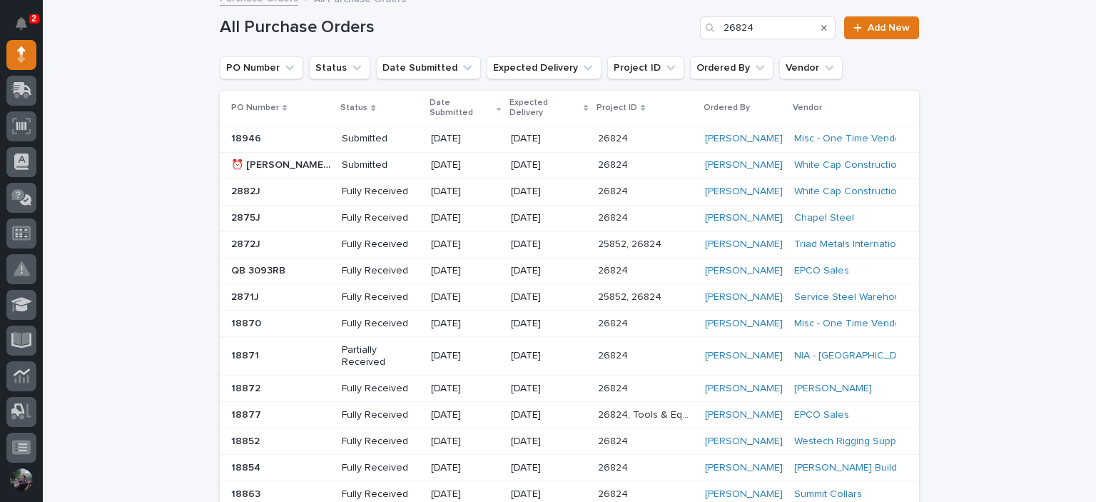
click at [674, 315] on div "26824 26824" at bounding box center [646, 324] width 96 height 24
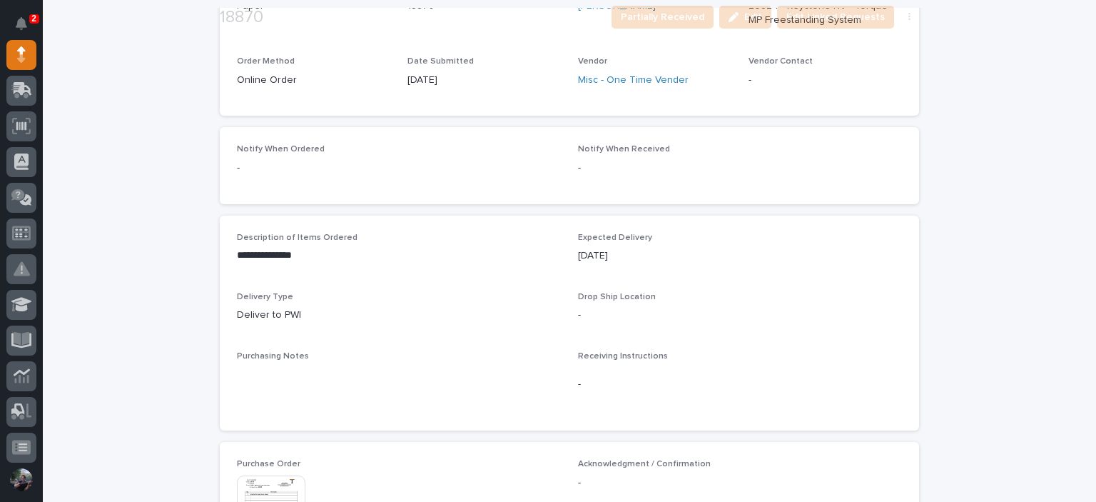
scroll to position [391, 0]
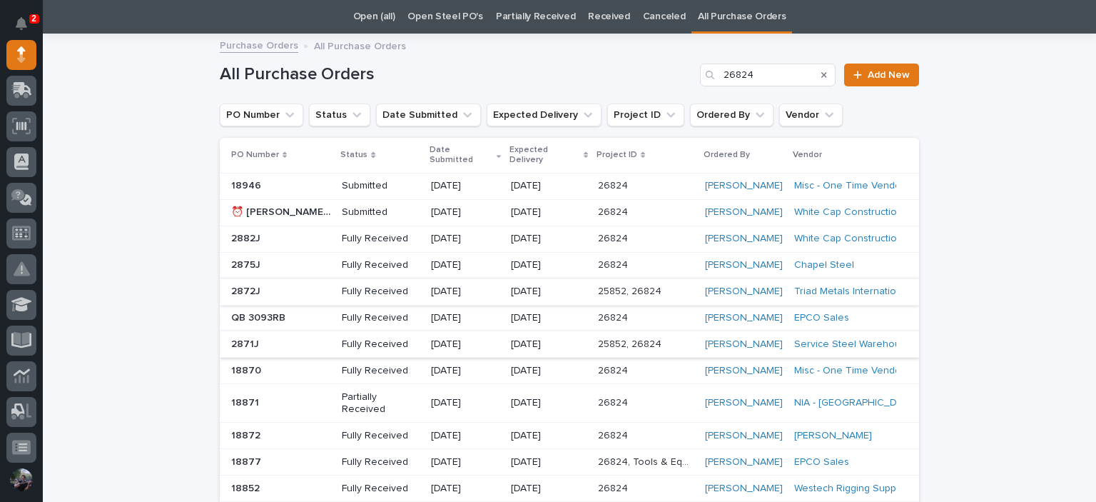
scroll to position [93, 0]
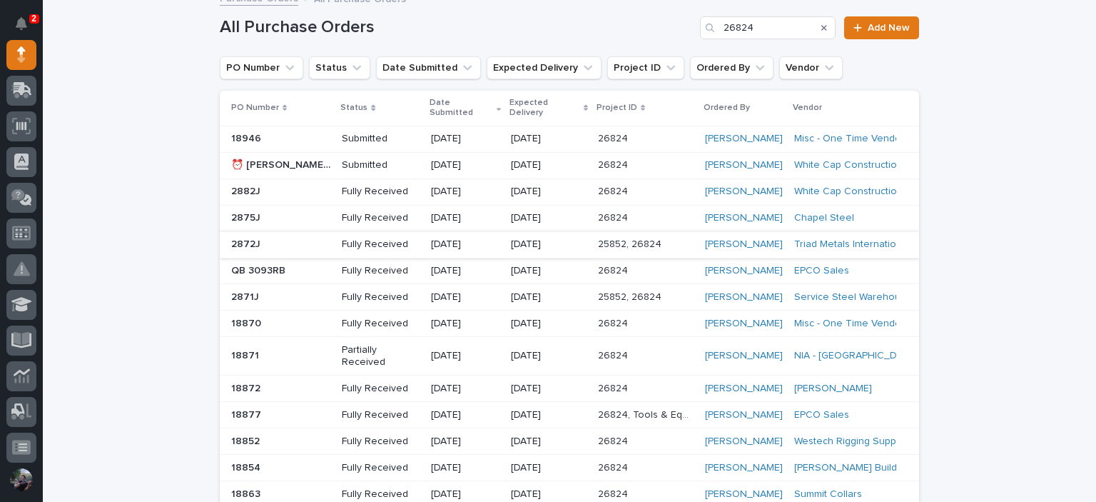
click at [625, 354] on p at bounding box center [646, 356] width 96 height 12
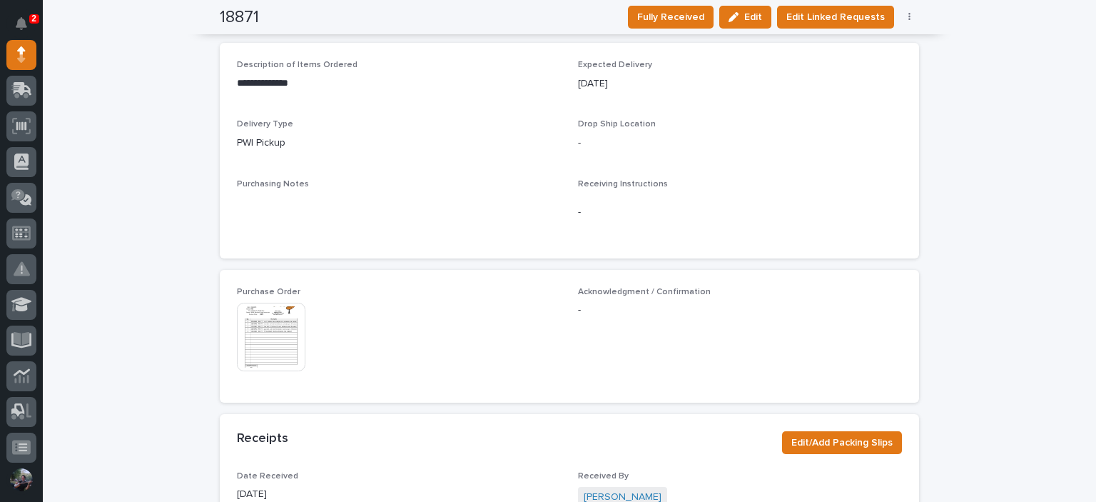
scroll to position [666, 0]
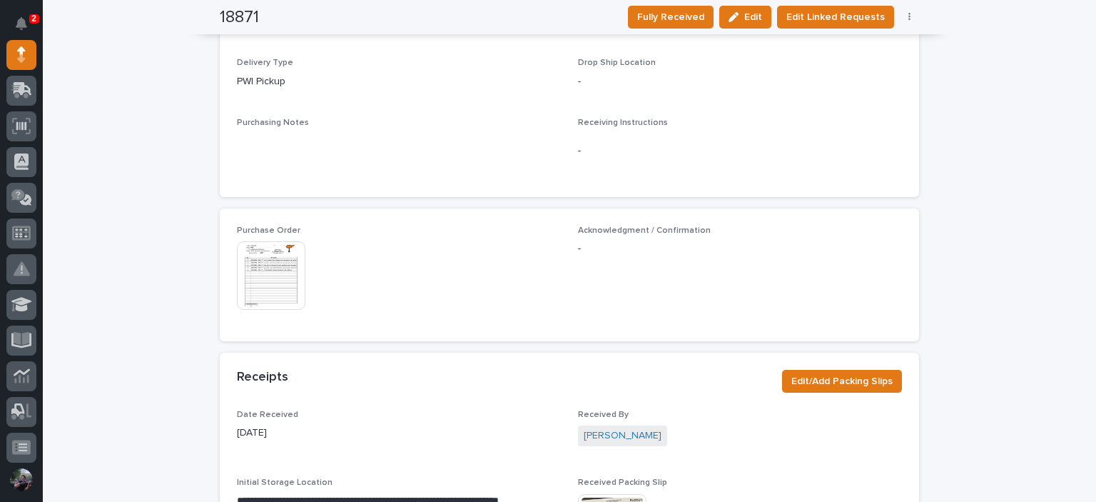
click at [253, 260] on img at bounding box center [271, 275] width 68 height 68
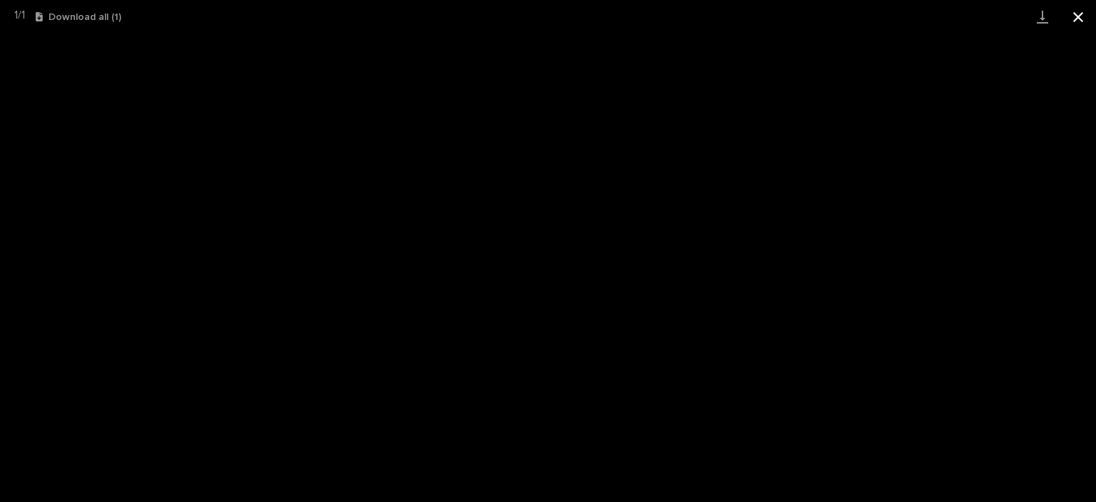
click at [1085, 22] on button "Close gallery" at bounding box center [1078, 17] width 36 height 34
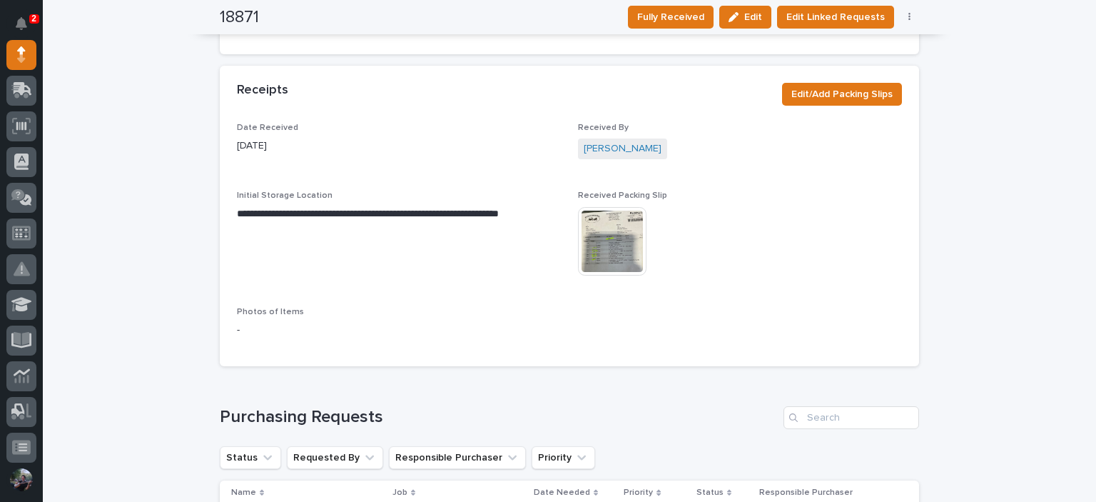
scroll to position [951, 0]
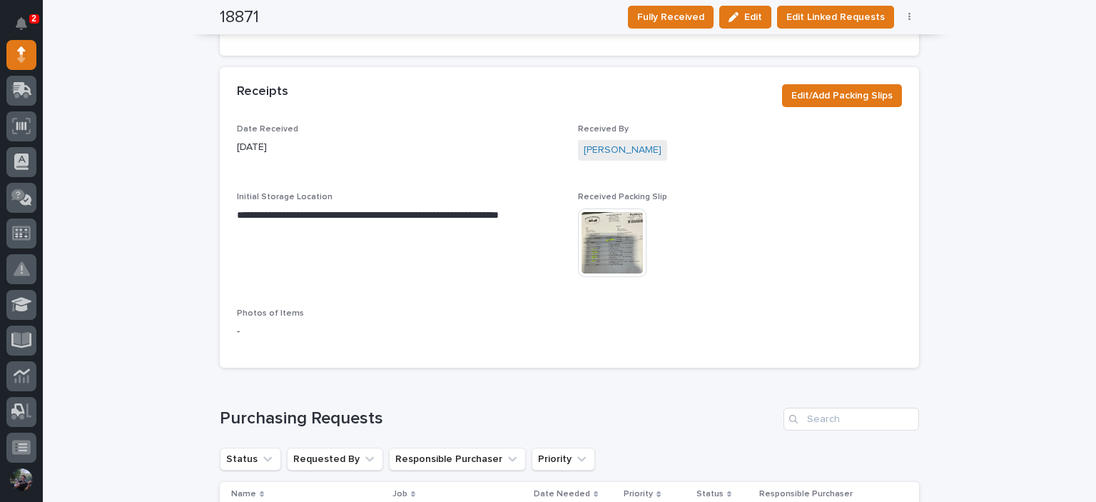
click at [591, 208] on img at bounding box center [612, 242] width 68 height 68
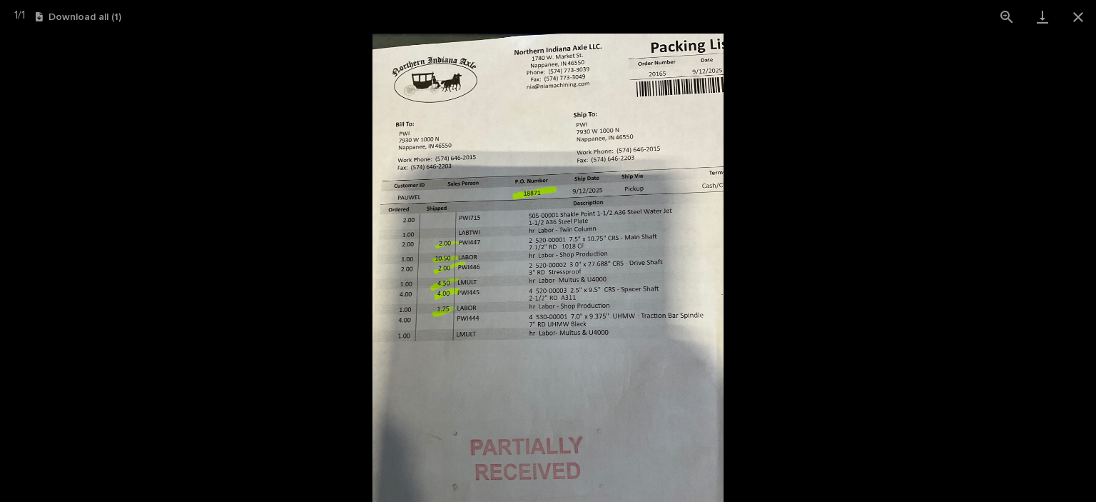
click at [836, 72] on picture at bounding box center [548, 268] width 1096 height 468
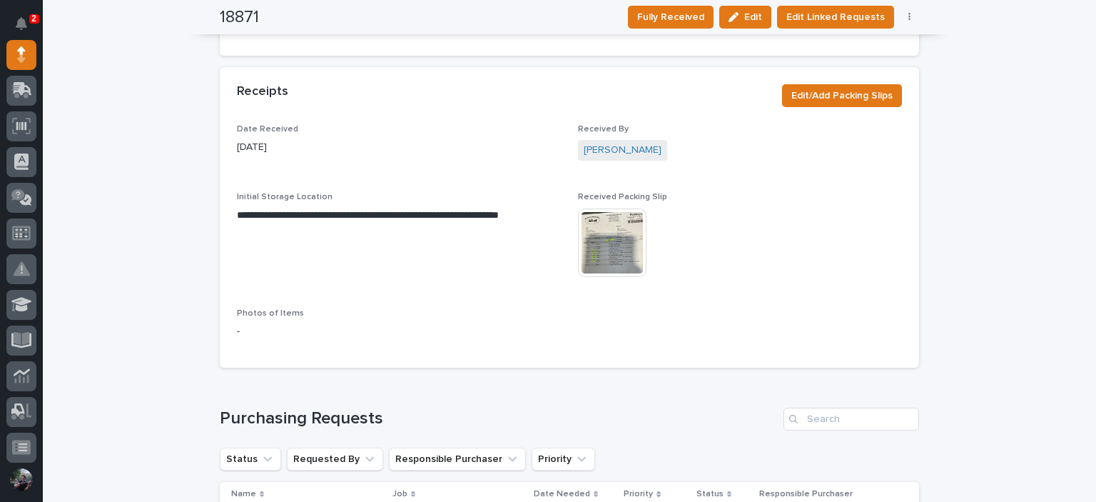
click at [634, 236] on img at bounding box center [612, 242] width 68 height 68
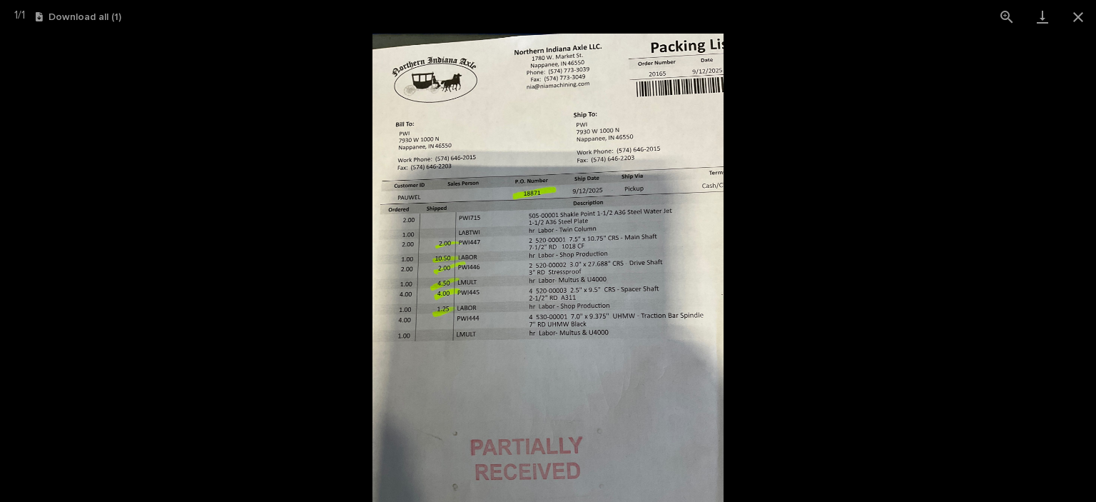
click at [807, 177] on picture at bounding box center [548, 268] width 1096 height 468
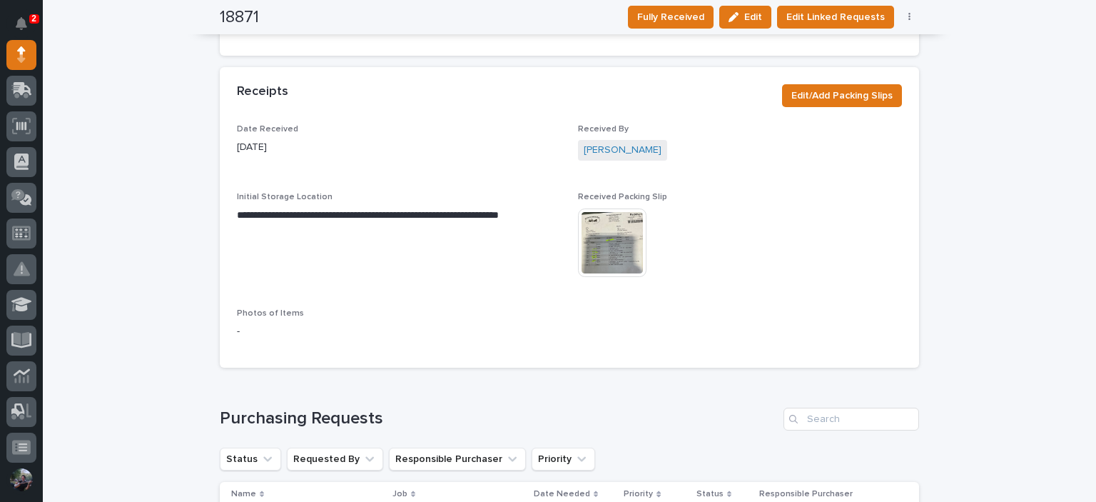
click at [605, 208] on img at bounding box center [612, 242] width 68 height 68
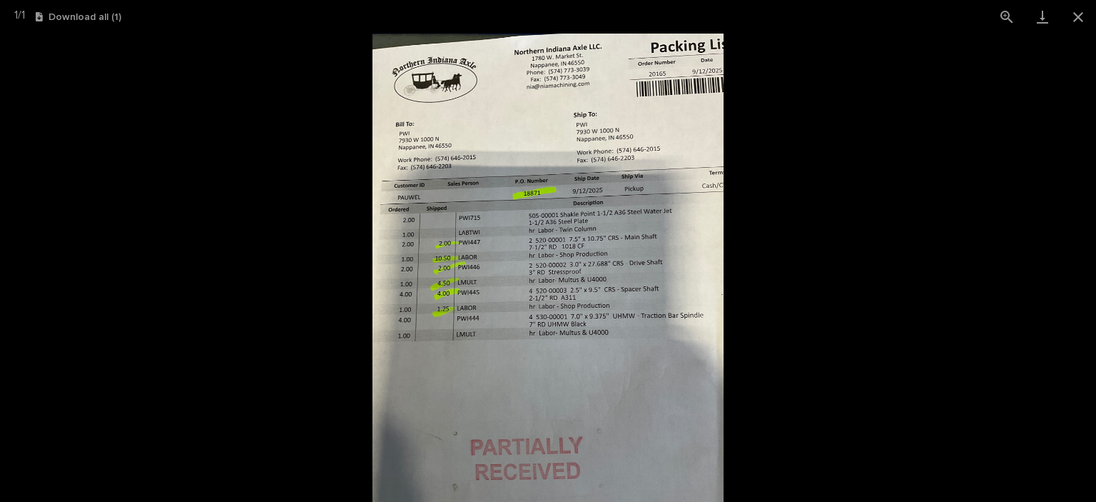
scroll to position [143, 0]
click at [1095, 21] on button "Close gallery" at bounding box center [1078, 17] width 36 height 34
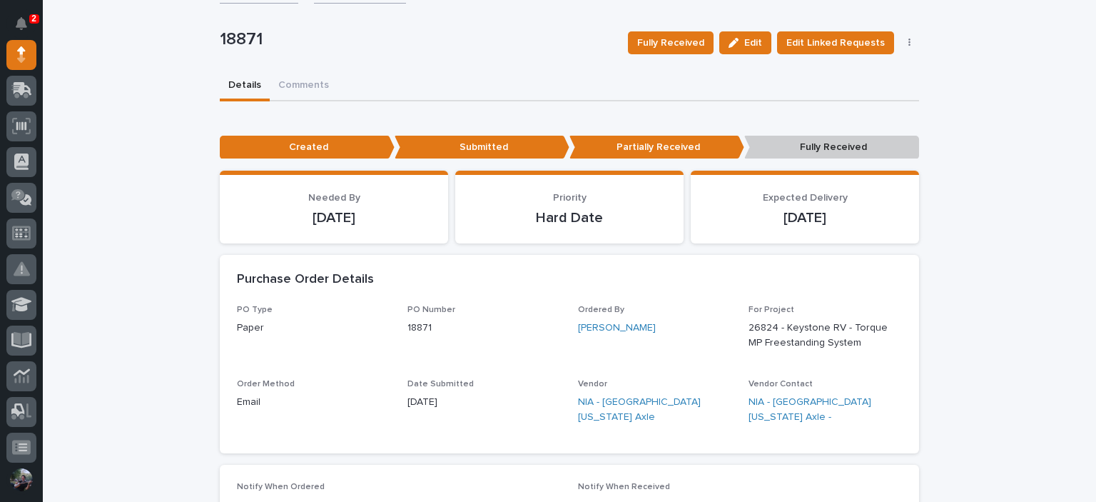
scroll to position [0, 0]
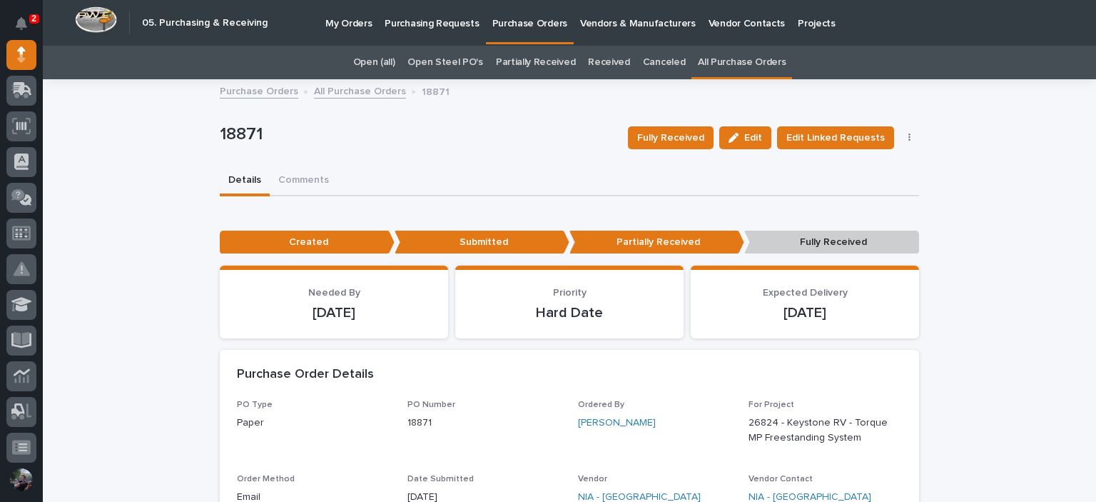
click at [809, 252] on p "Fully Received" at bounding box center [831, 242] width 175 height 24
click at [292, 167] on button "Comments" at bounding box center [304, 181] width 68 height 30
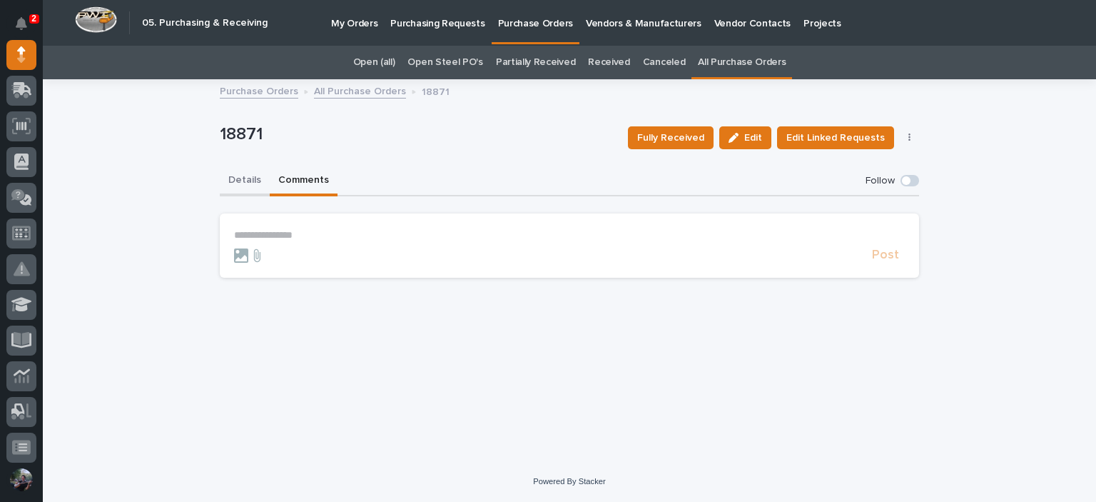
click at [259, 176] on button "Details" at bounding box center [245, 181] width 50 height 30
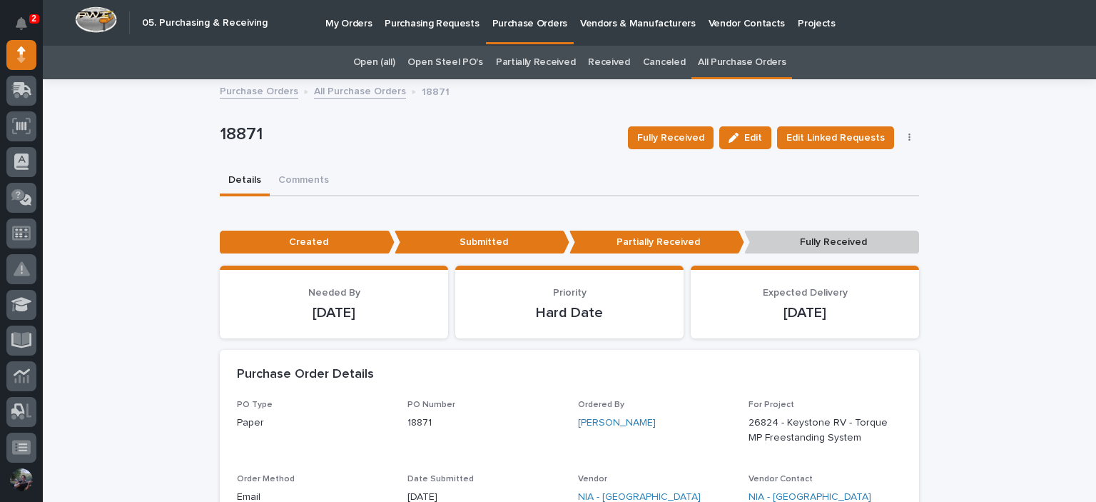
click at [370, 120] on div "18871 Fully Received Edit Edit Linked Requests Mark Canceled Not Received" at bounding box center [569, 137] width 699 height 57
drag, startPoint x: 261, startPoint y: 132, endPoint x: 250, endPoint y: 132, distance: 11.4
click at [246, 132] on p "18871" at bounding box center [418, 134] width 397 height 21
click at [252, 133] on p "18871" at bounding box center [418, 134] width 397 height 21
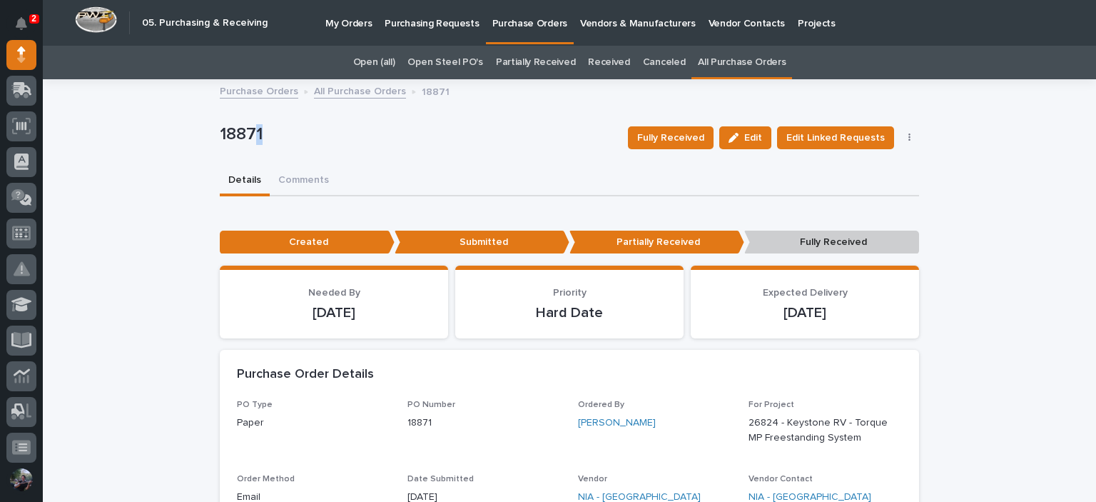
click at [256, 133] on p "18871" at bounding box center [418, 134] width 397 height 21
drag, startPoint x: 257, startPoint y: 133, endPoint x: 234, endPoint y: 133, distance: 22.8
click at [234, 133] on p "18871" at bounding box center [418, 134] width 397 height 21
click at [235, 133] on p "18871" at bounding box center [418, 134] width 397 height 21
click at [247, 132] on p "18871" at bounding box center [418, 134] width 397 height 21
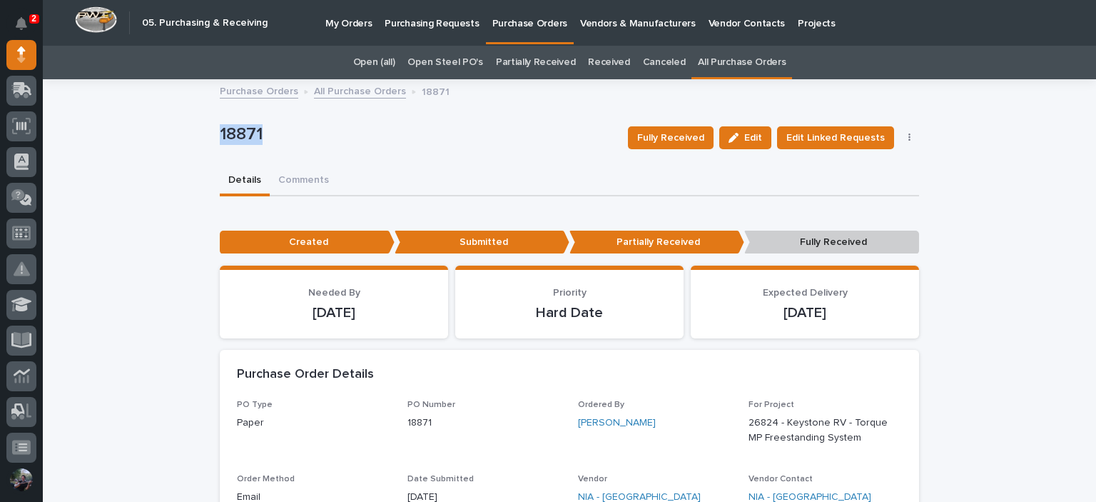
click at [247, 132] on p "18871" at bounding box center [418, 134] width 397 height 21
drag, startPoint x: 303, startPoint y: 128, endPoint x: 284, endPoint y: 129, distance: 19.3
click at [303, 128] on p "18871" at bounding box center [418, 134] width 397 height 21
drag, startPoint x: 255, startPoint y: 131, endPoint x: 283, endPoint y: 131, distance: 27.8
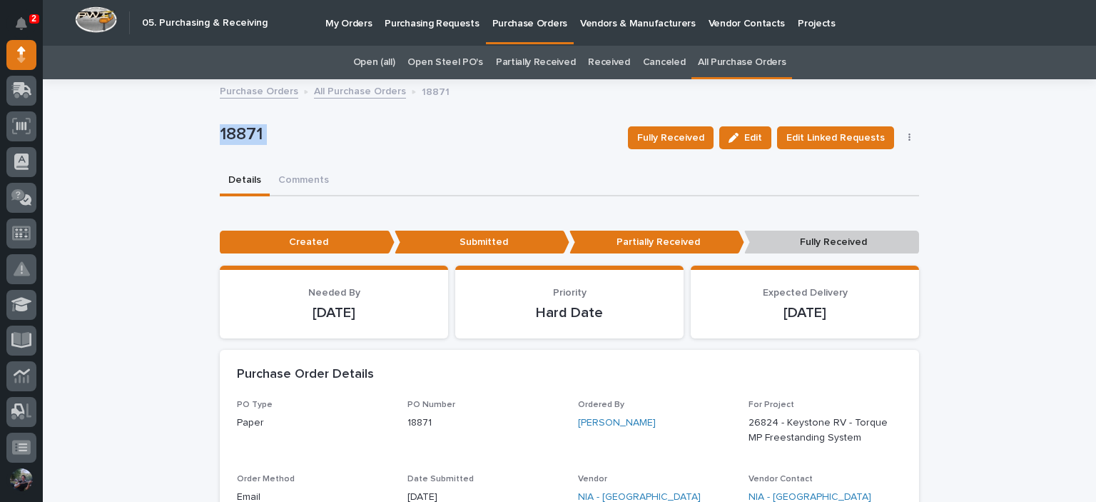
click at [255, 131] on p "18871" at bounding box center [418, 134] width 397 height 21
drag, startPoint x: 283, startPoint y: 131, endPoint x: 268, endPoint y: 131, distance: 15.7
click at [283, 131] on p "18871" at bounding box center [418, 134] width 397 height 21
click at [255, 131] on p "18871" at bounding box center [418, 134] width 397 height 21
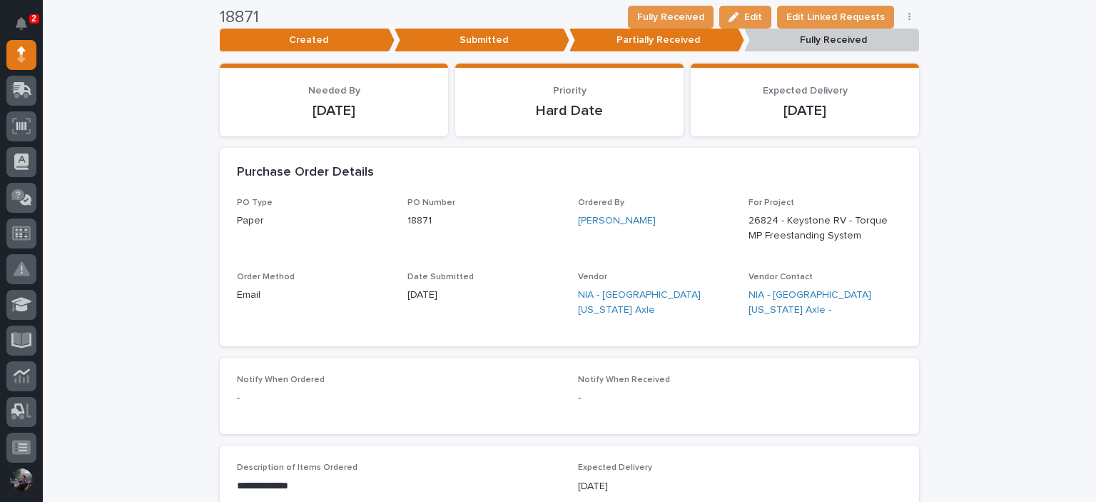
scroll to position [203, 0]
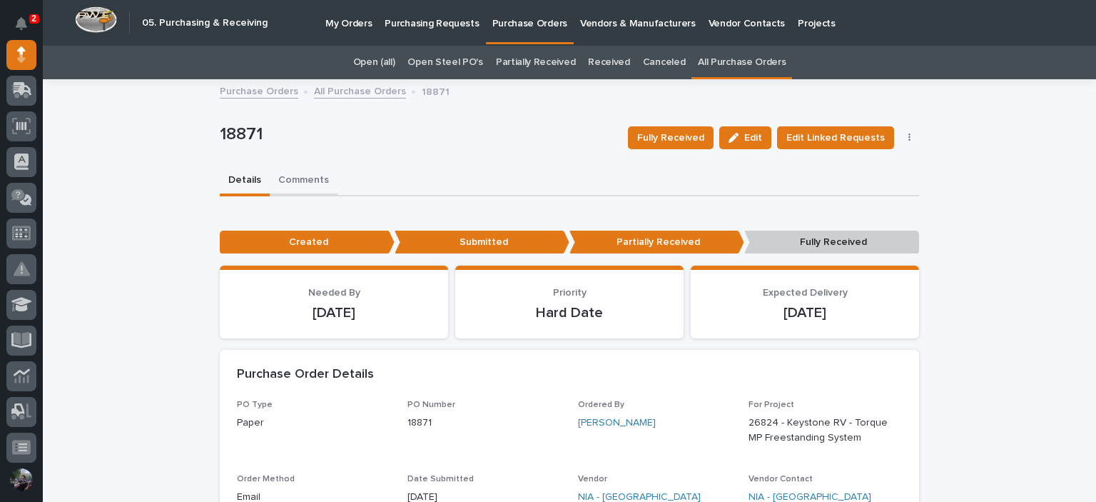
click at [305, 183] on button "Comments" at bounding box center [304, 181] width 68 height 30
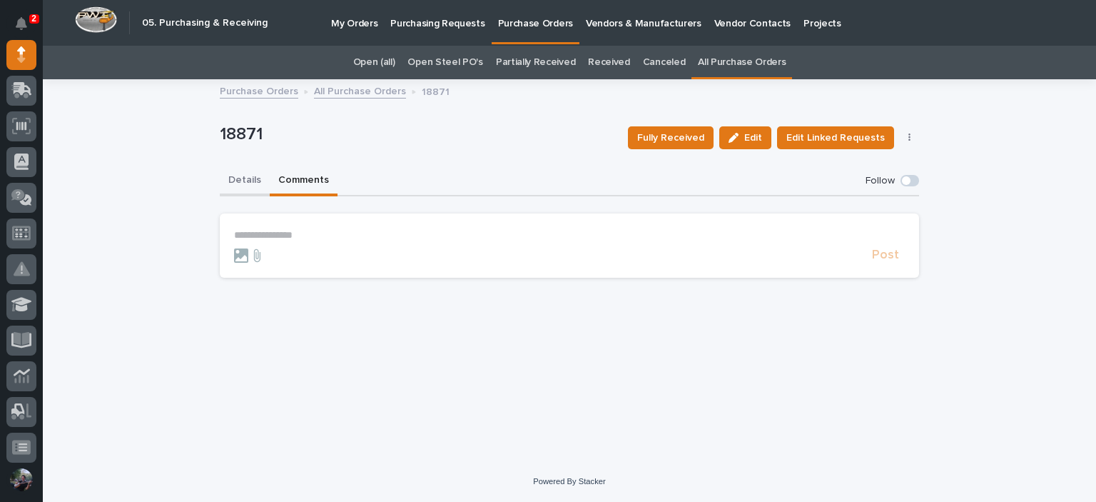
click at [244, 183] on button "Details" at bounding box center [245, 181] width 50 height 30
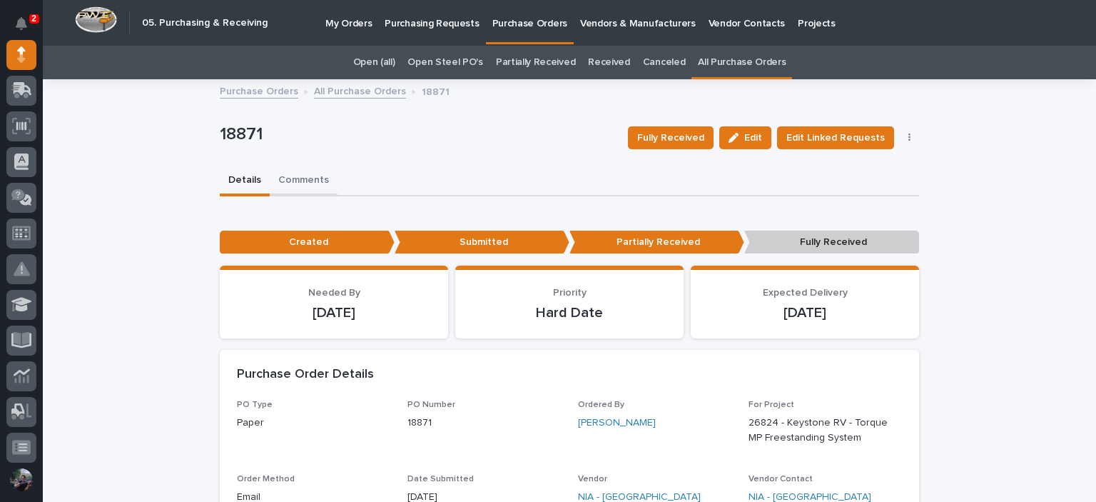
click at [299, 181] on button "Comments" at bounding box center [304, 181] width 68 height 30
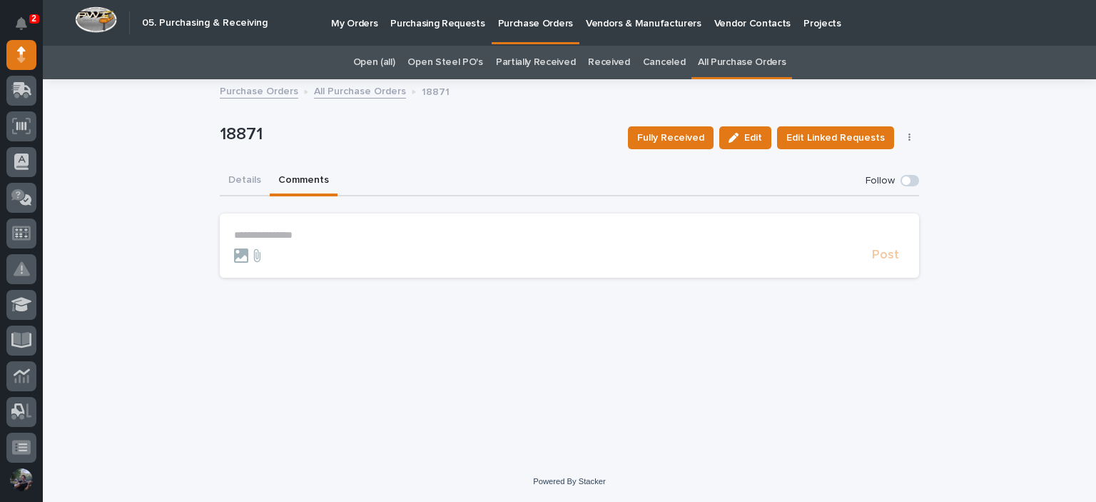
click at [313, 236] on p "**********" at bounding box center [569, 235] width 671 height 12
click at [876, 253] on form "**********" at bounding box center [569, 249] width 671 height 41
click at [887, 265] on span "Post" at bounding box center [885, 261] width 27 height 16
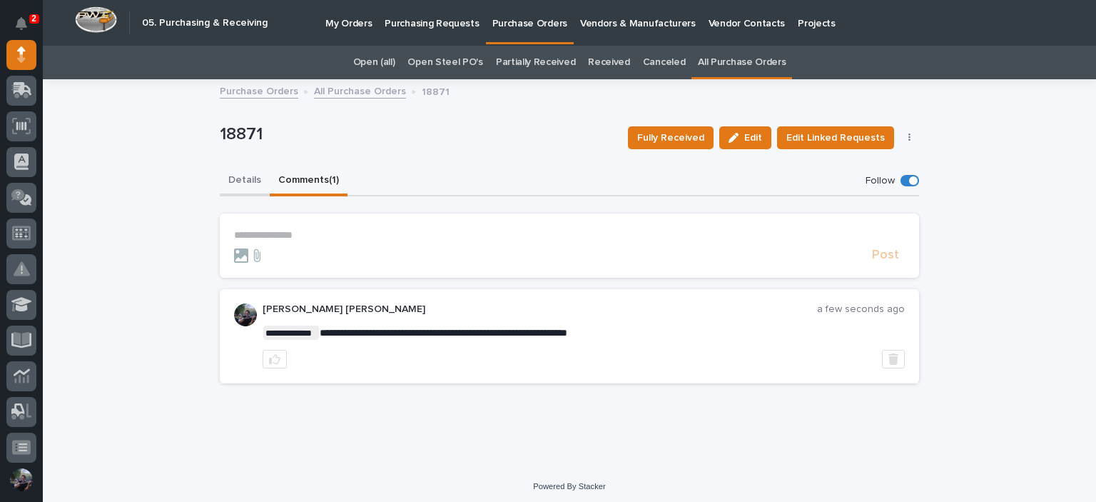
click at [249, 182] on button "Details" at bounding box center [245, 181] width 50 height 30
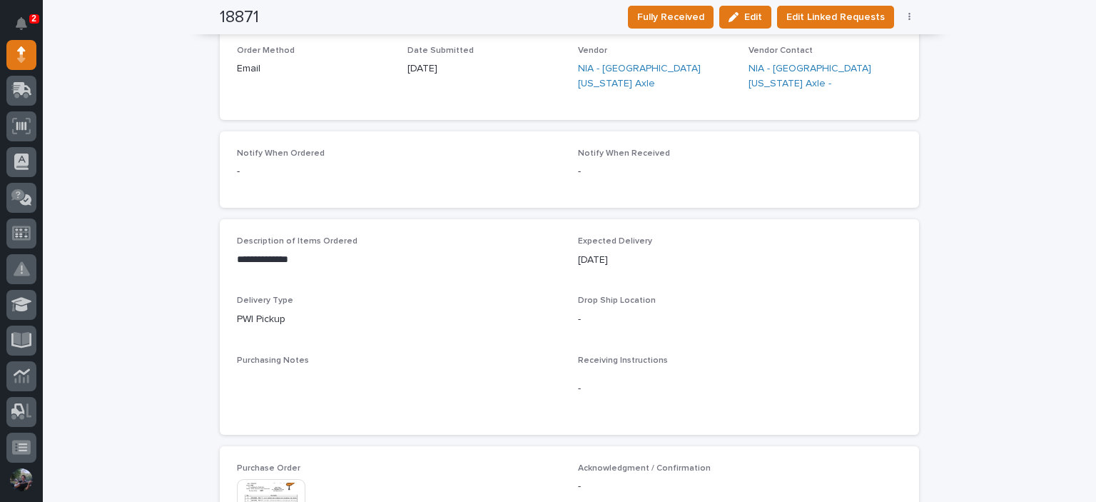
scroll to position [571, 0]
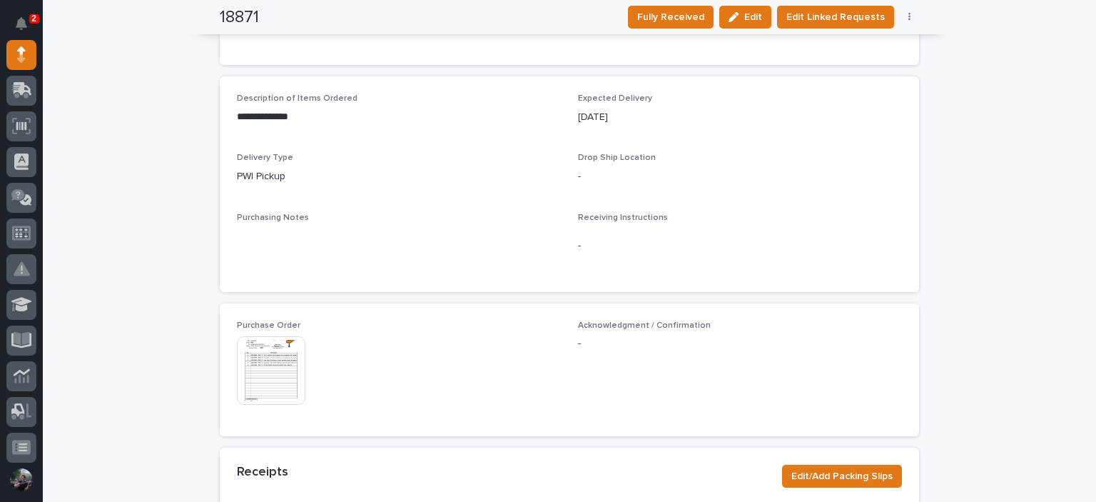
click at [280, 360] on img at bounding box center [271, 370] width 68 height 68
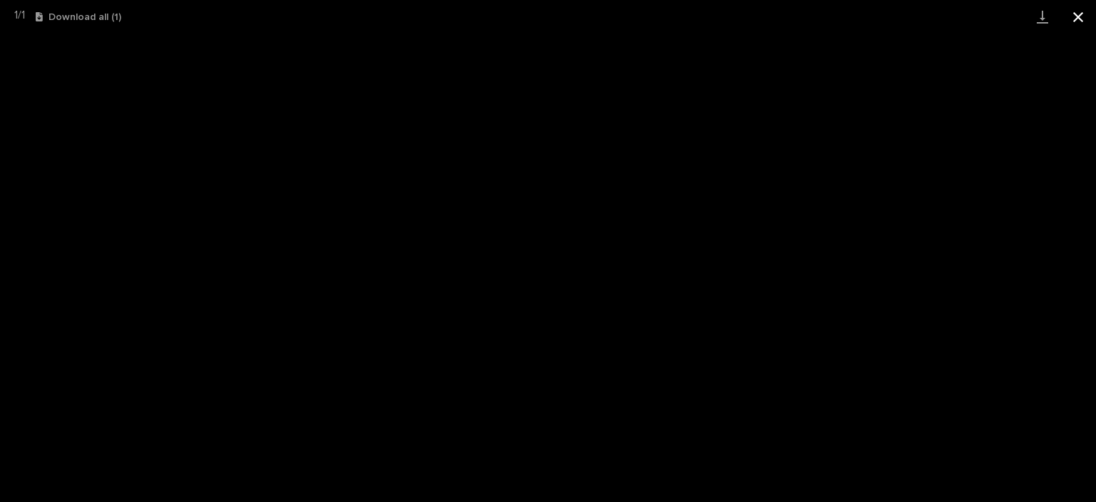
click at [1095, 12] on button "Close gallery" at bounding box center [1078, 17] width 36 height 34
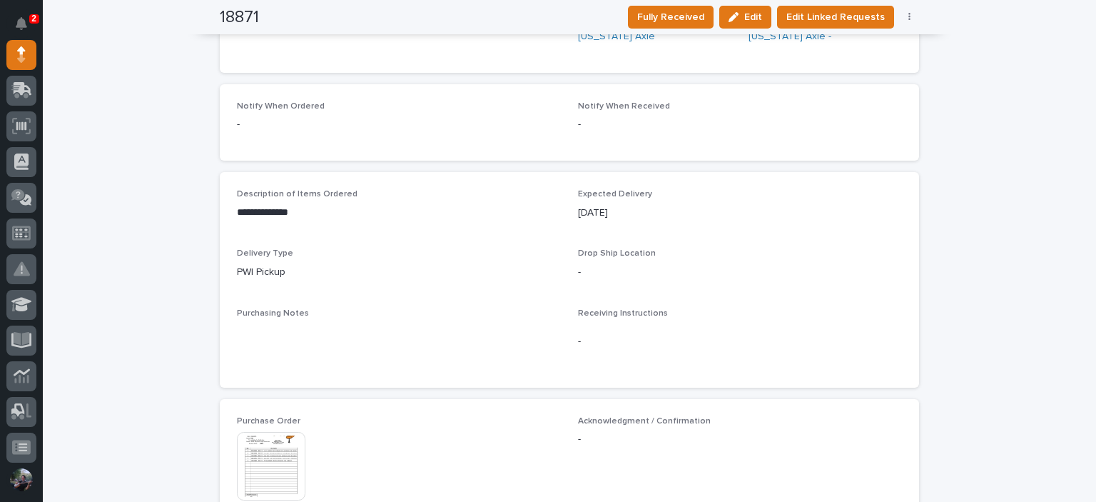
scroll to position [856, 0]
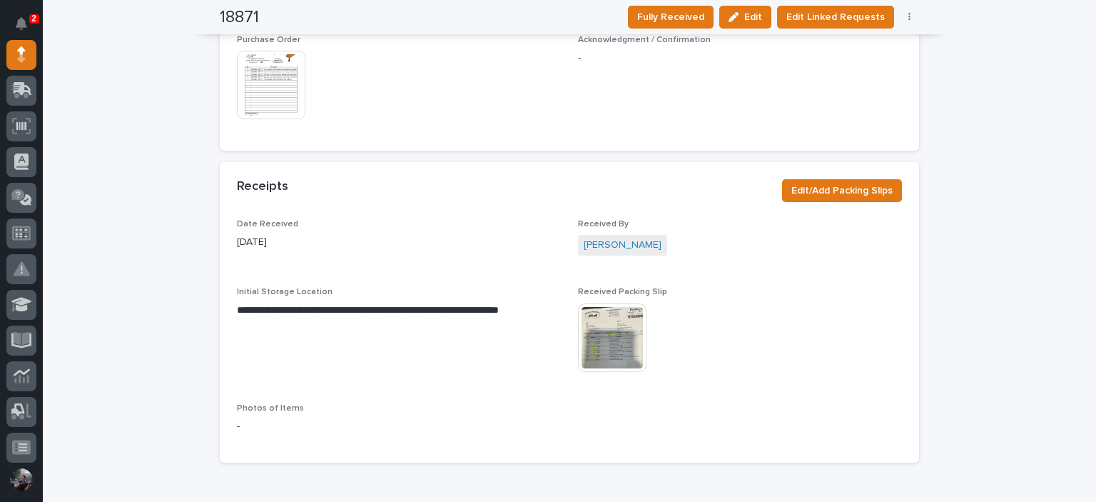
click at [616, 350] on img at bounding box center [612, 337] width 68 height 68
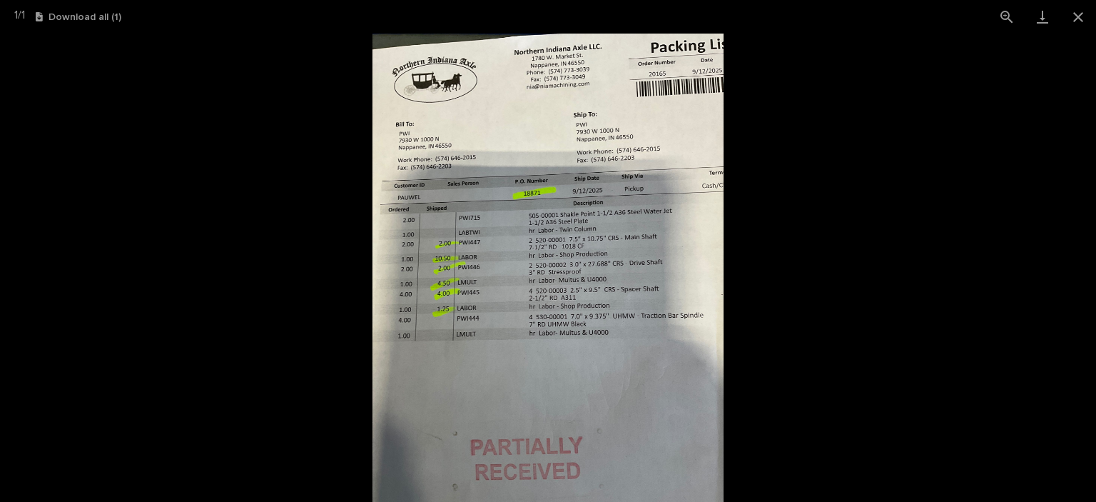
click at [783, 238] on picture at bounding box center [548, 268] width 1096 height 468
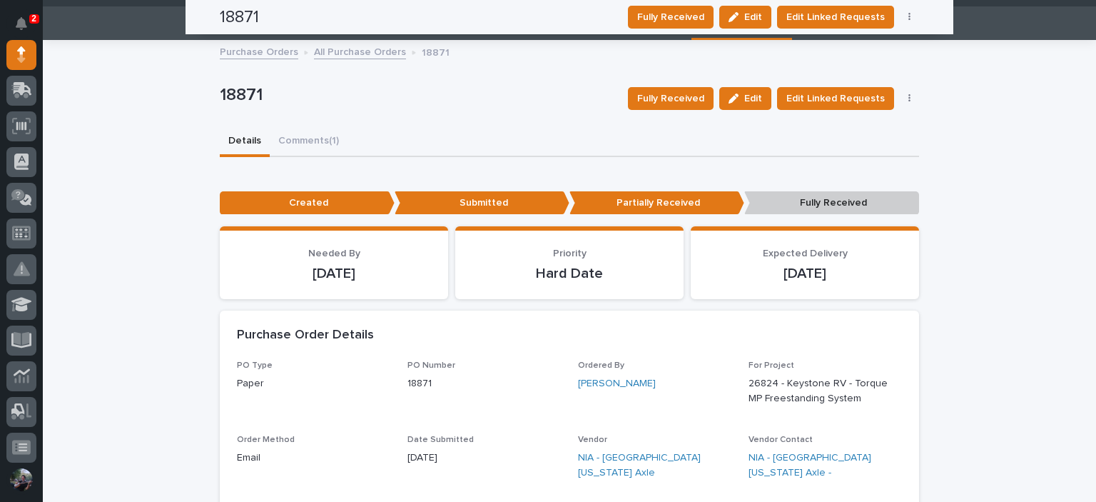
scroll to position [0, 0]
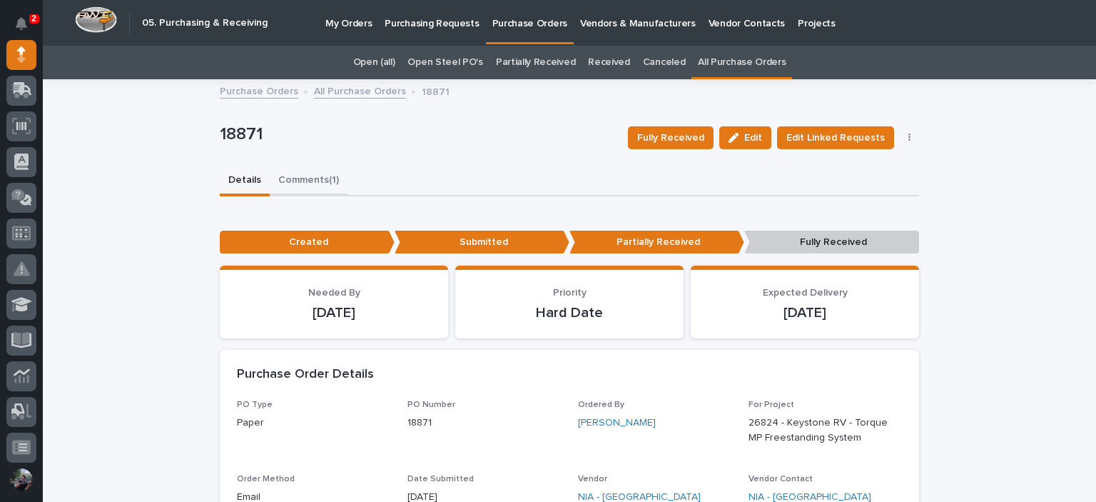
click at [308, 185] on button "Comments (1)" at bounding box center [309, 181] width 78 height 30
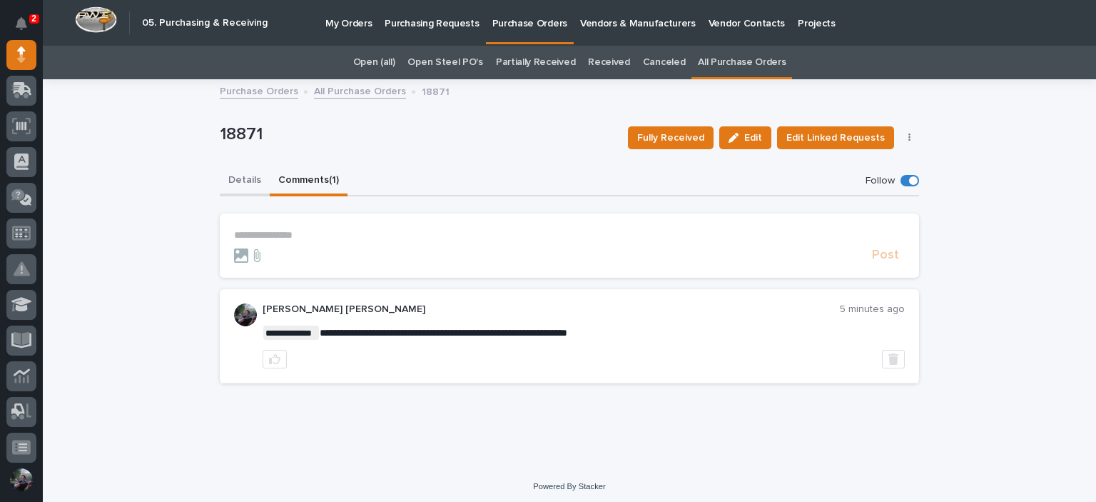
click at [247, 180] on button "Details" at bounding box center [245, 181] width 50 height 30
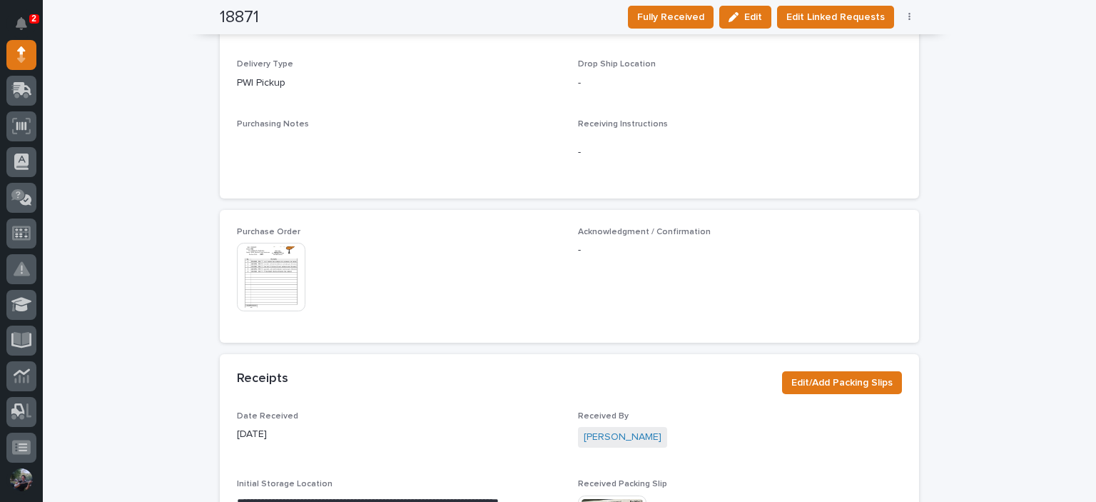
scroll to position [666, 0]
click at [283, 273] on img at bounding box center [271, 275] width 68 height 68
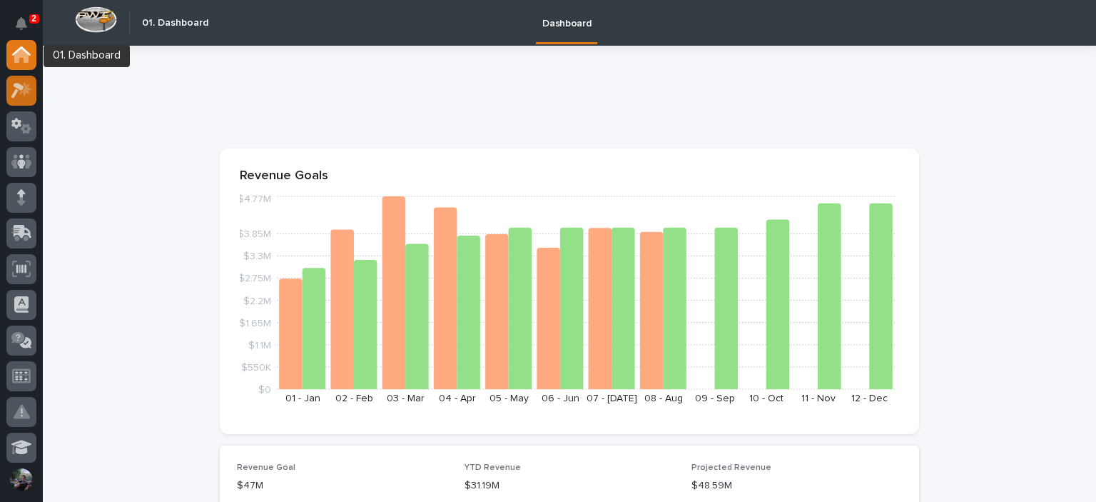
click at [16, 87] on icon at bounding box center [17, 91] width 13 height 16
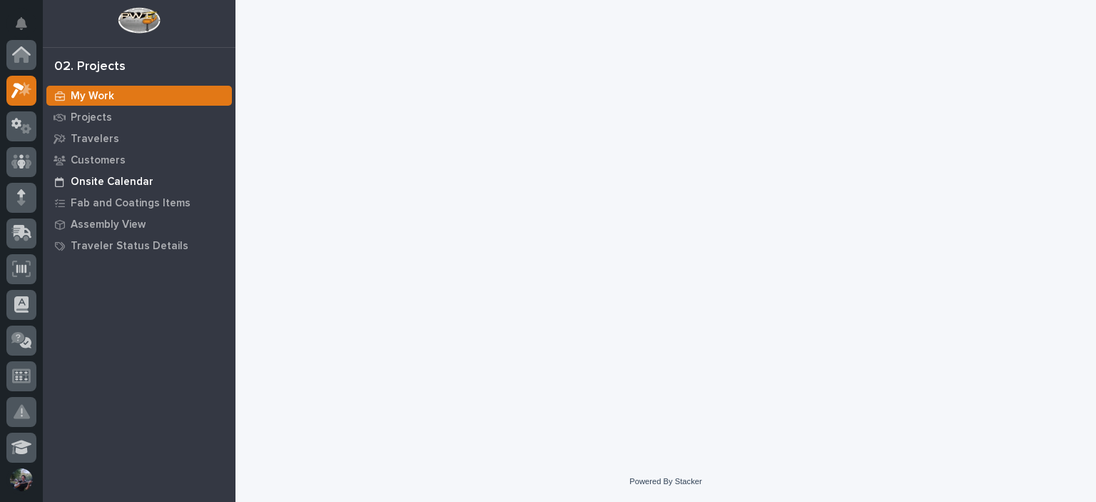
scroll to position [36, 0]
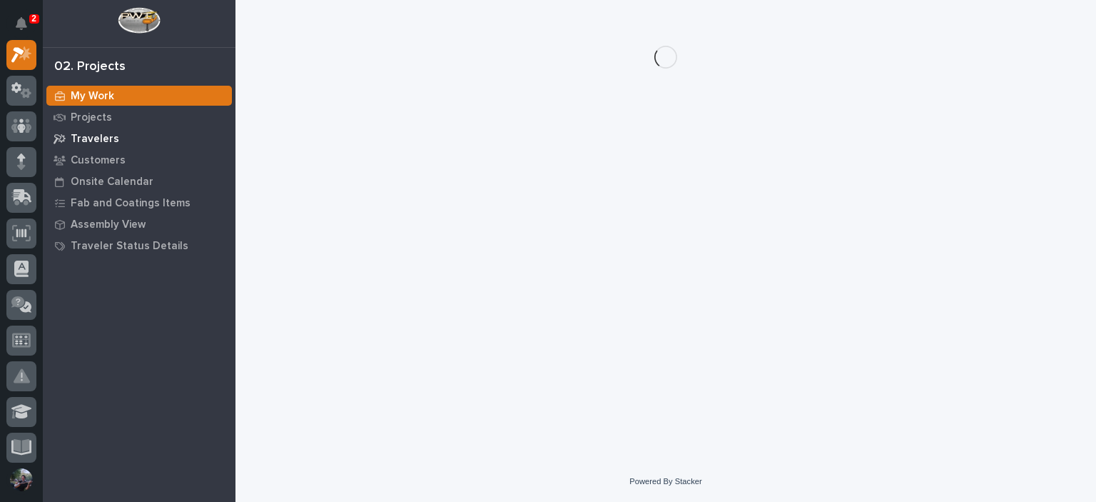
click at [101, 142] on p "Travelers" at bounding box center [95, 139] width 49 height 13
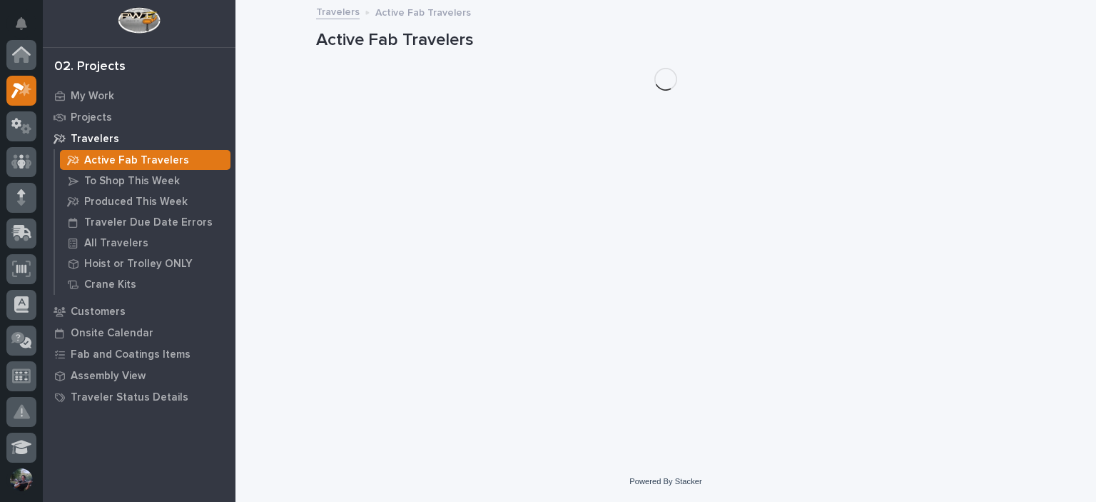
scroll to position [36, 0]
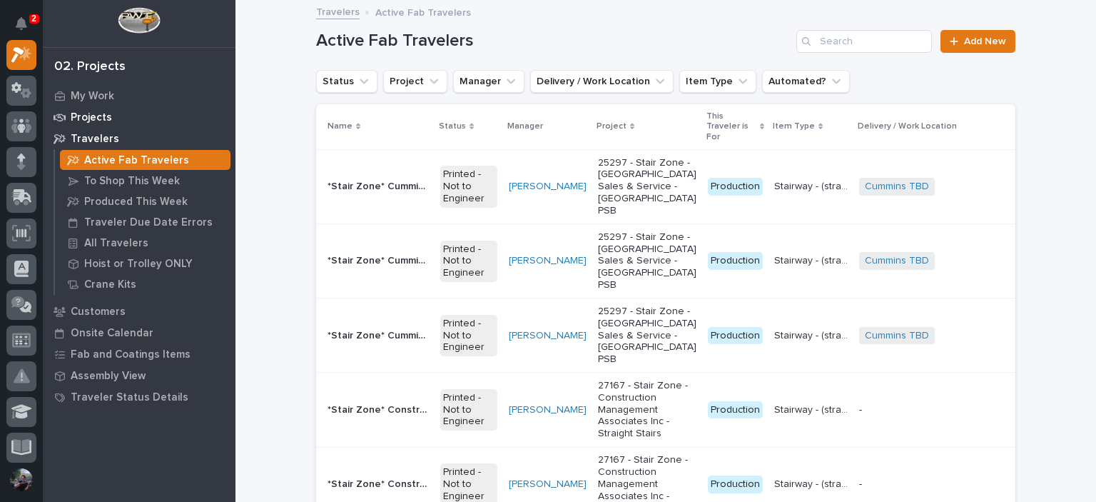
click at [102, 117] on p "Projects" at bounding box center [91, 117] width 41 height 13
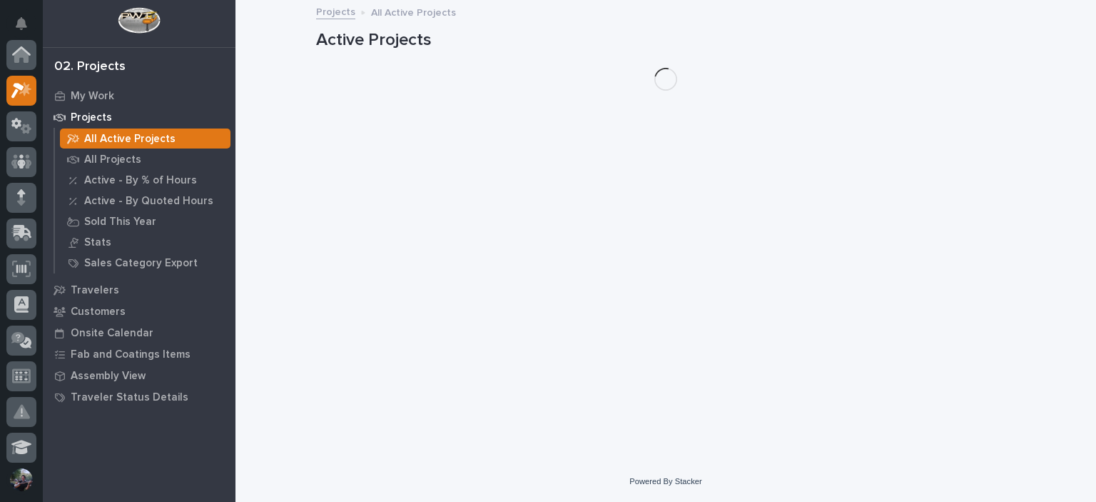
scroll to position [36, 0]
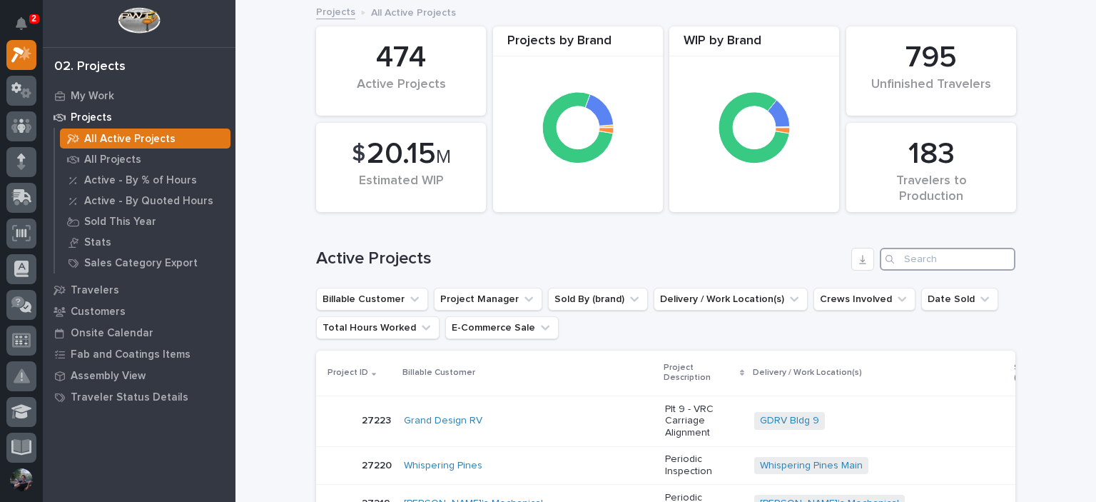
click at [908, 253] on input "Search" at bounding box center [948, 259] width 136 height 23
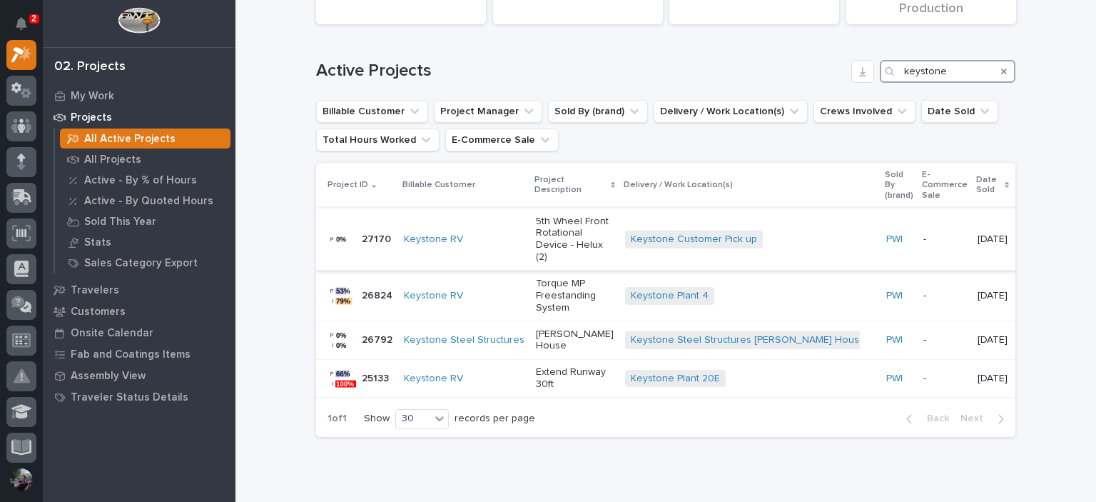
scroll to position [190, 0]
type input "keystone"
click at [549, 310] on p "Torque MP Freestanding System" at bounding box center [575, 293] width 78 height 36
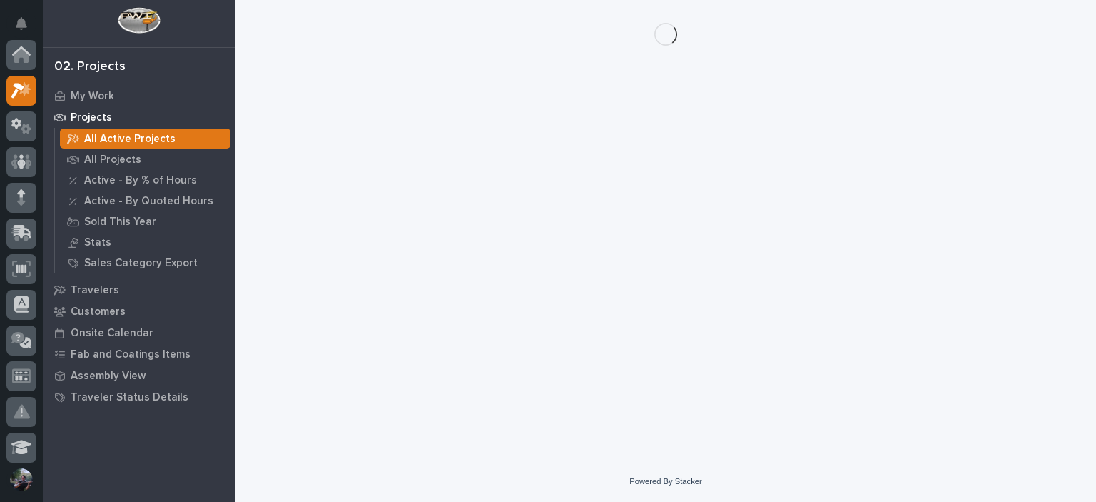
scroll to position [36, 0]
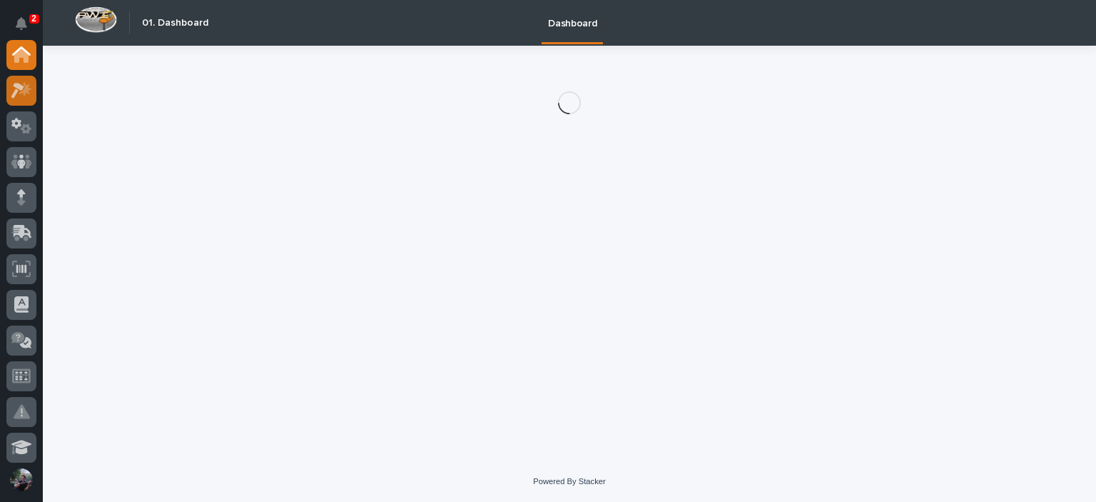
click at [31, 91] on icon at bounding box center [21, 90] width 21 height 16
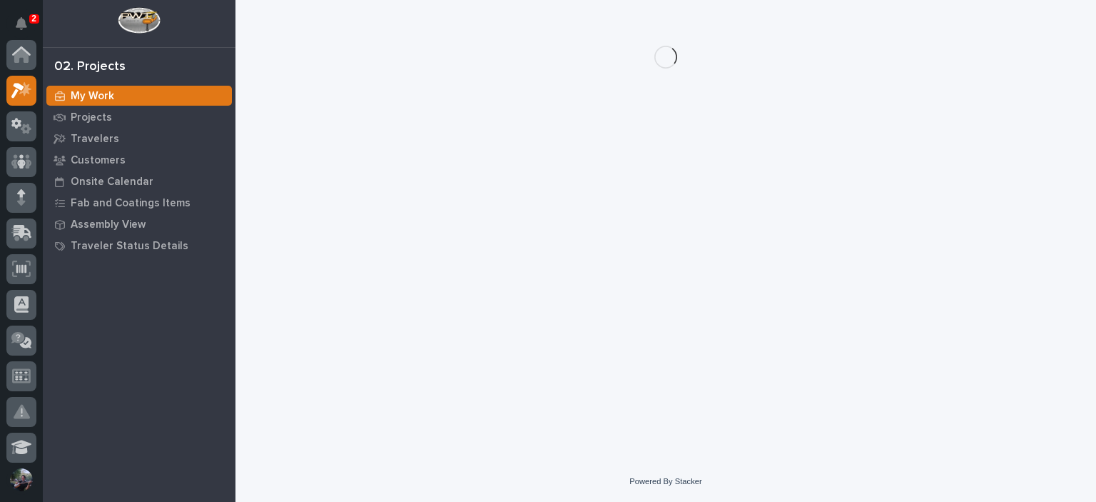
scroll to position [36, 0]
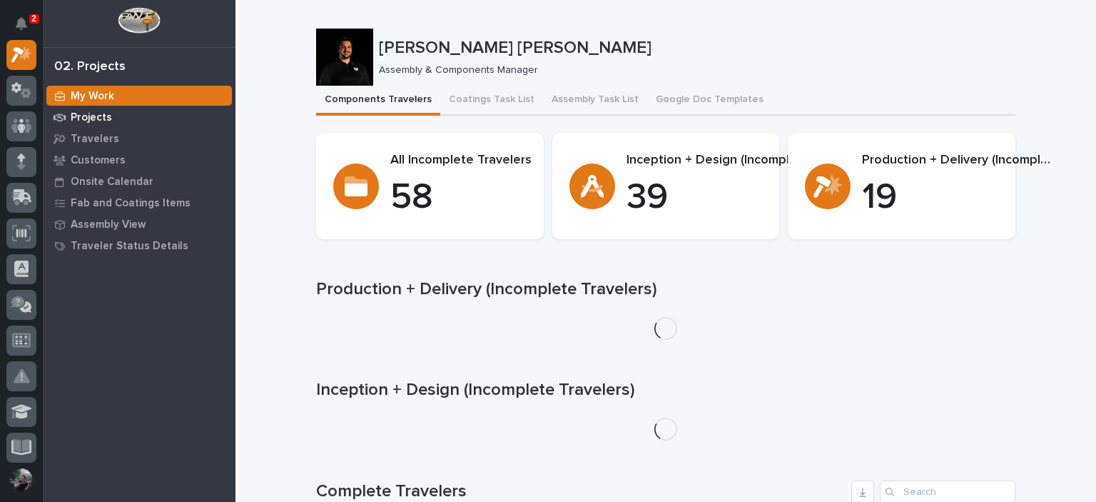
click at [93, 120] on p "Projects" at bounding box center [91, 117] width 41 height 13
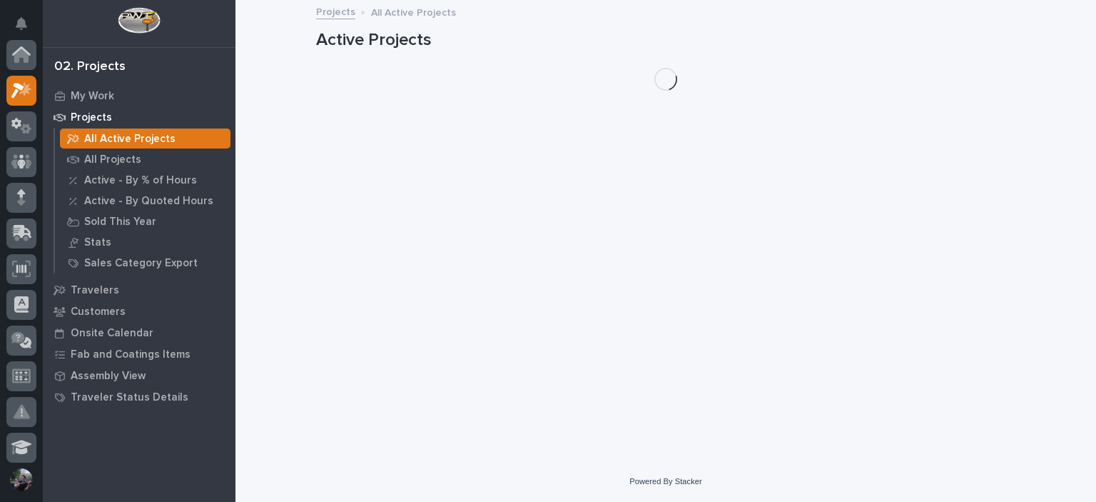
scroll to position [36, 0]
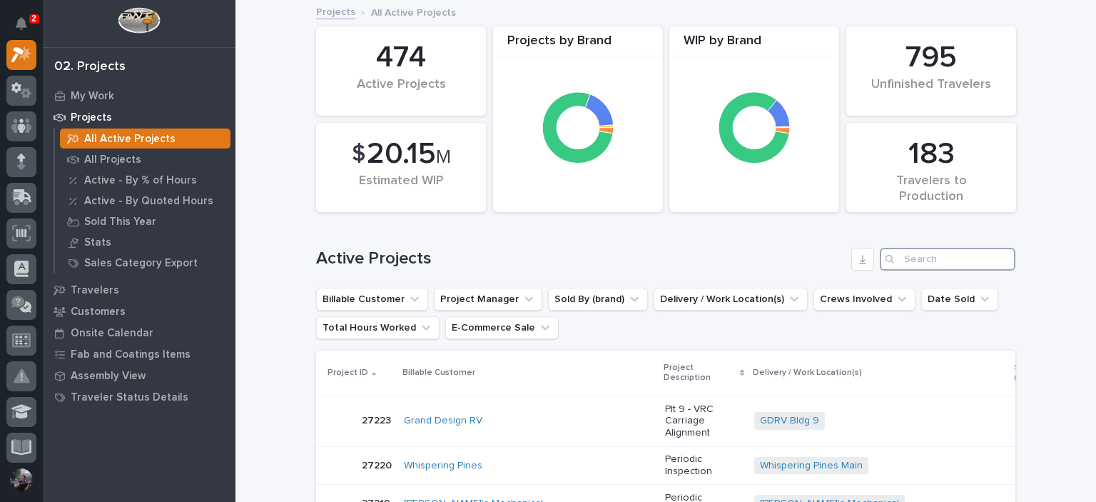
click at [919, 253] on input "Search" at bounding box center [948, 259] width 136 height 23
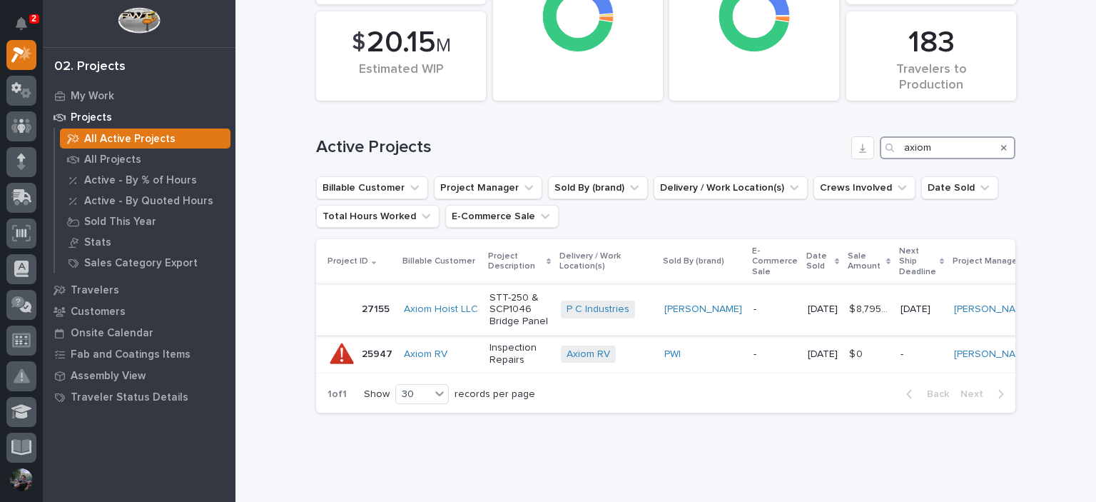
scroll to position [130, 0]
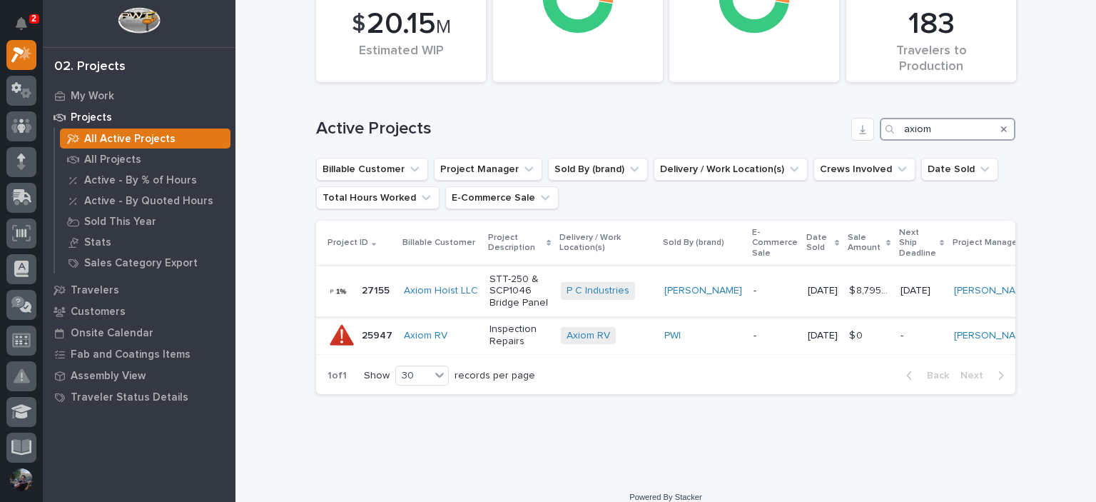
type input "axiom"
click at [489, 293] on p "STT-250 & SCP1046 Bridge Panel" at bounding box center [519, 291] width 60 height 36
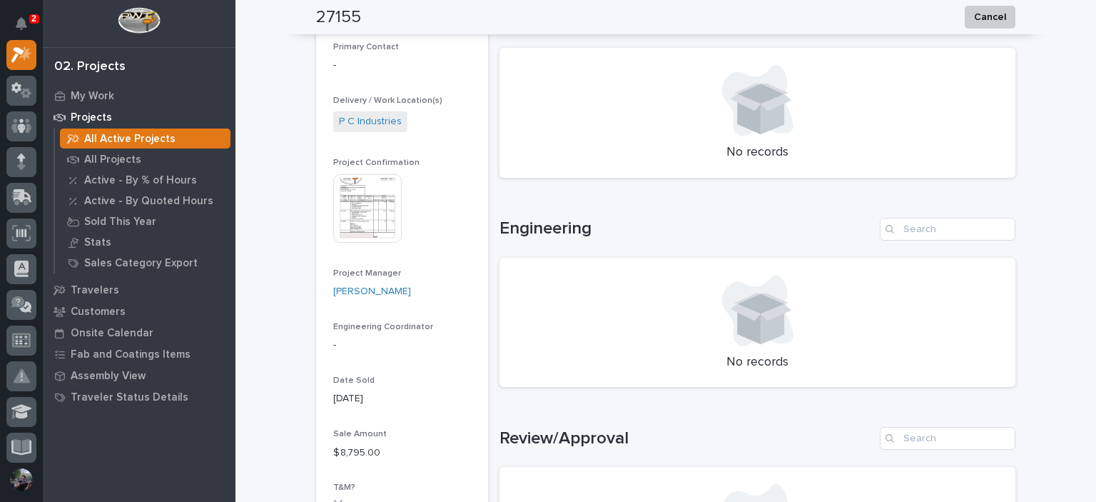
scroll to position [428, 0]
click at [343, 188] on img at bounding box center [367, 207] width 68 height 68
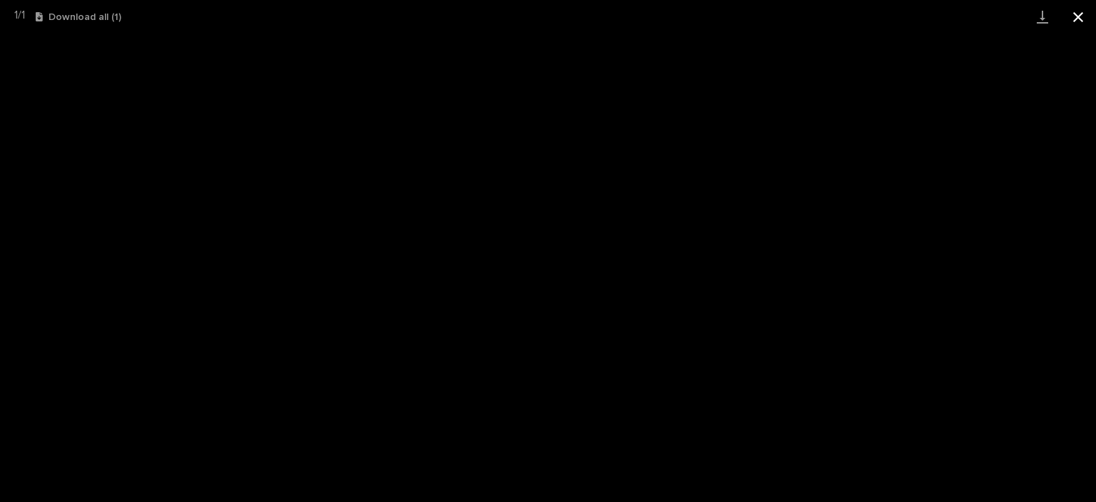
click at [1090, 21] on button "Close gallery" at bounding box center [1078, 17] width 36 height 34
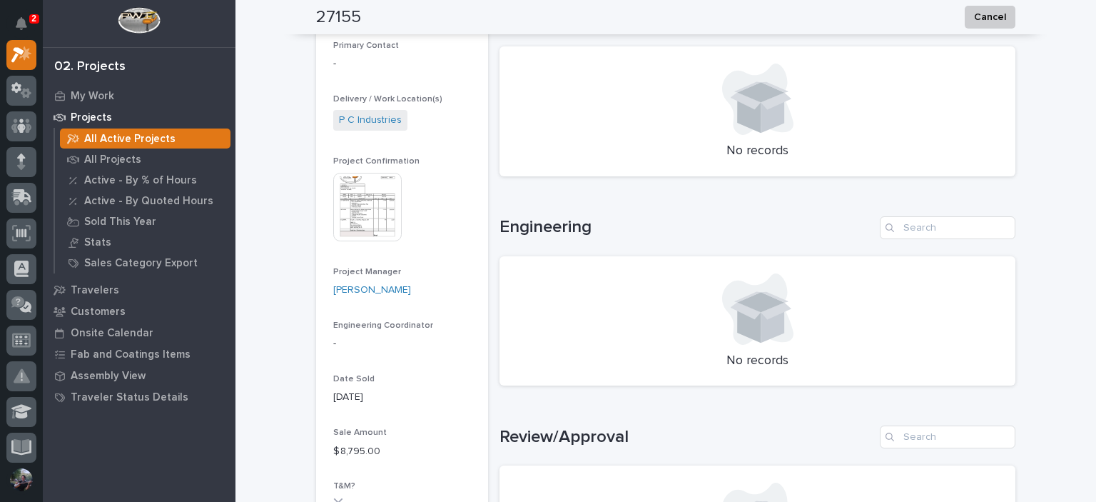
click at [499, 221] on h1 "Engineering" at bounding box center [686, 227] width 375 height 21
drag, startPoint x: 492, startPoint y: 222, endPoint x: 504, endPoint y: 222, distance: 11.4
click at [504, 222] on h1 "Engineering" at bounding box center [686, 227] width 375 height 21
click at [499, 222] on h1 "Engineering" at bounding box center [686, 227] width 375 height 21
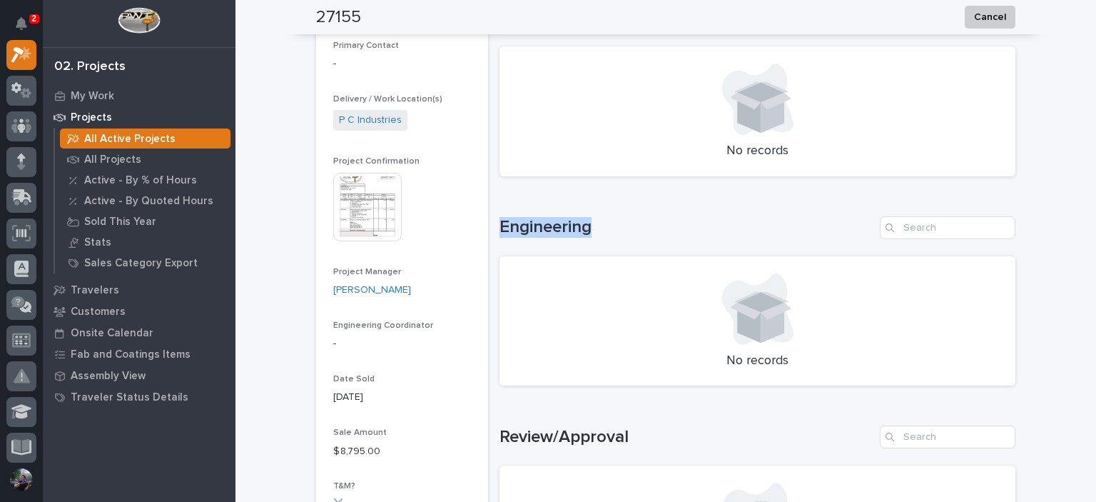
click at [499, 222] on h1 "Engineering" at bounding box center [686, 227] width 375 height 21
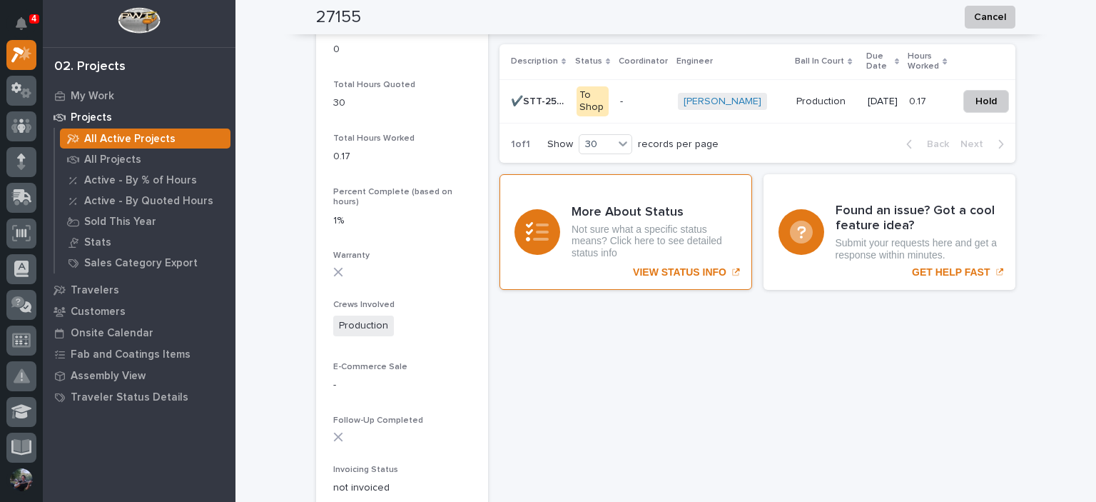
scroll to position [1094, 0]
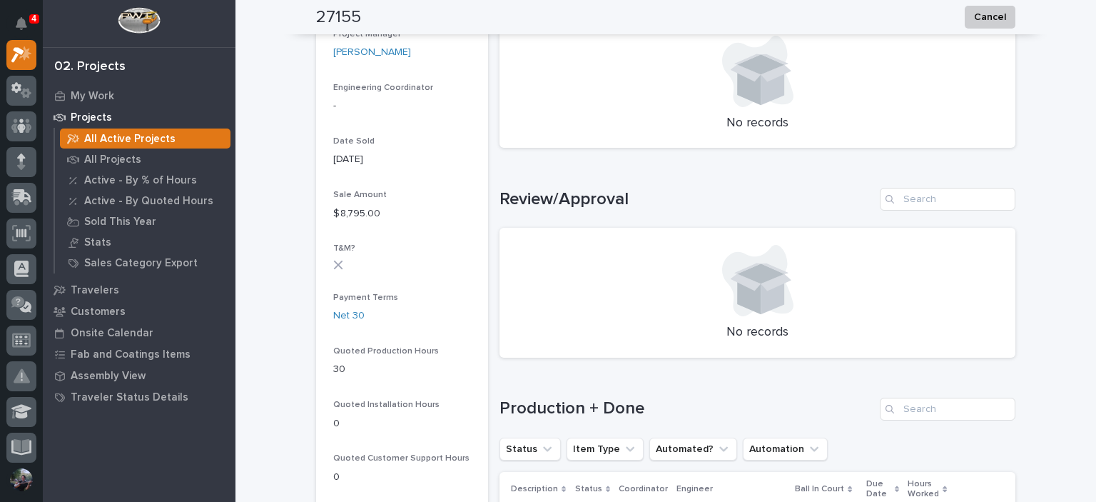
scroll to position [951, 0]
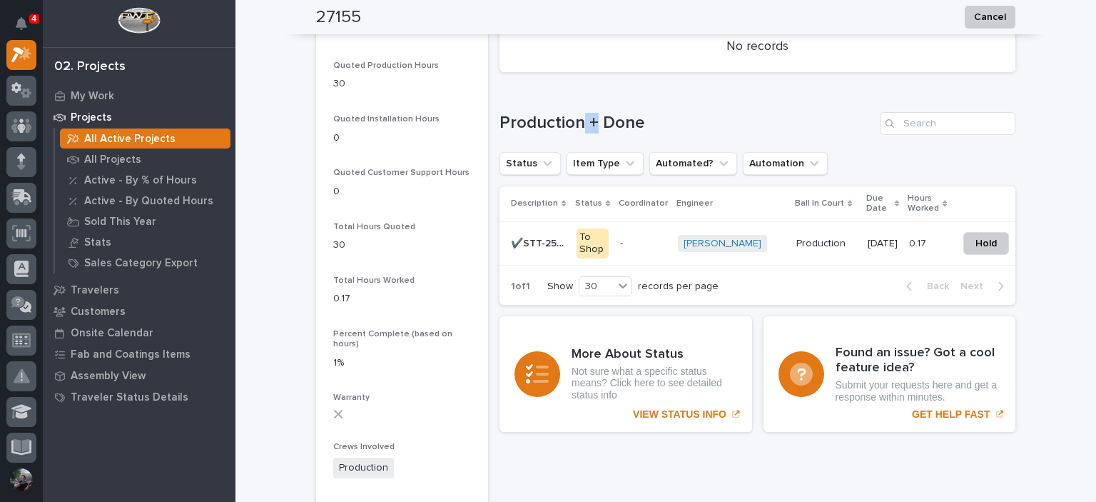
drag, startPoint x: 589, startPoint y: 126, endPoint x: 577, endPoint y: 126, distance: 11.4
click at [577, 126] on h1 "Production + Done" at bounding box center [686, 123] width 375 height 21
click at [587, 126] on h1 "Production + Done" at bounding box center [686, 123] width 375 height 21
click at [586, 126] on h1 "Production + Done" at bounding box center [686, 123] width 375 height 21
click at [542, 250] on div "✔️STT-250-150-78 & SCP-1046 Panel ✔️STT-250-150-78 & SCP-1046 Panel" at bounding box center [538, 244] width 54 height 24
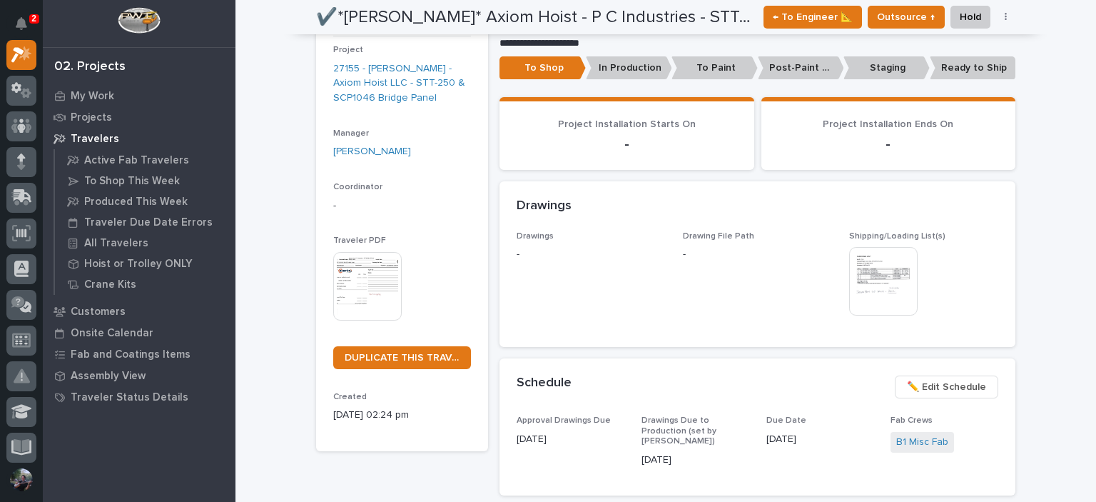
scroll to position [332, 0]
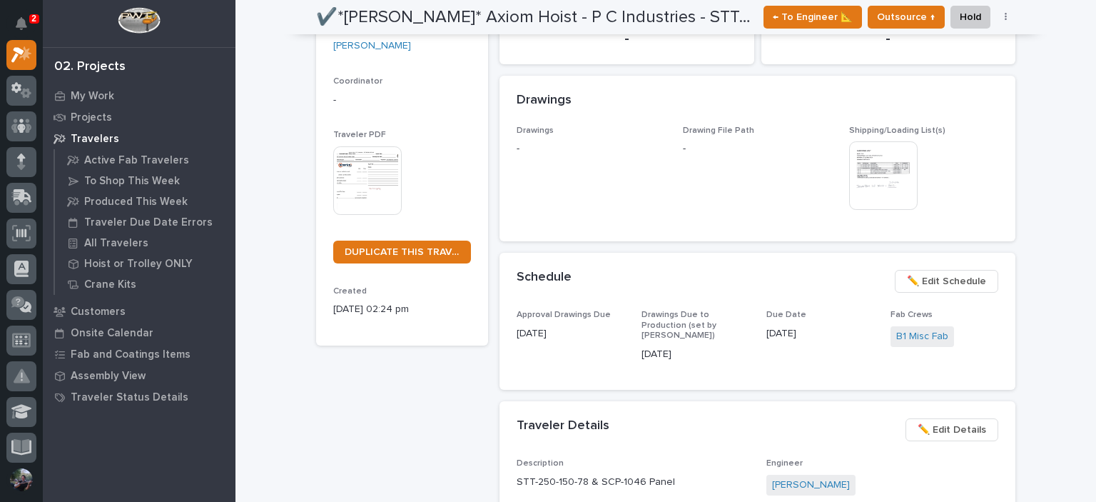
click at [895, 183] on img at bounding box center [883, 175] width 68 height 68
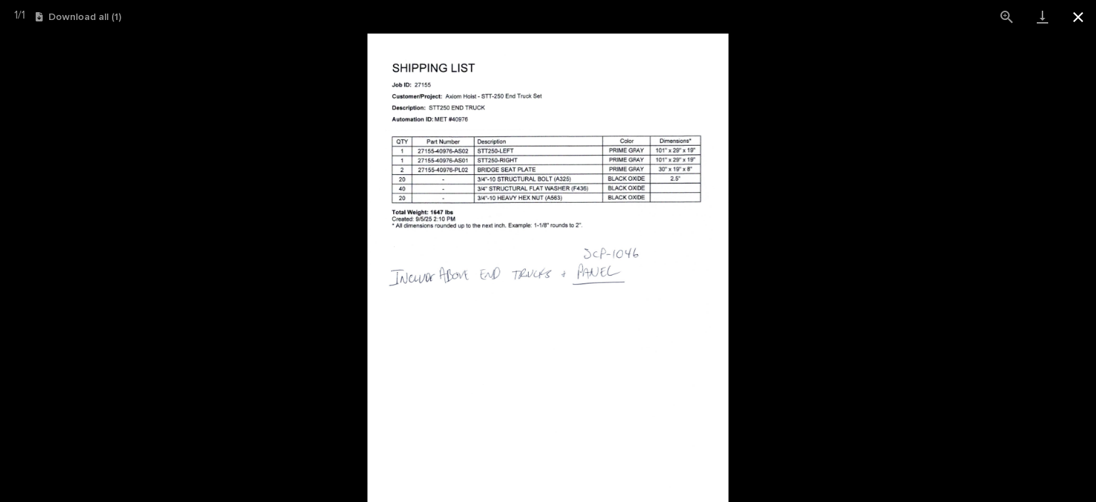
click at [1087, 24] on button "Close gallery" at bounding box center [1078, 17] width 36 height 34
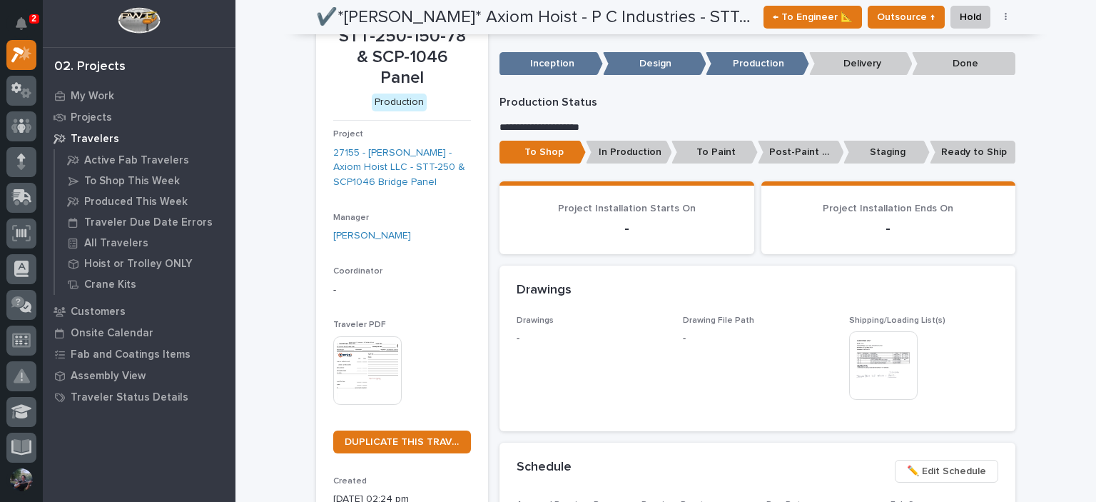
scroll to position [0, 0]
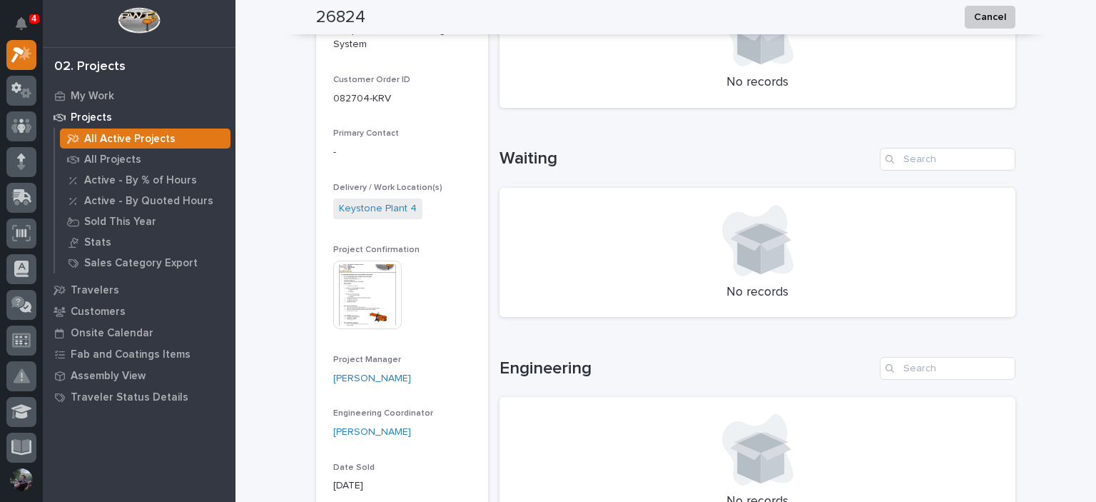
scroll to position [380, 0]
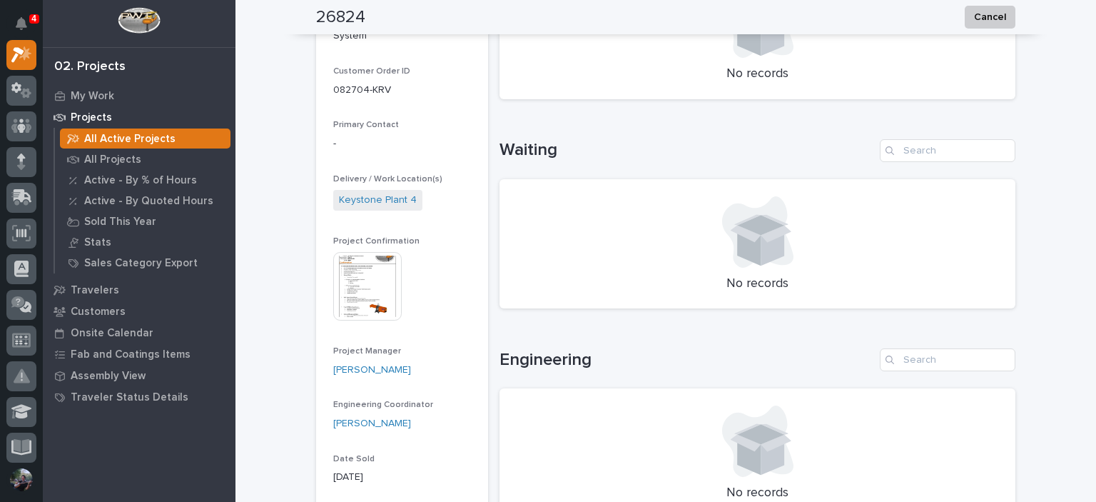
click at [395, 269] on img at bounding box center [367, 286] width 68 height 68
